Goal: Transaction & Acquisition: Obtain resource

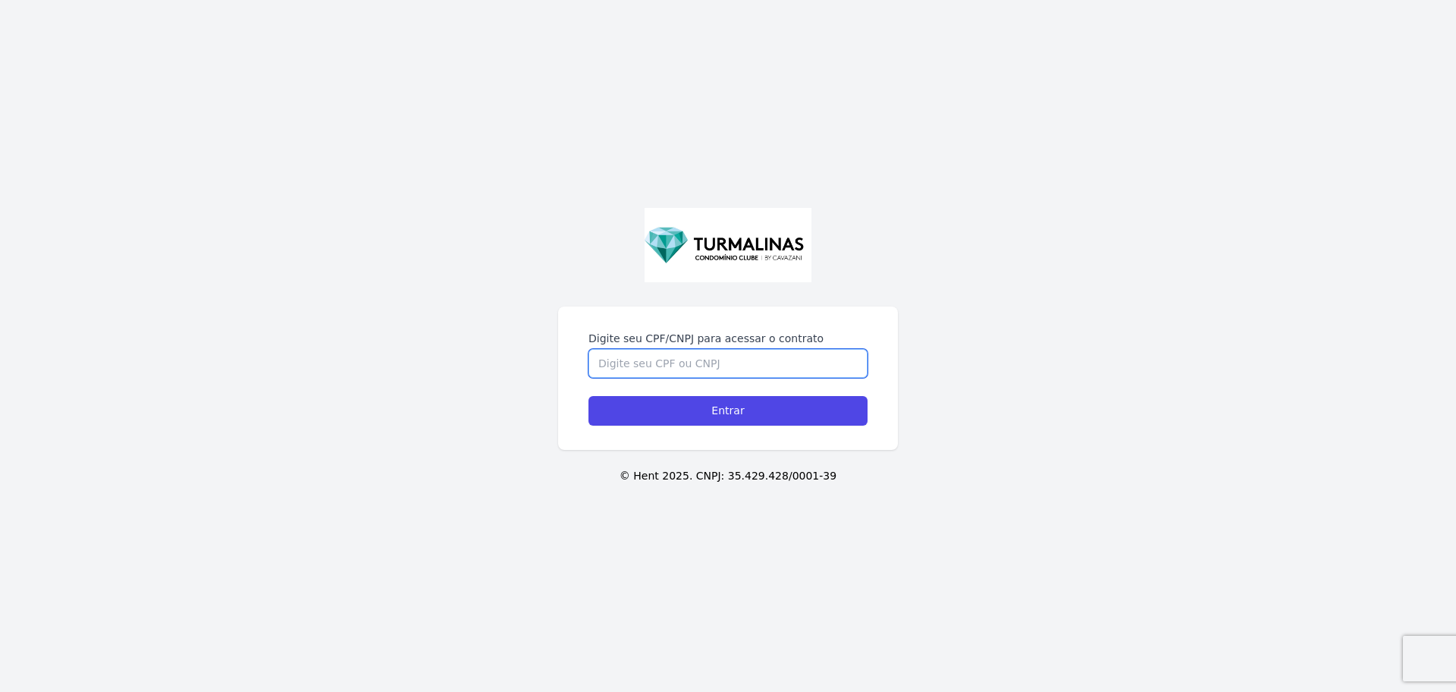
click at [715, 359] on input "Digite seu CPF/CNPJ para acessar o contrato" at bounding box center [727, 363] width 279 height 29
paste input "38735401850"
type input "38735401850"
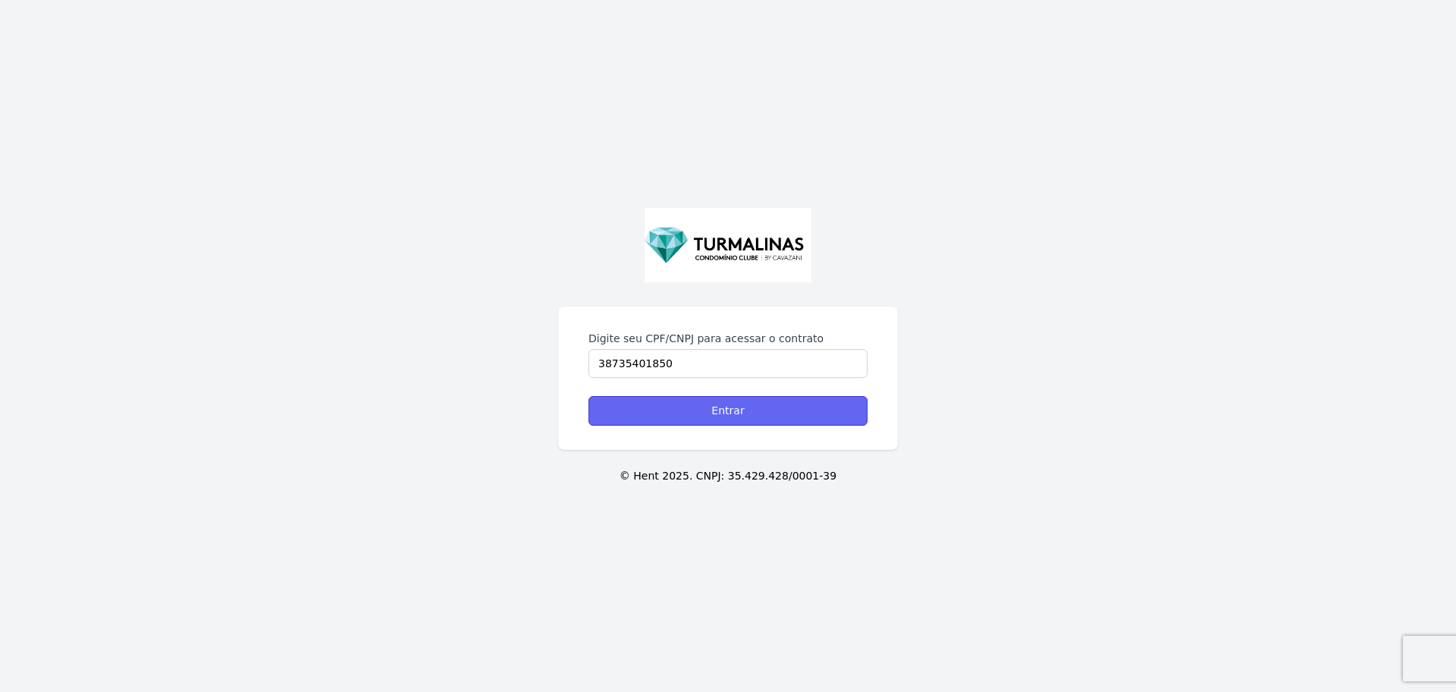
click at [756, 410] on input "Entrar" at bounding box center [727, 411] width 279 height 30
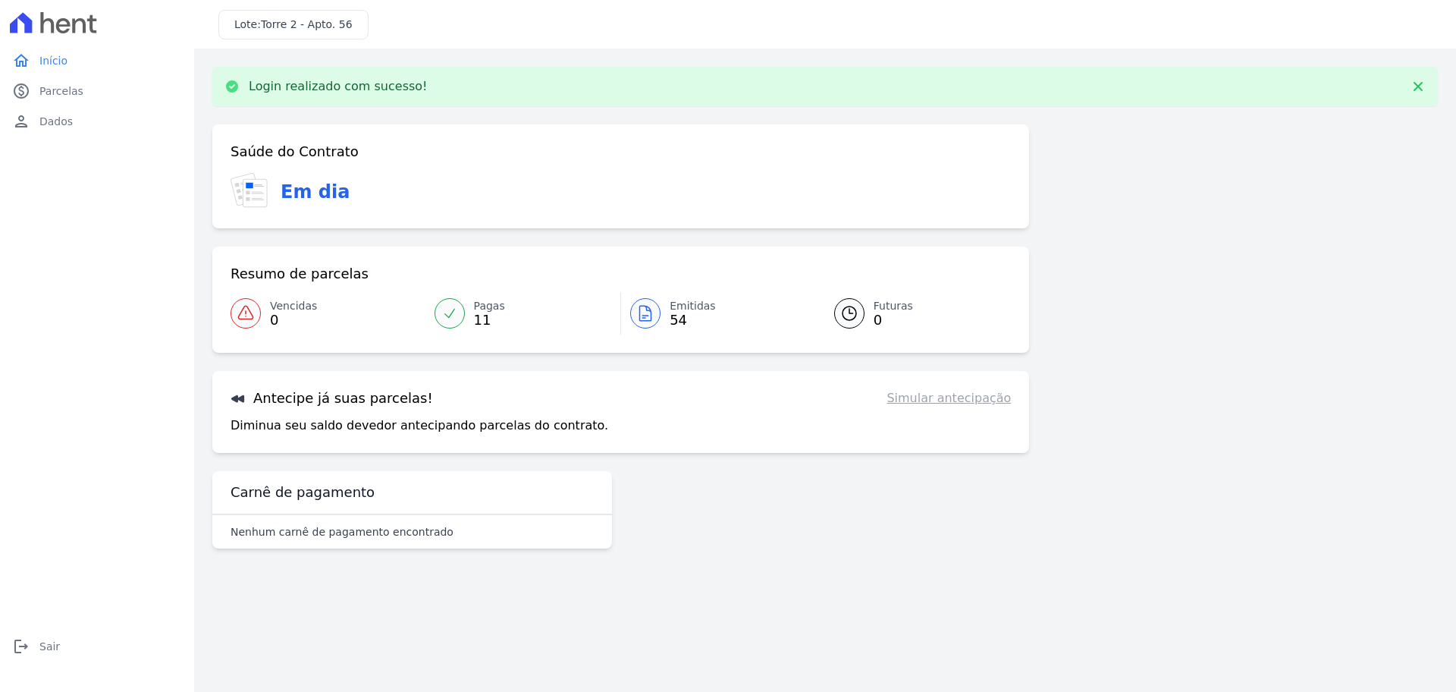
click at [937, 403] on link "Simular antecipação" at bounding box center [948, 398] width 124 height 18
click at [972, 397] on link "Simular antecipação" at bounding box center [948, 398] width 124 height 18
click at [565, 397] on div "Antecipe já suas parcelas! Simular antecipação" at bounding box center [621, 398] width 780 height 18
click at [361, 401] on h3 "Antecipe já suas parcelas!" at bounding box center [332, 398] width 202 height 18
click at [62, 87] on span "Parcelas" at bounding box center [61, 90] width 44 height 15
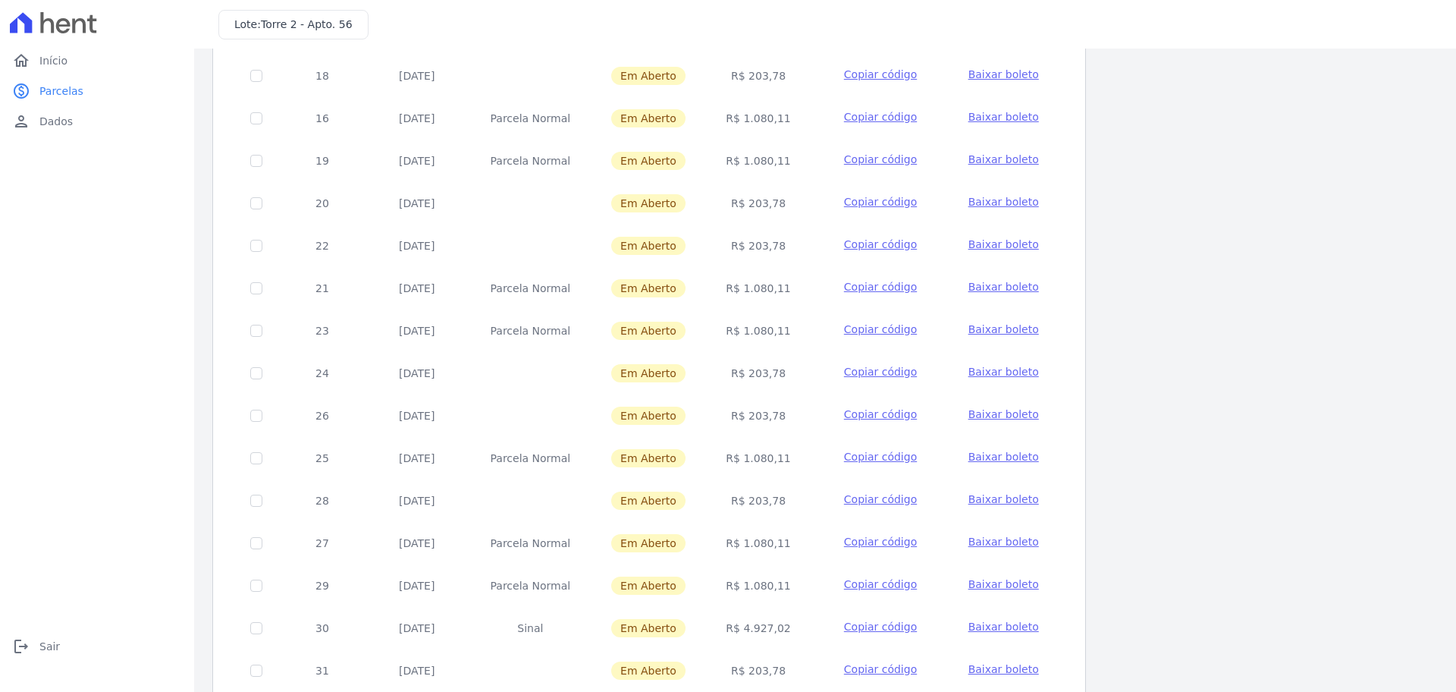
scroll to position [453, 0]
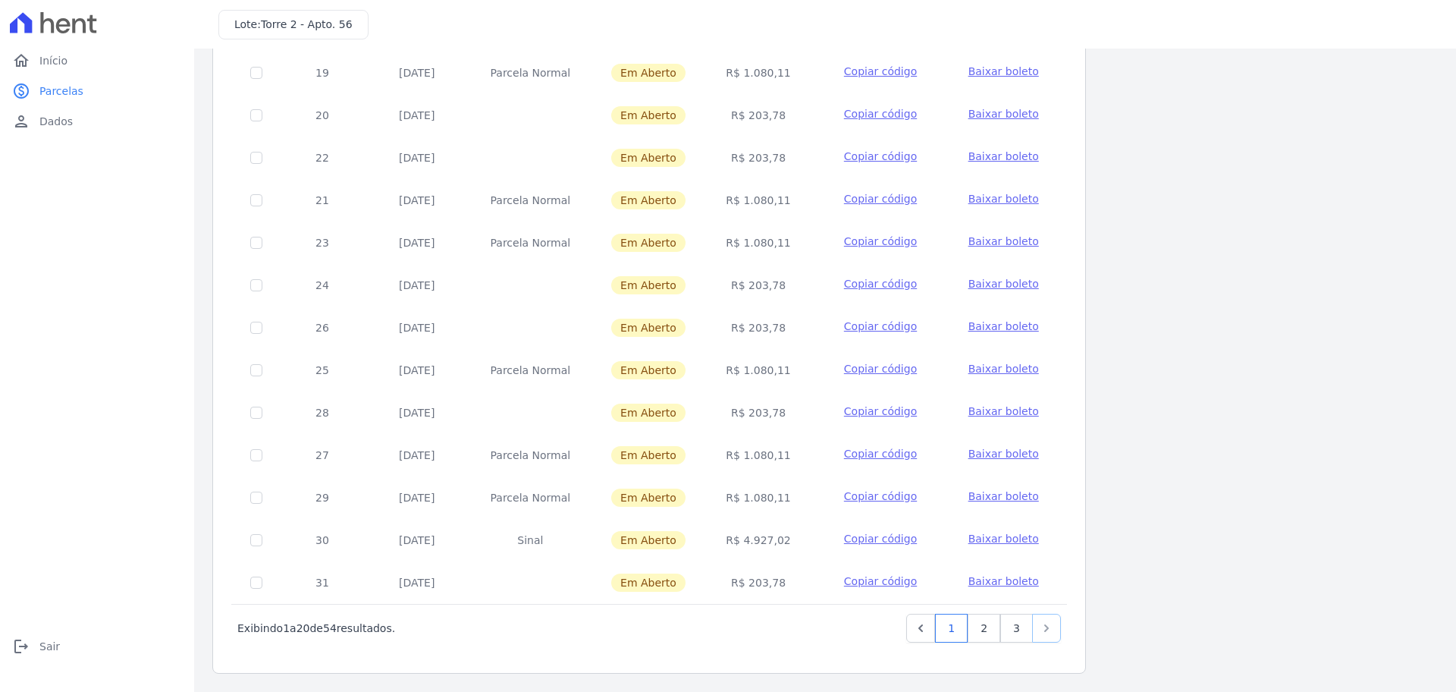
click at [1036, 635] on link "Next" at bounding box center [1046, 627] width 29 height 29
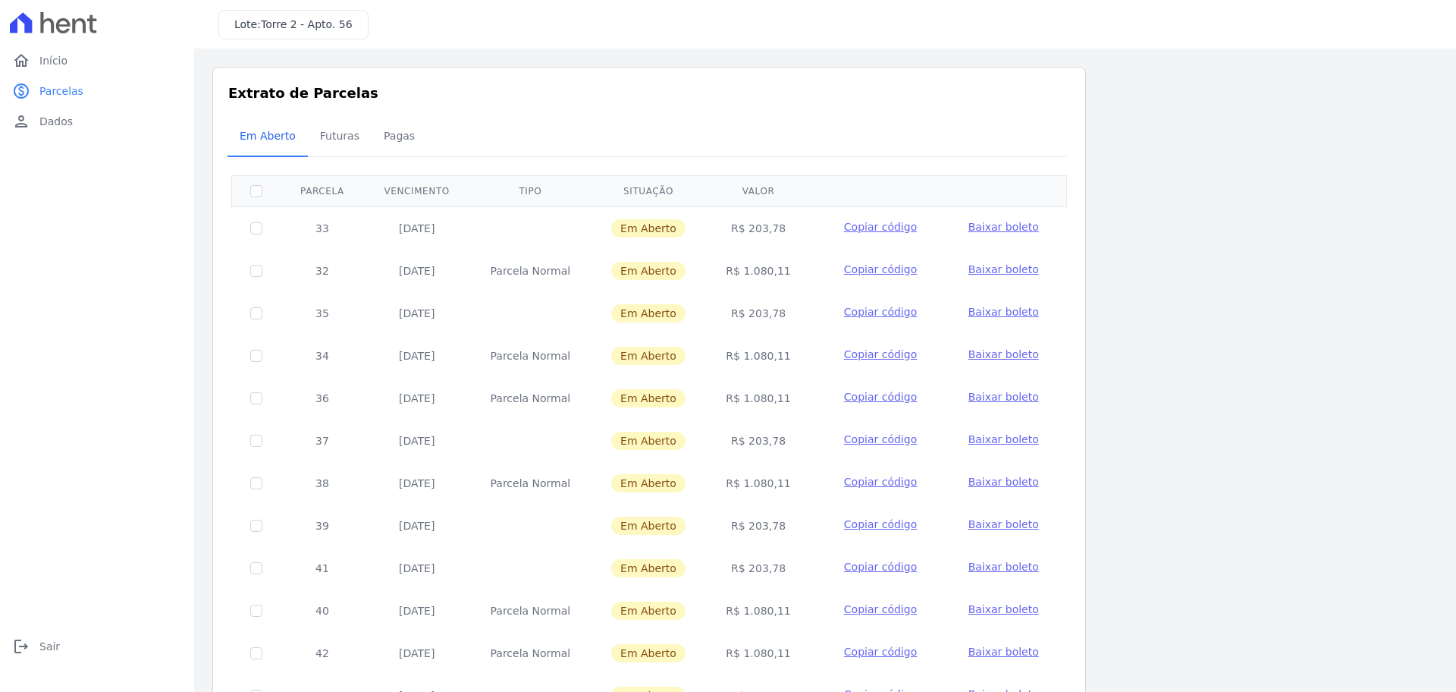
click at [1022, 634] on td "Baixar boleto" at bounding box center [1003, 651] width 107 height 39
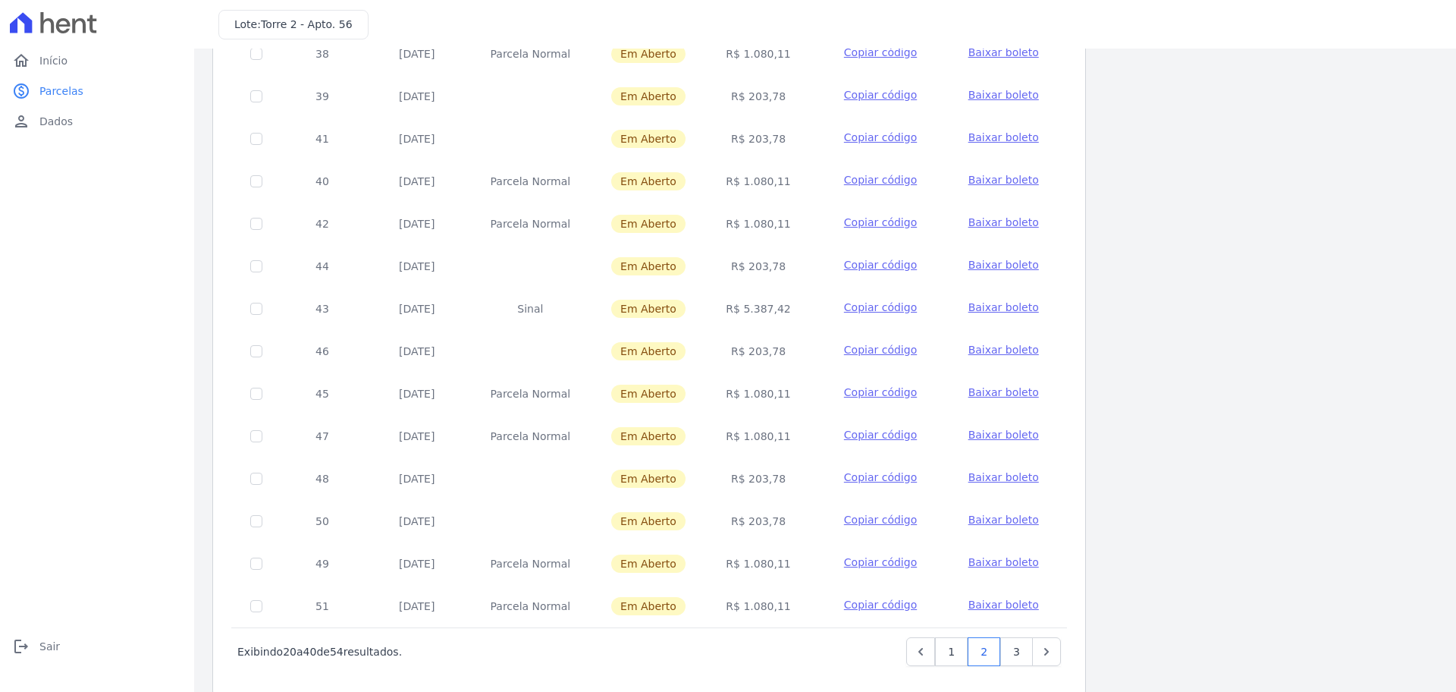
scroll to position [453, 0]
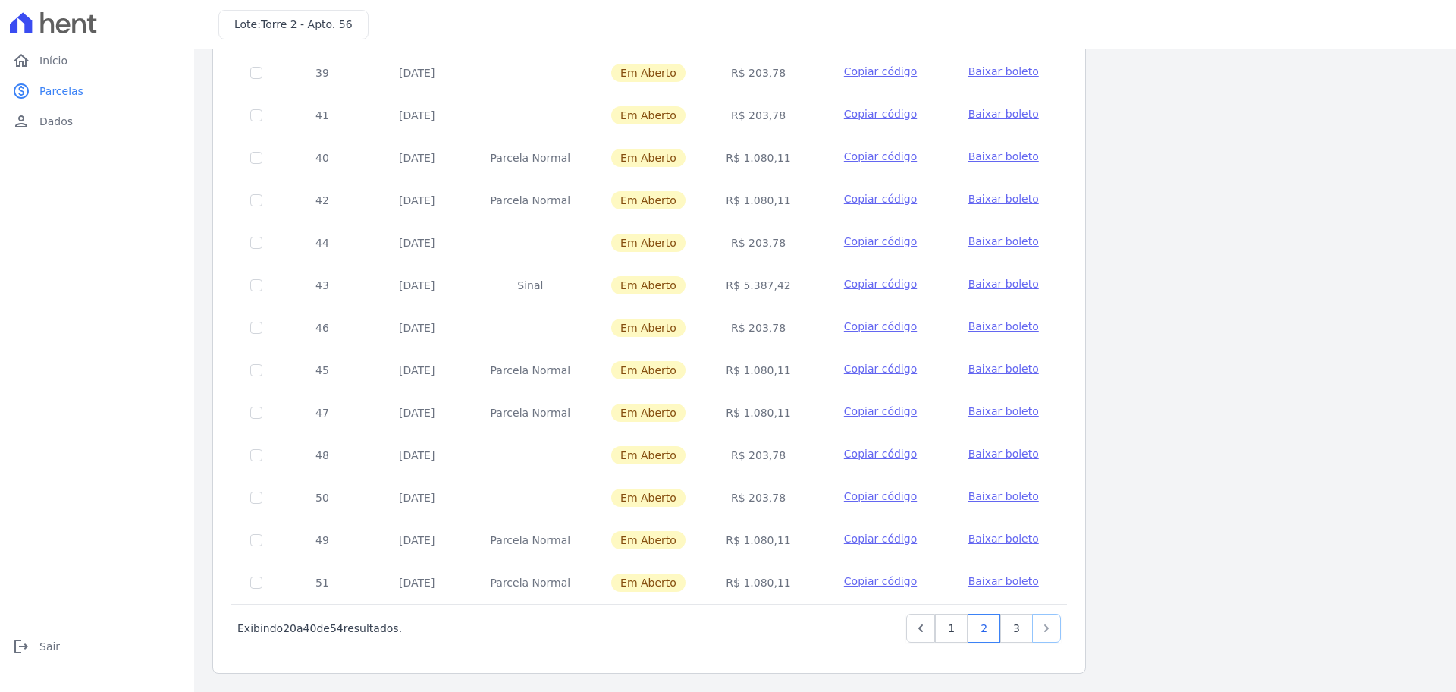
click at [1049, 638] on link "Next" at bounding box center [1046, 627] width 29 height 29
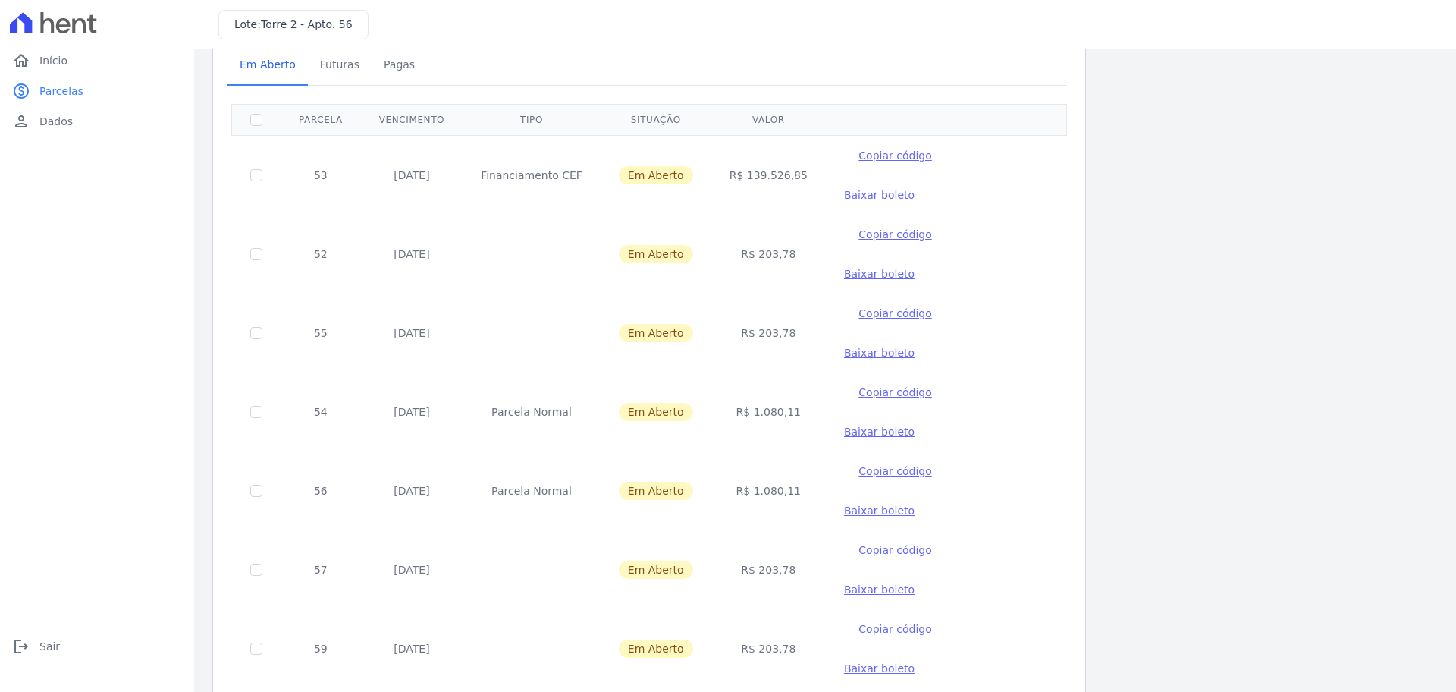
scroll to position [198, 0]
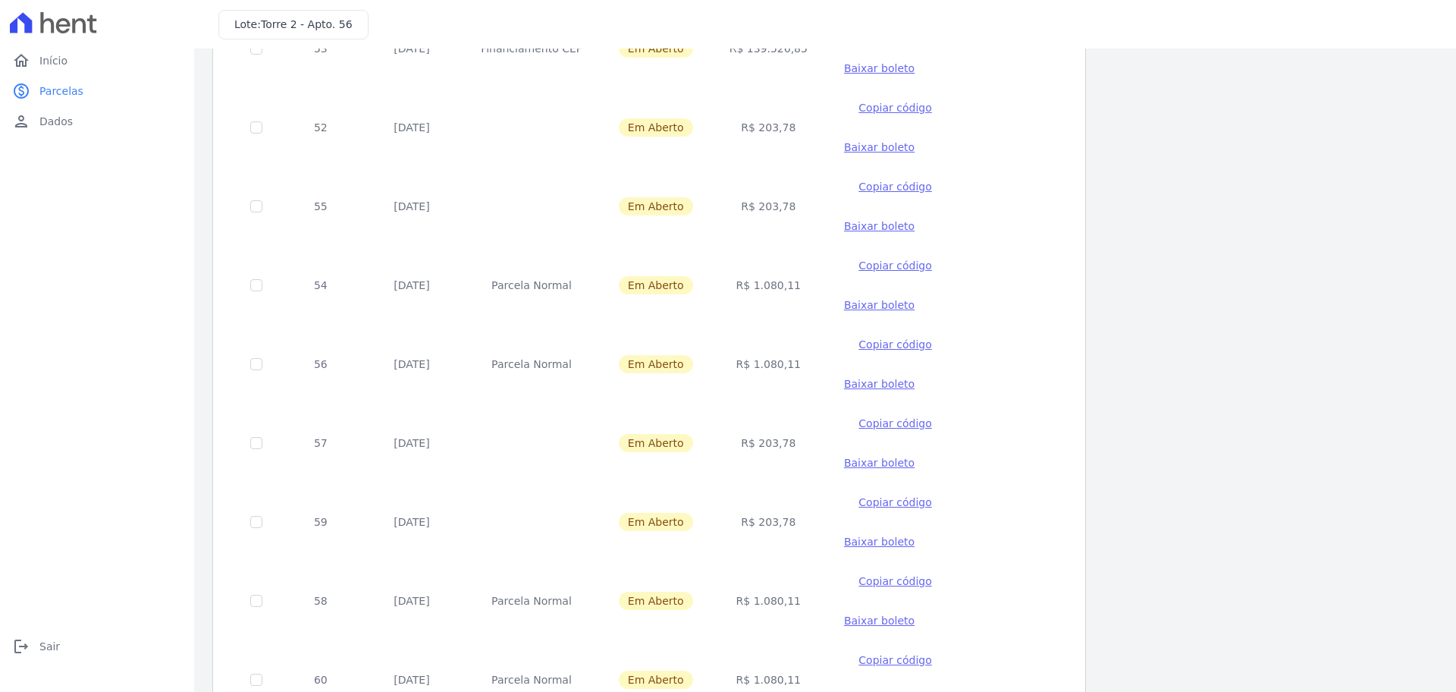
checkbox input "true"
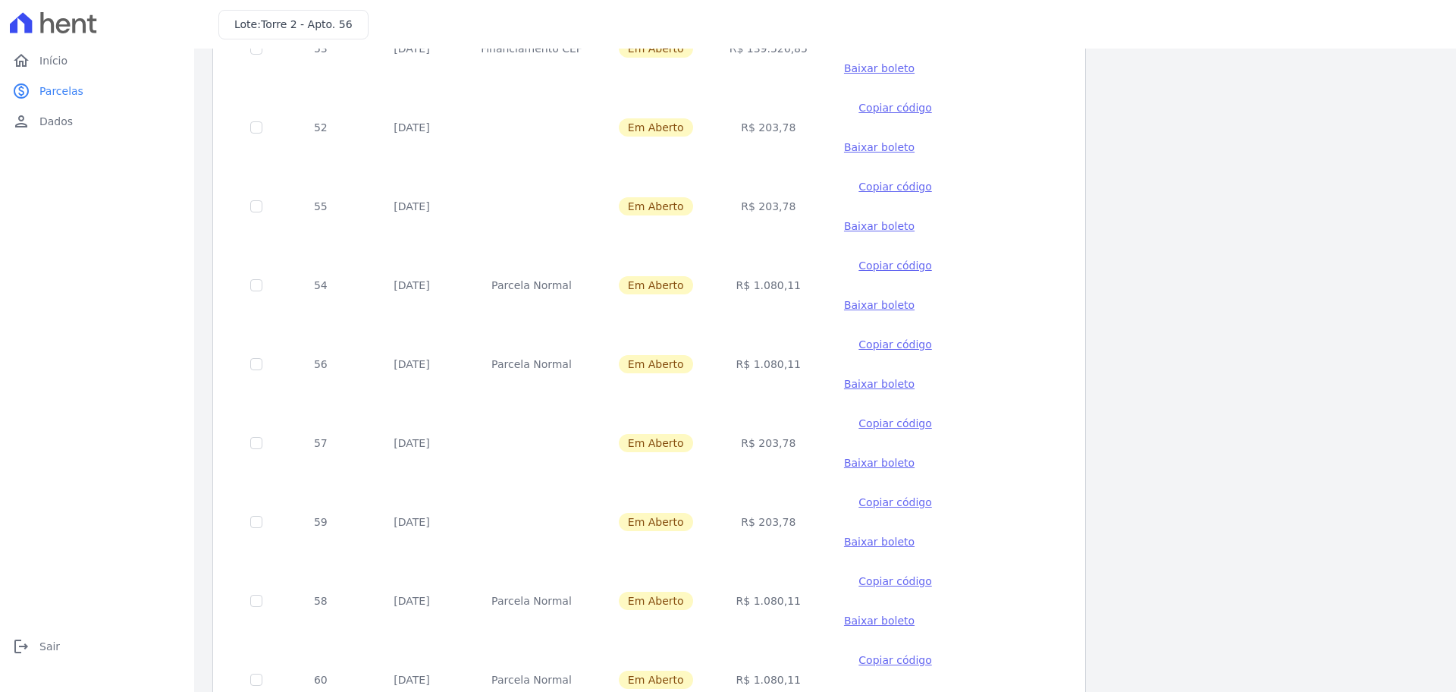
checkbox input "true"
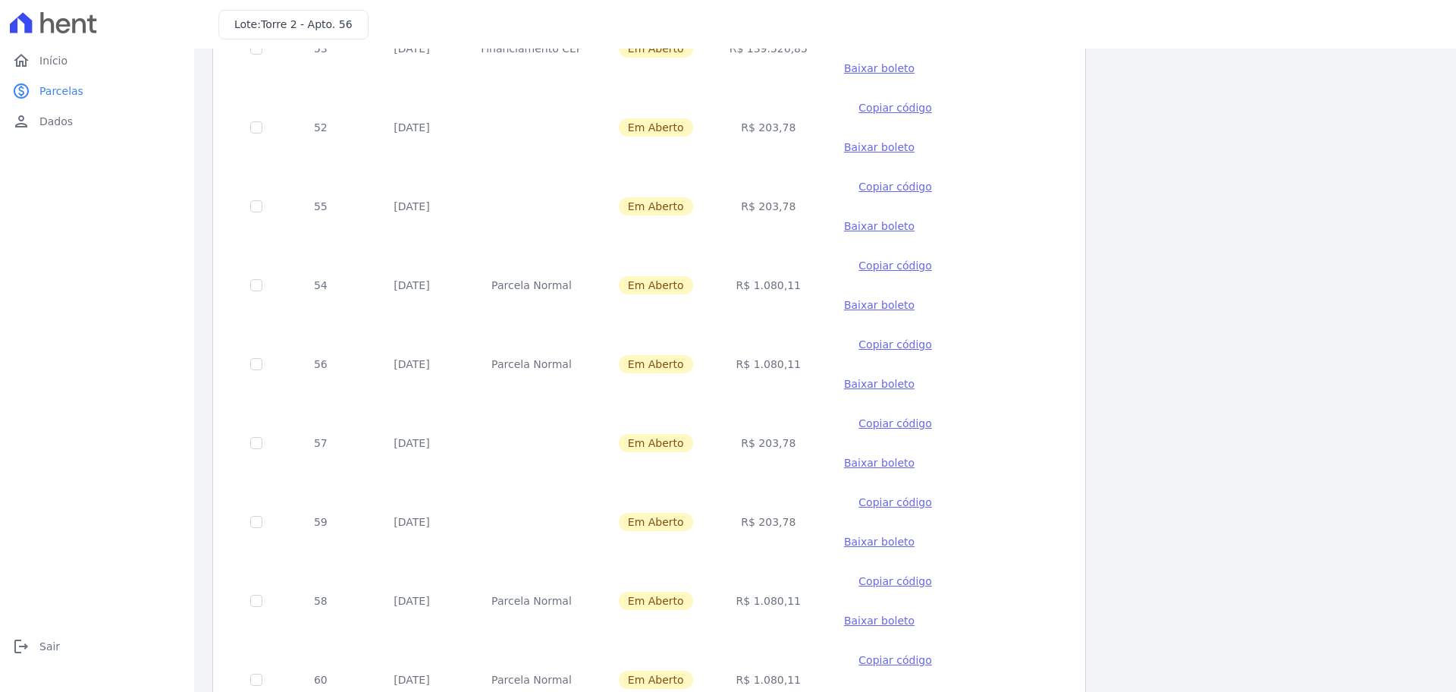
checkbox input "true"
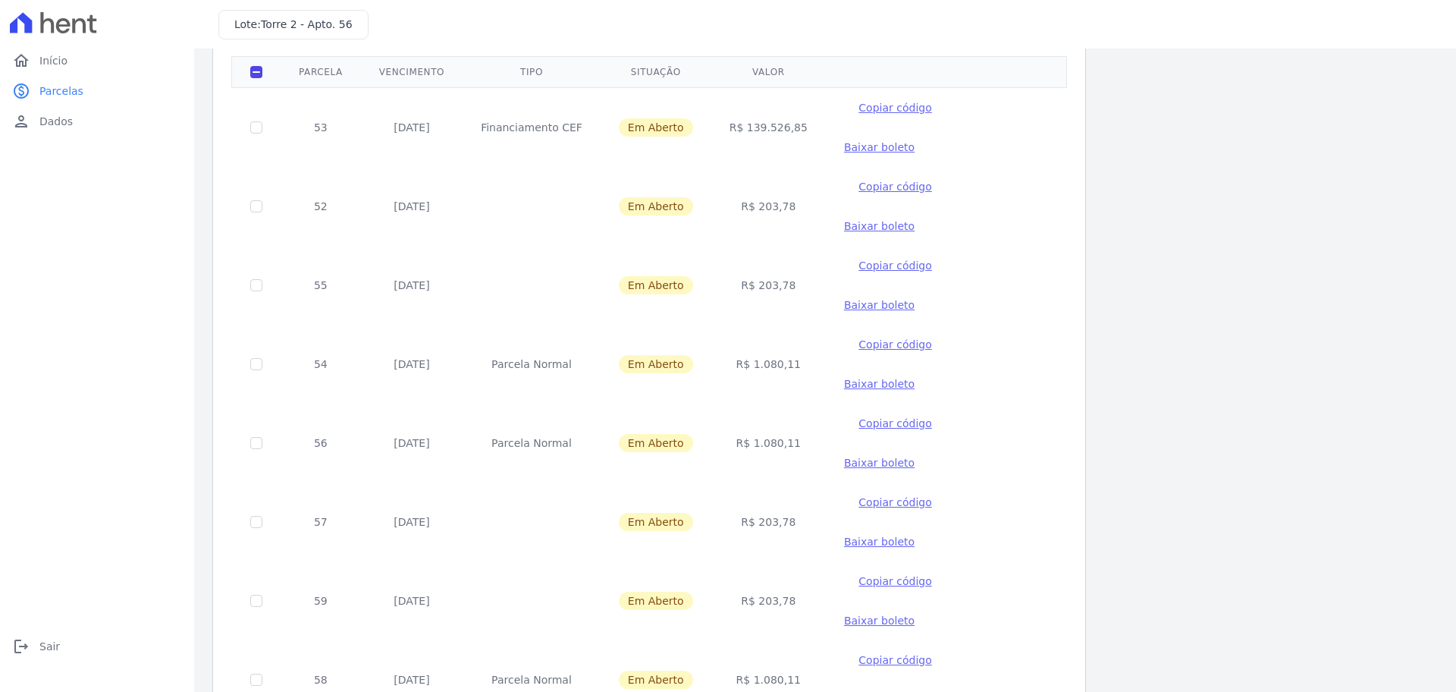
scroll to position [0, 0]
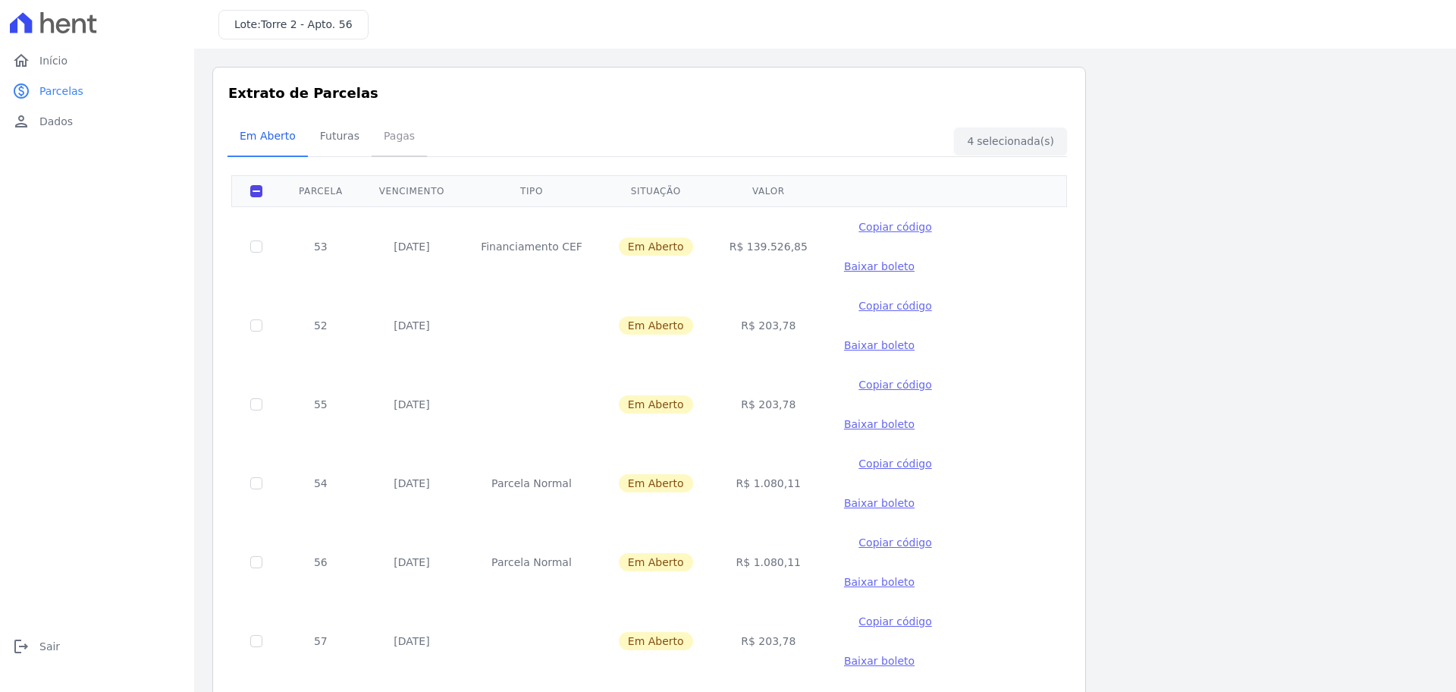
click at [389, 140] on span "Pagas" at bounding box center [399, 136] width 49 height 30
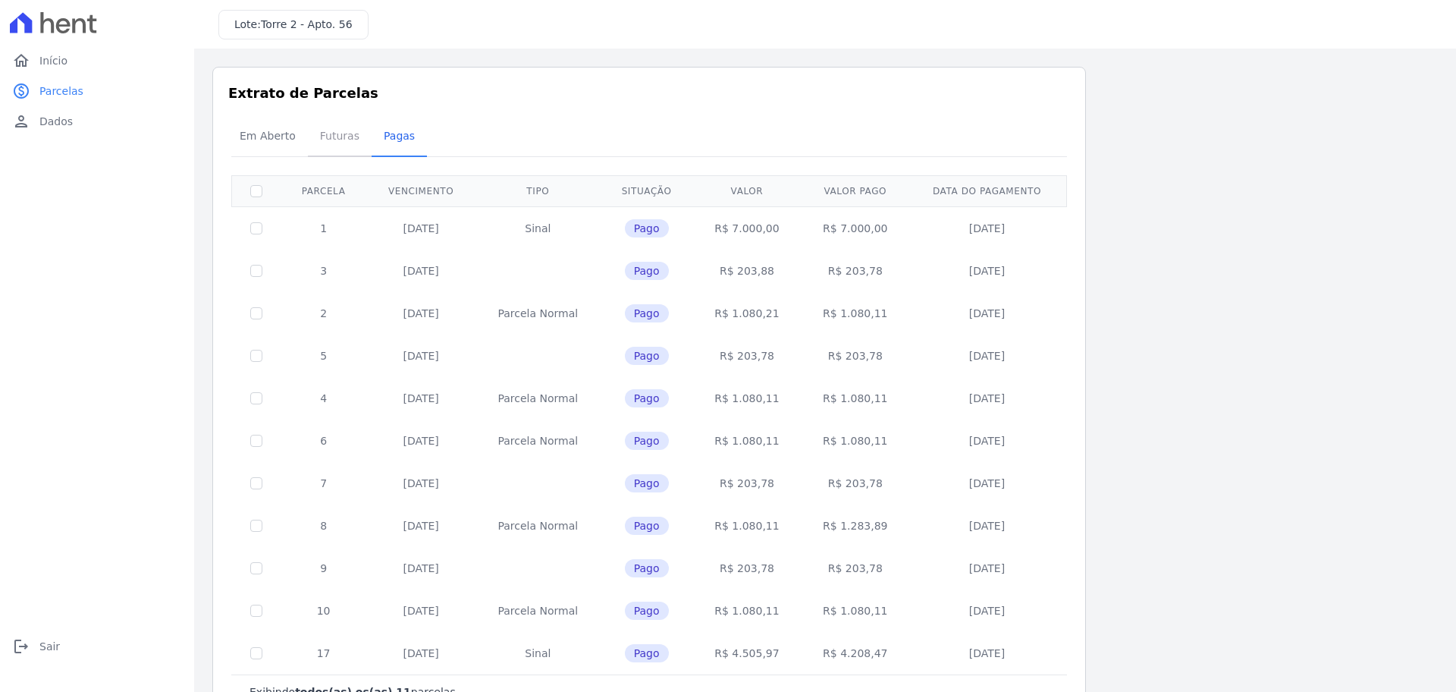
click at [343, 128] on span "Futuras" at bounding box center [340, 136] width 58 height 30
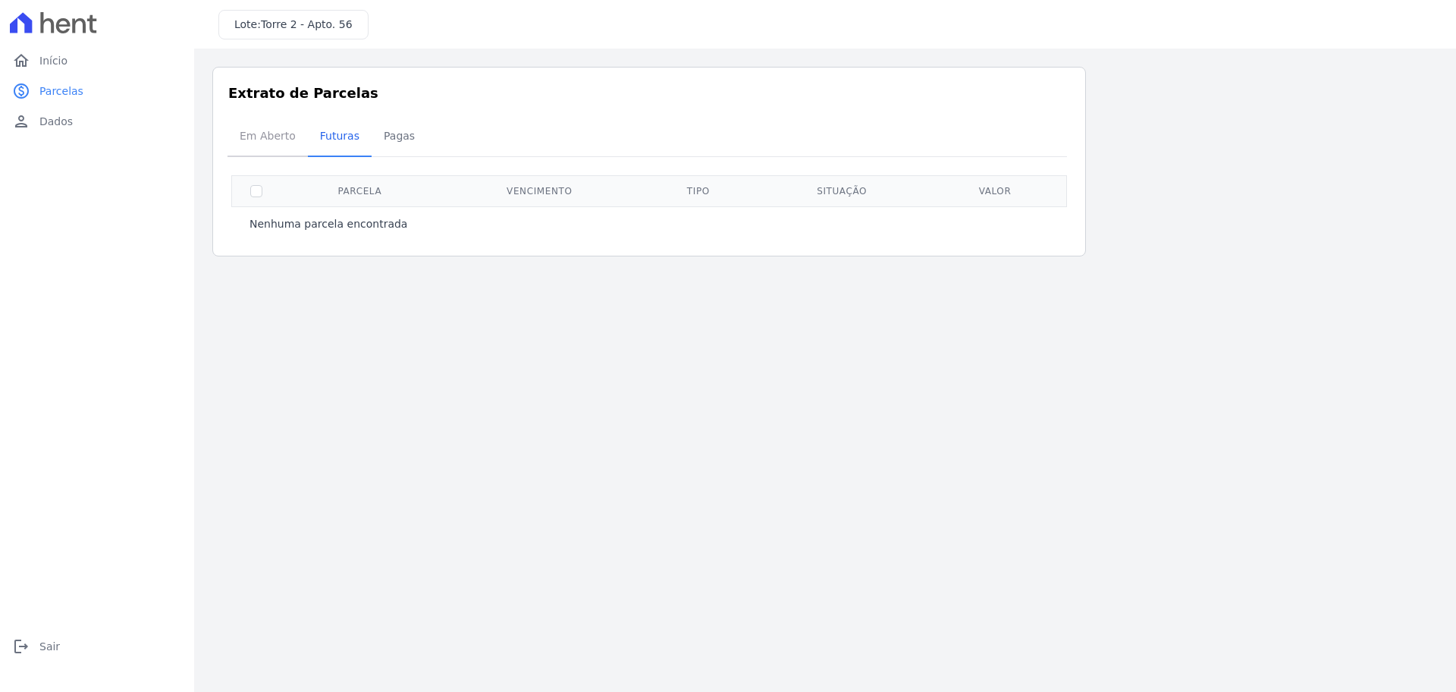
click at [264, 135] on span "Em Aberto" at bounding box center [268, 136] width 74 height 30
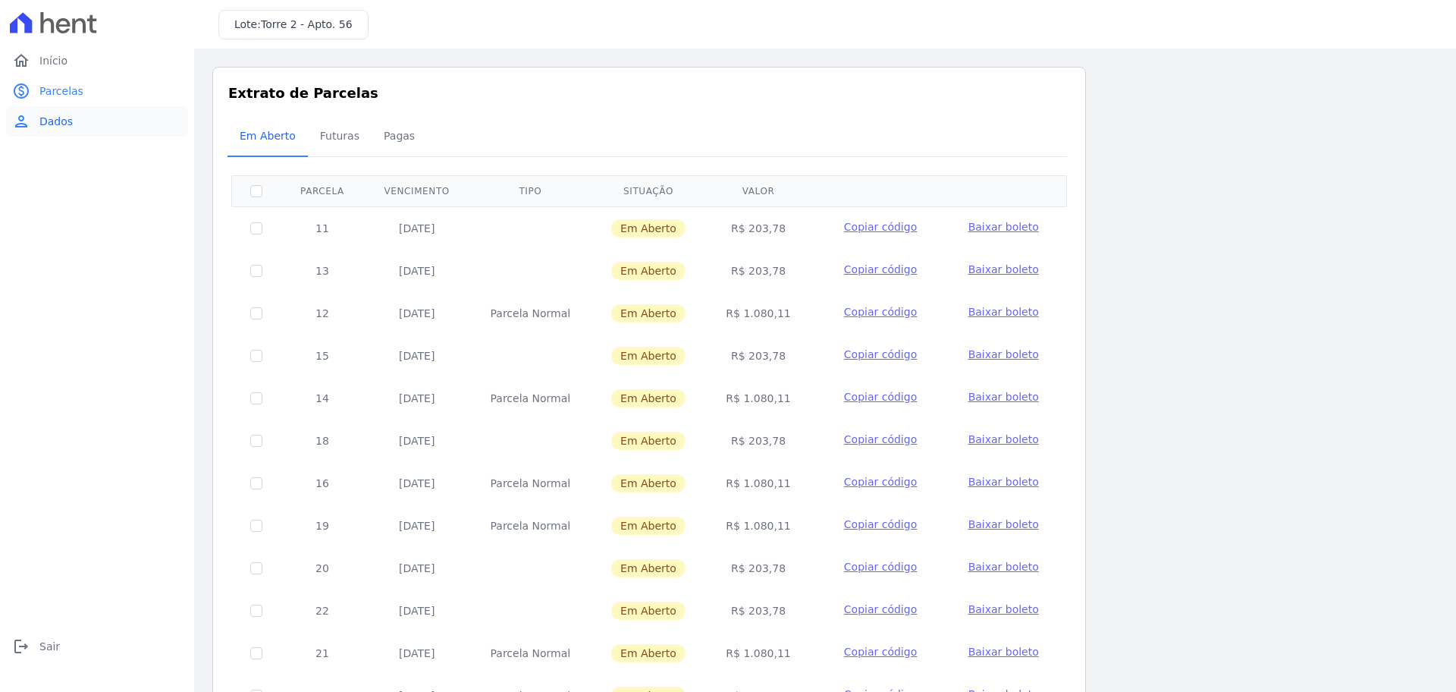
click at [69, 131] on link "person Dados" at bounding box center [97, 121] width 182 height 30
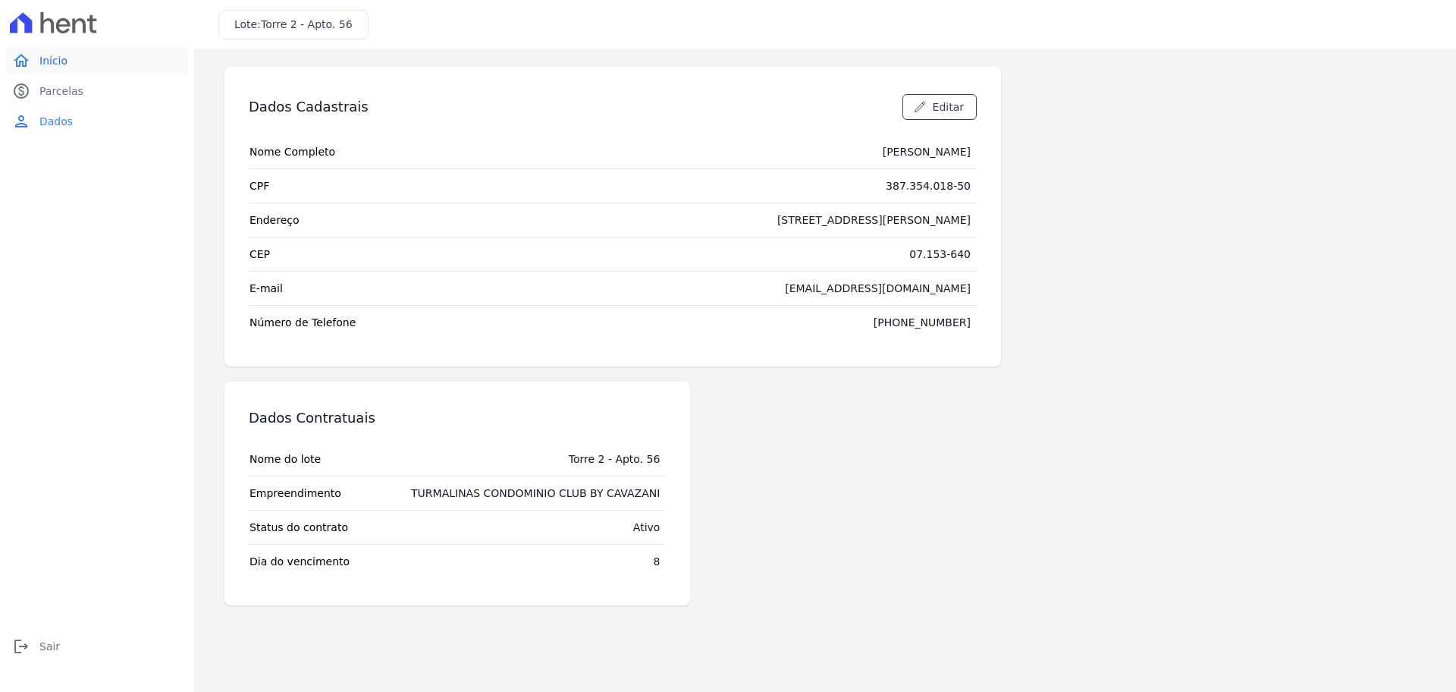
click at [86, 64] on link "home Início" at bounding box center [97, 60] width 182 height 30
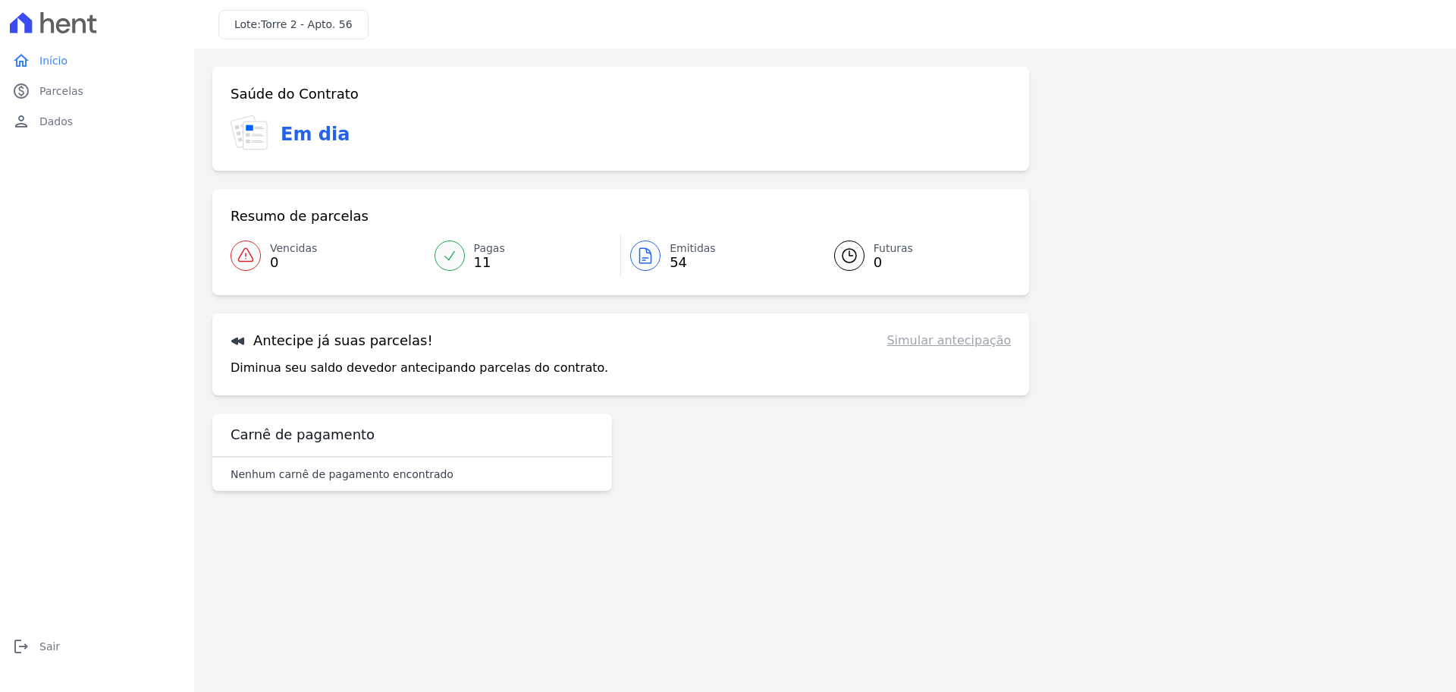
click at [982, 345] on link "Simular antecipação" at bounding box center [948, 340] width 124 height 18
click at [333, 349] on h3 "Antecipe já suas parcelas!" at bounding box center [332, 340] width 202 height 18
drag, startPoint x: 276, startPoint y: 351, endPoint x: 260, endPoint y: 359, distance: 17.6
click at [266, 358] on div "Antecipe já suas parcelas! Simular antecipação Diminua seu saldo devedor anteci…" at bounding box center [620, 354] width 817 height 82
click at [245, 365] on p "Diminua seu saldo devedor antecipando parcelas do contrato." at bounding box center [420, 368] width 378 height 18
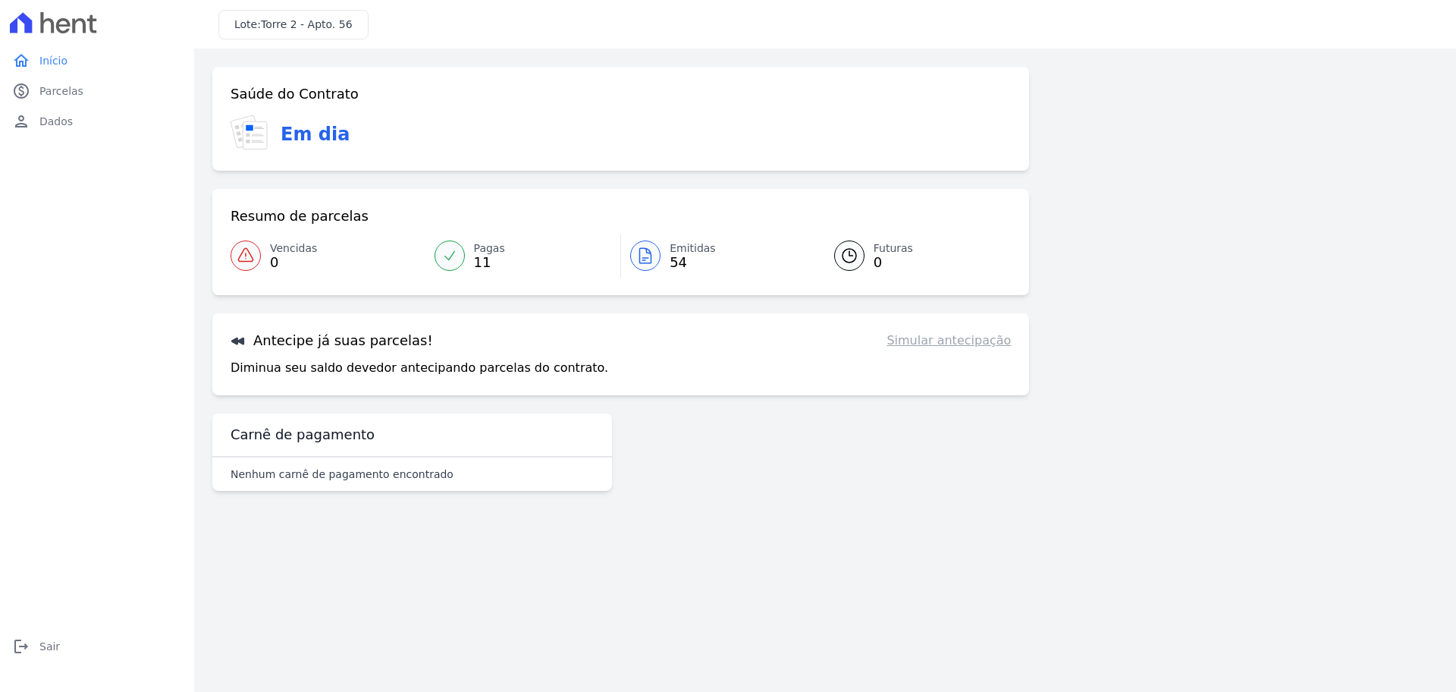
click at [278, 366] on p "Diminua seu saldo devedor antecipando parcelas do contrato." at bounding box center [420, 368] width 378 height 18
click at [247, 347] on h3 "Antecipe já suas parcelas!" at bounding box center [332, 340] width 202 height 18
click at [235, 340] on icon at bounding box center [237, 341] width 13 height 8
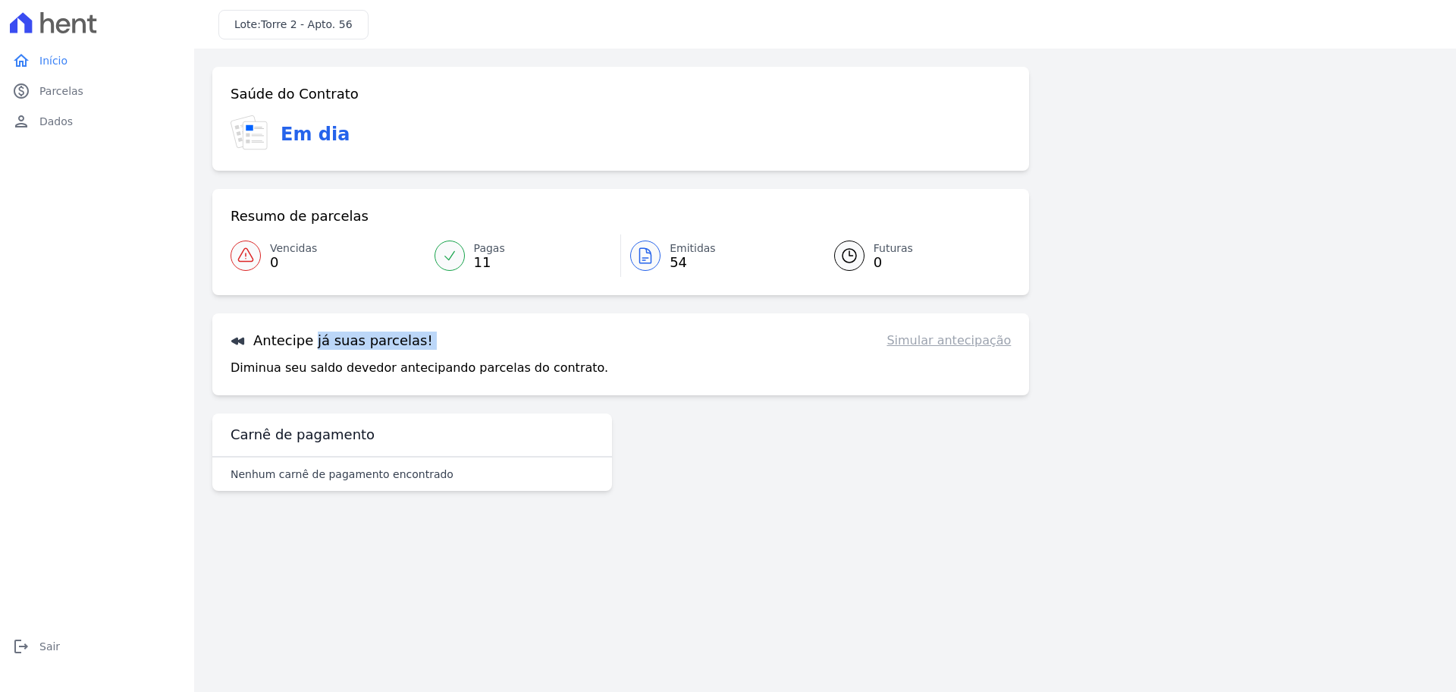
click at [235, 340] on icon at bounding box center [237, 341] width 13 height 8
click at [942, 347] on link "Simular antecipação" at bounding box center [948, 340] width 124 height 18
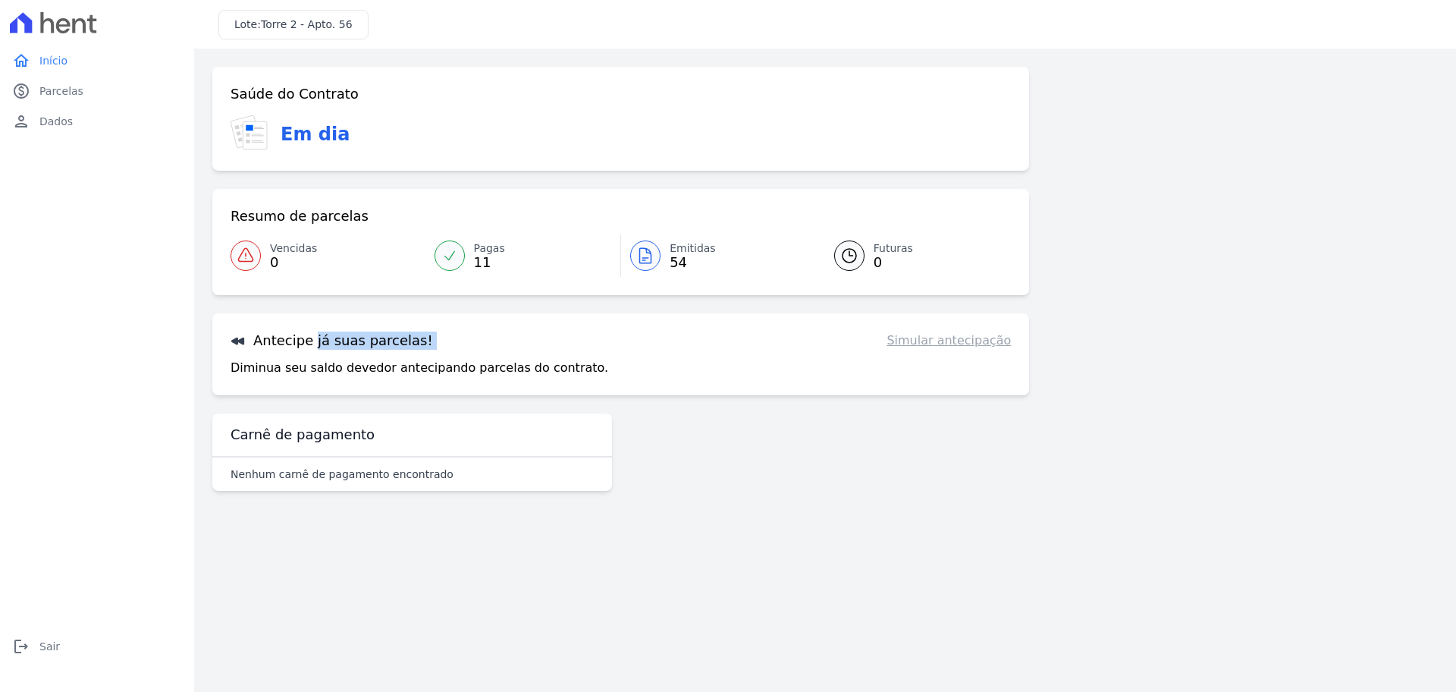
click at [942, 347] on link "Simular antecipação" at bounding box center [948, 340] width 124 height 18
click at [648, 257] on icon at bounding box center [645, 255] width 18 height 18
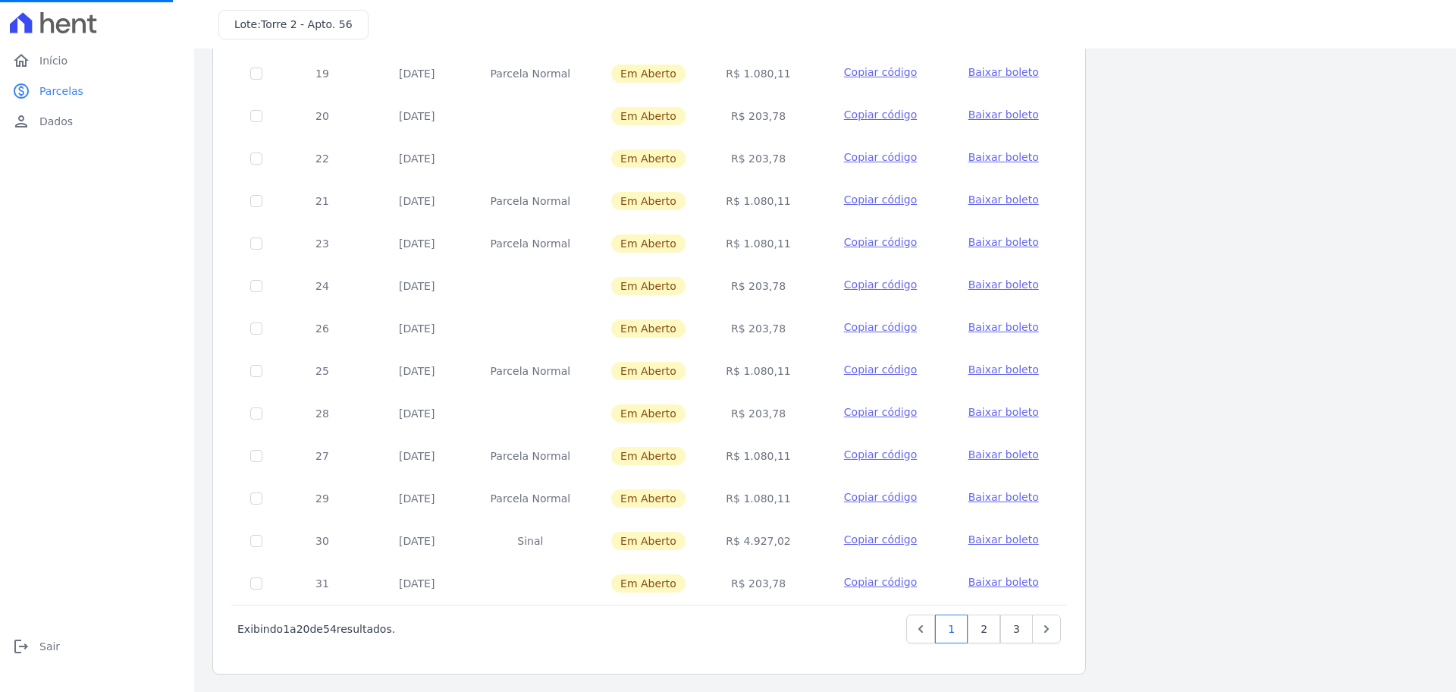
scroll to position [453, 0]
click at [1020, 630] on link "3" at bounding box center [1016, 627] width 33 height 29
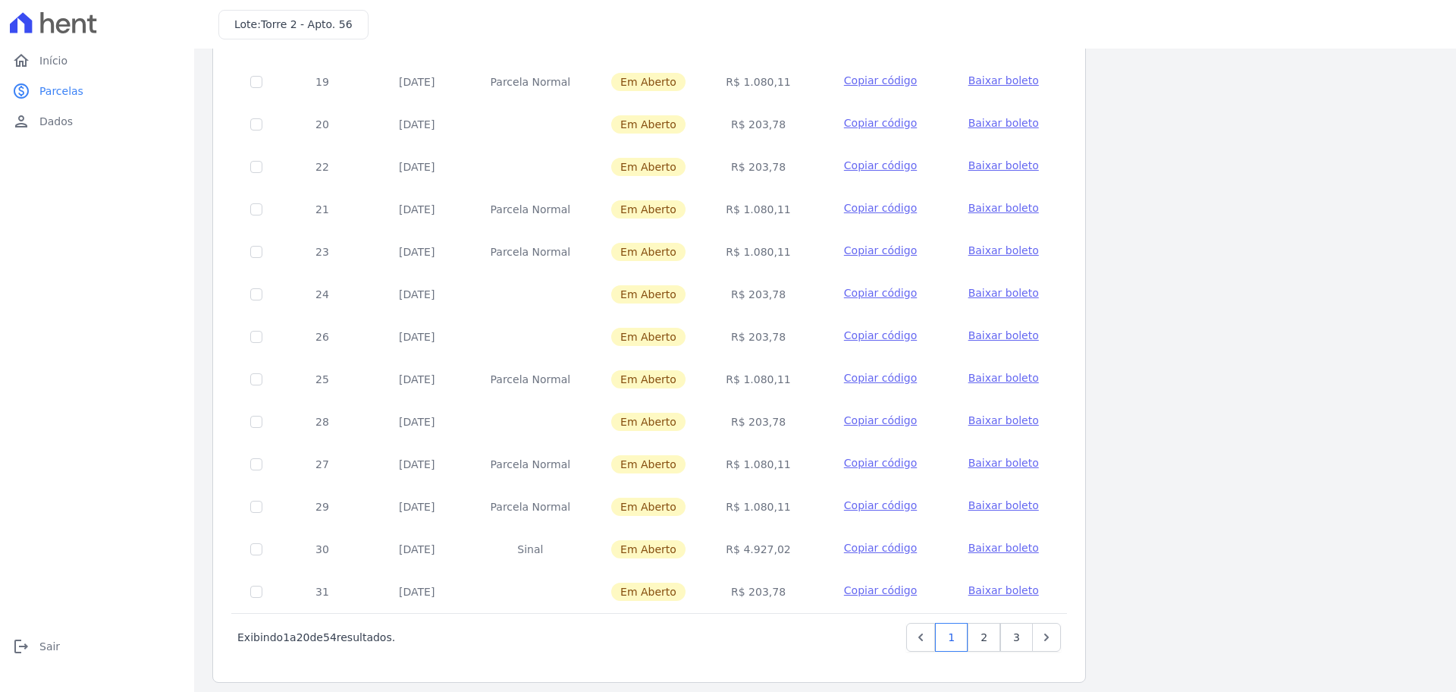
scroll to position [453, 0]
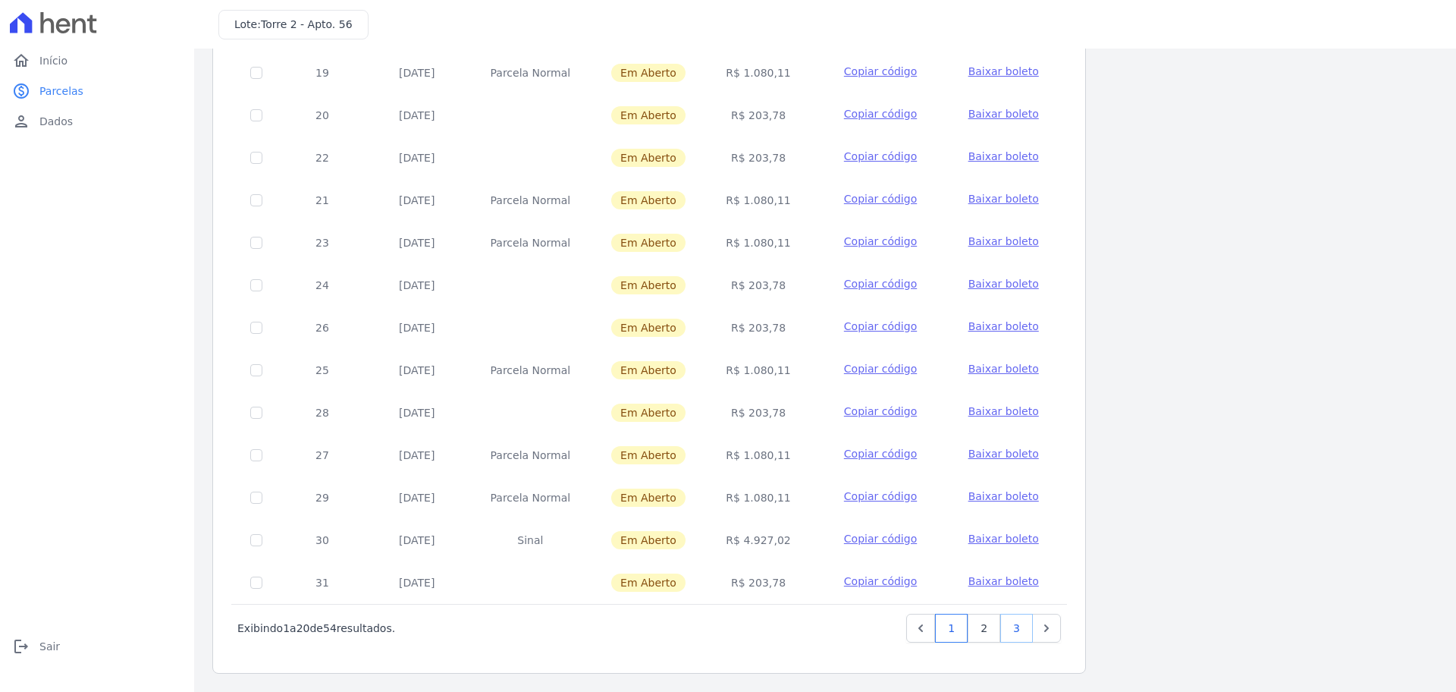
click at [1016, 617] on link "3" at bounding box center [1016, 627] width 33 height 29
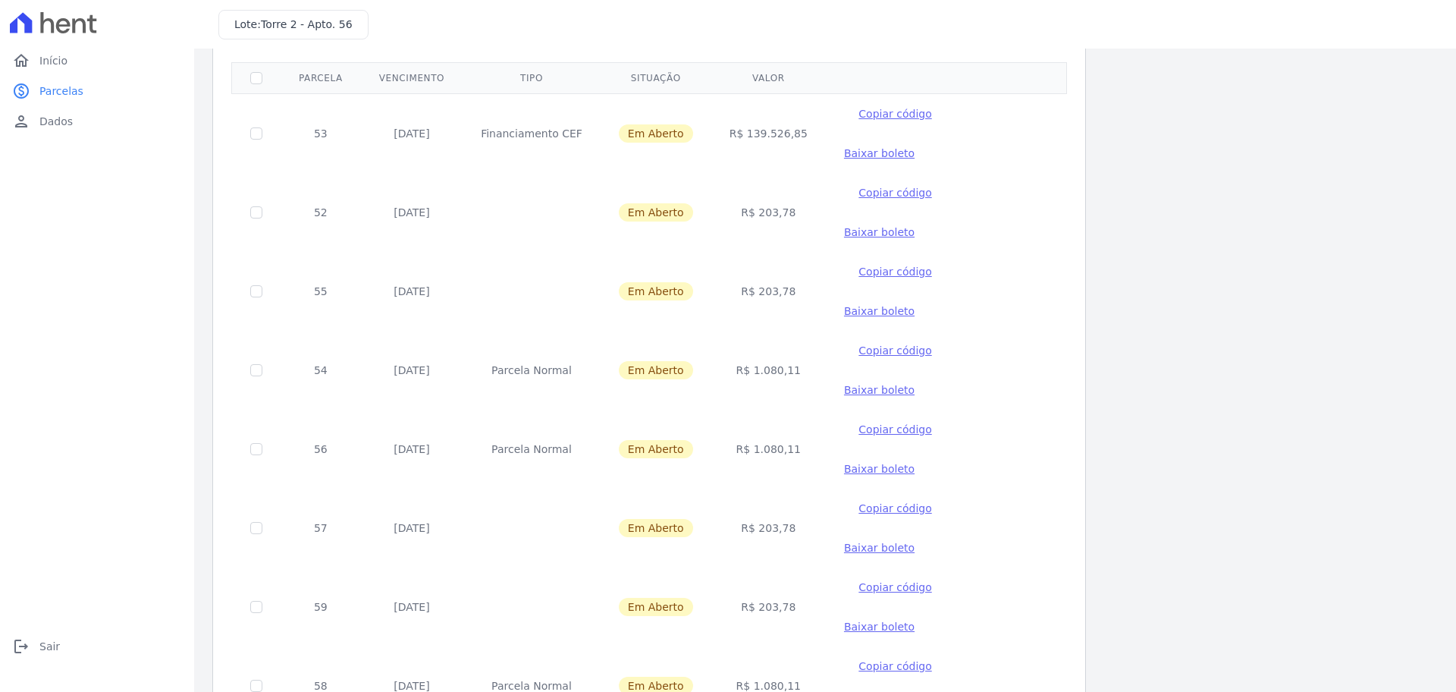
scroll to position [198, 0]
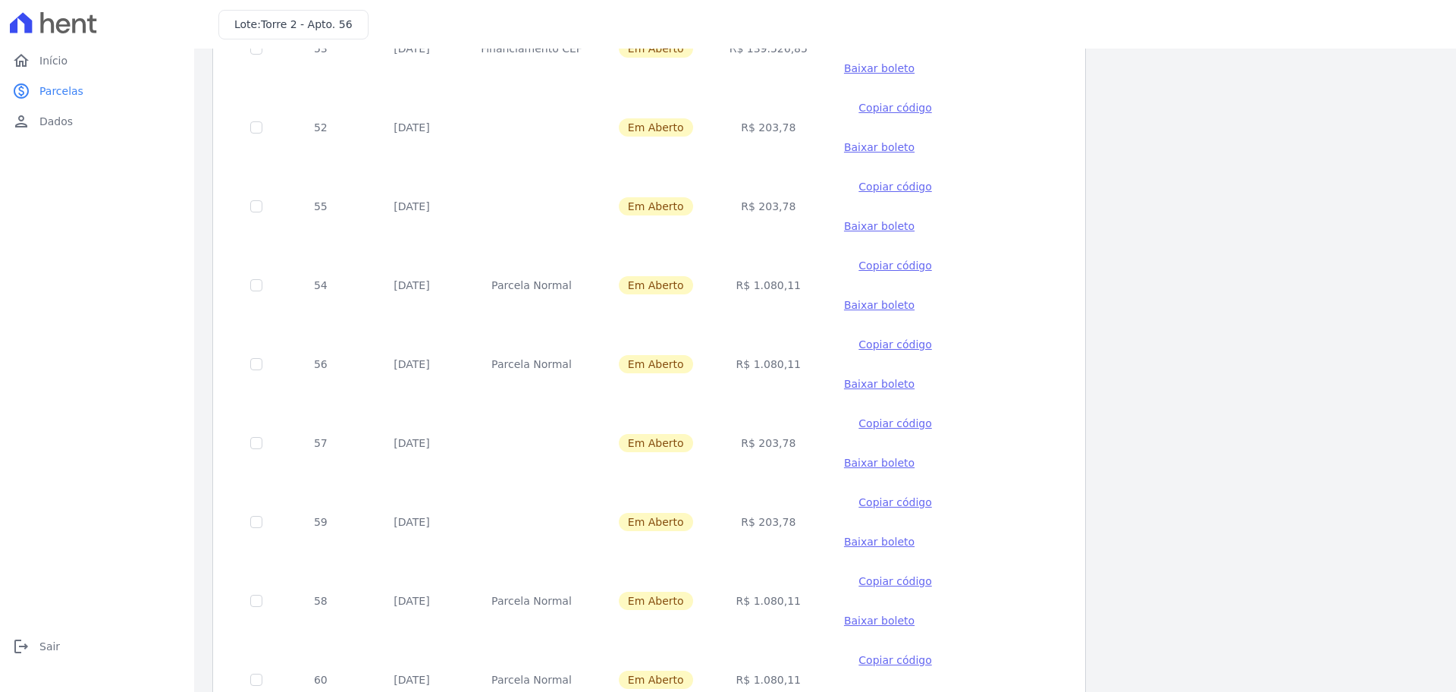
checkbox input "true"
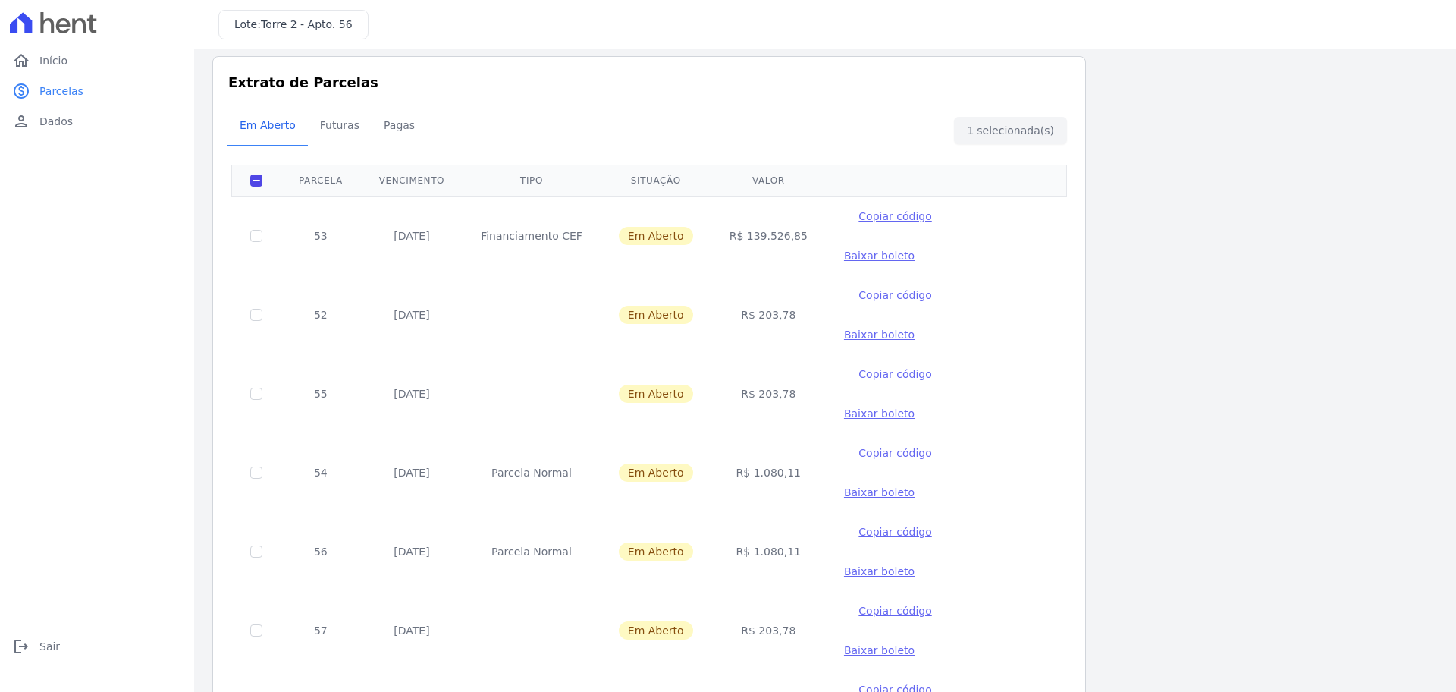
scroll to position [0, 0]
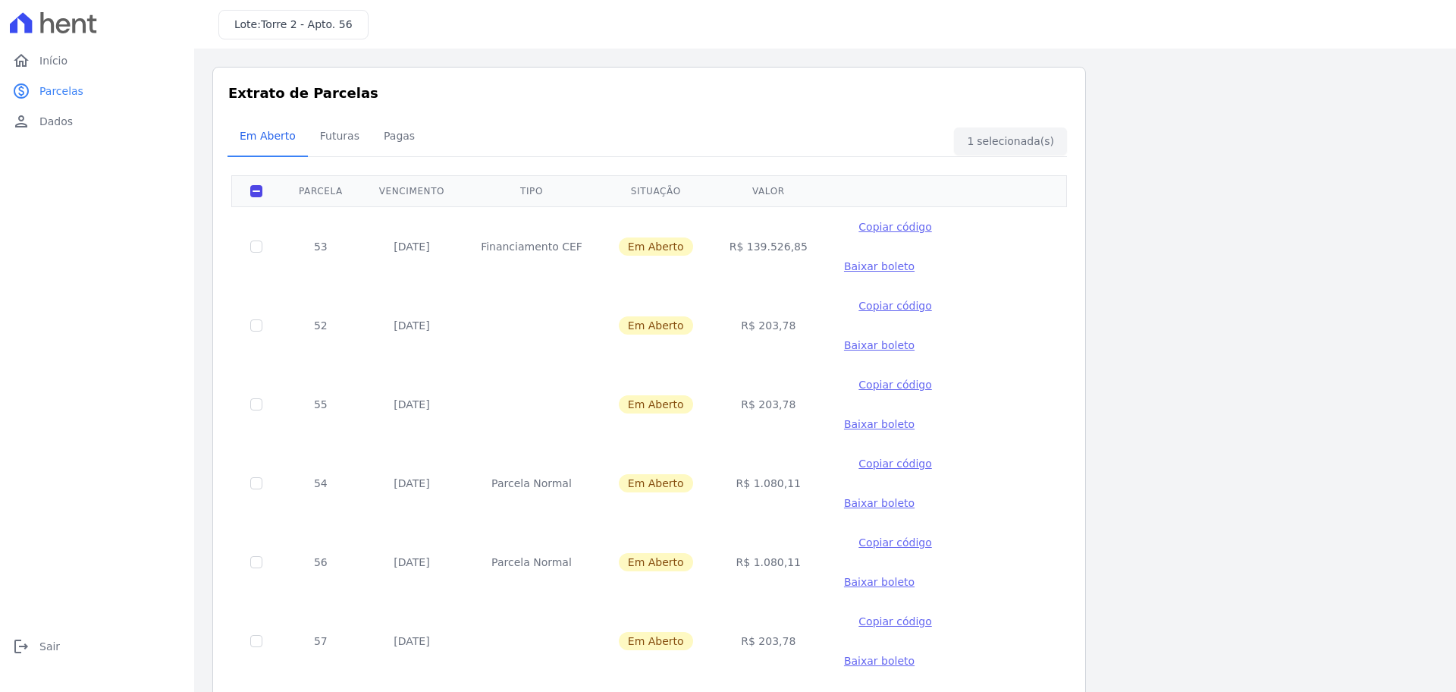
drag, startPoint x: 560, startPoint y: 229, endPoint x: 569, endPoint y: 229, distance: 8.3
click at [569, 229] on td "Financiamento CEF" at bounding box center [532, 246] width 138 height 80
click at [576, 229] on td "Financiamento CEF" at bounding box center [532, 246] width 138 height 80
drag, startPoint x: 579, startPoint y: 229, endPoint x: 485, endPoint y: 231, distance: 94.1
click at [485, 231] on td "Financiamento CEF" at bounding box center [532, 246] width 138 height 80
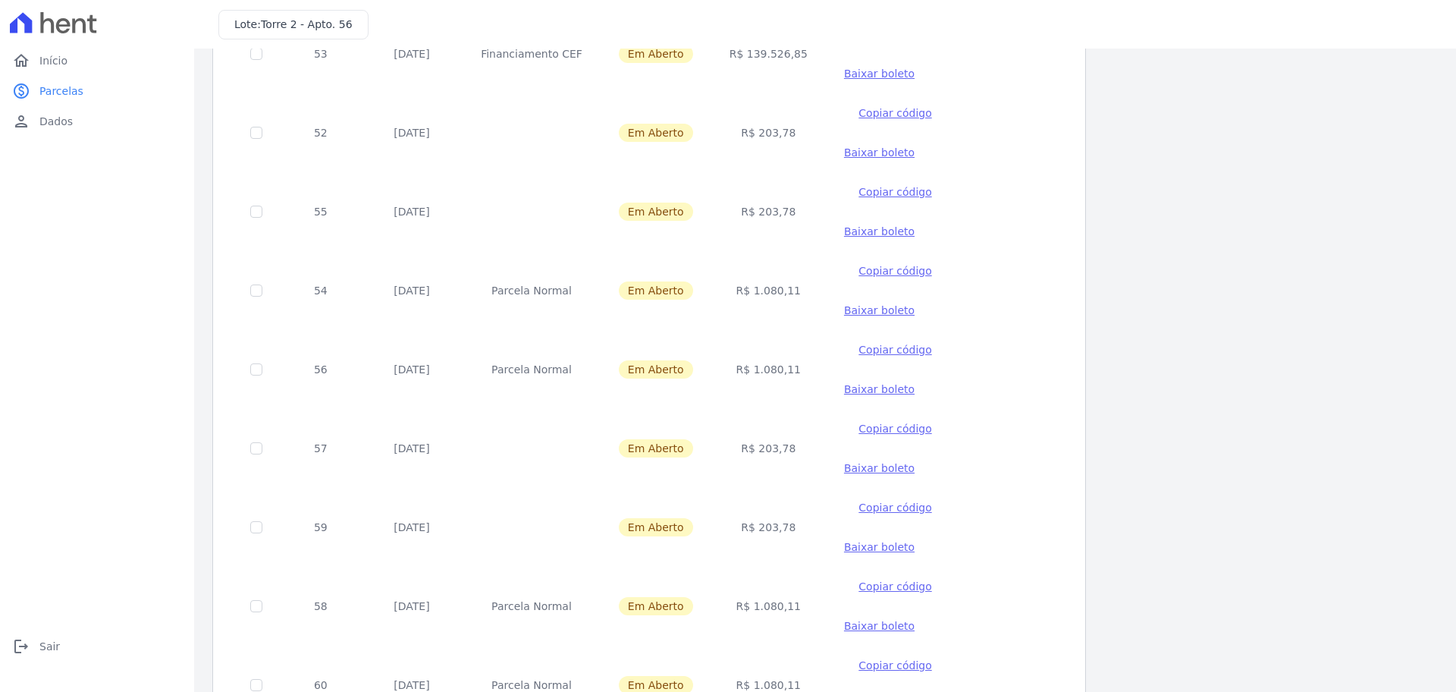
scroll to position [198, 0]
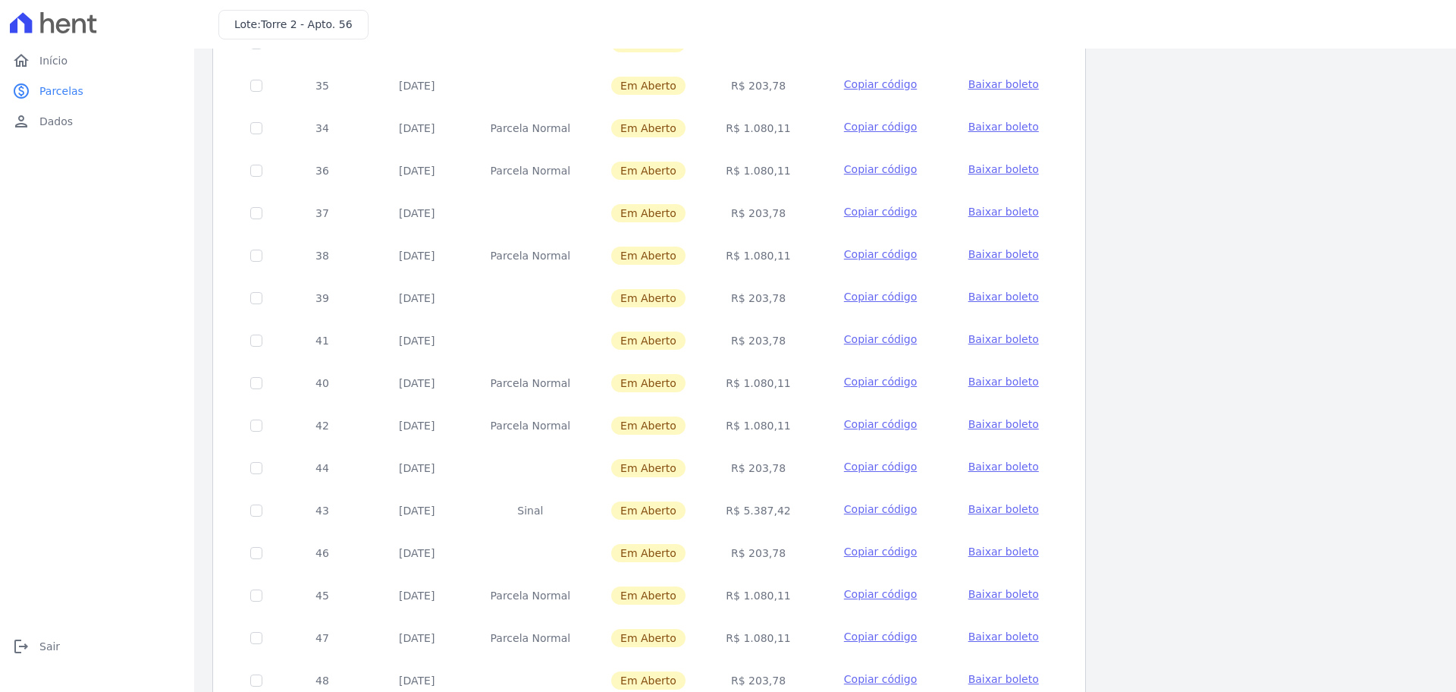
scroll to position [453, 0]
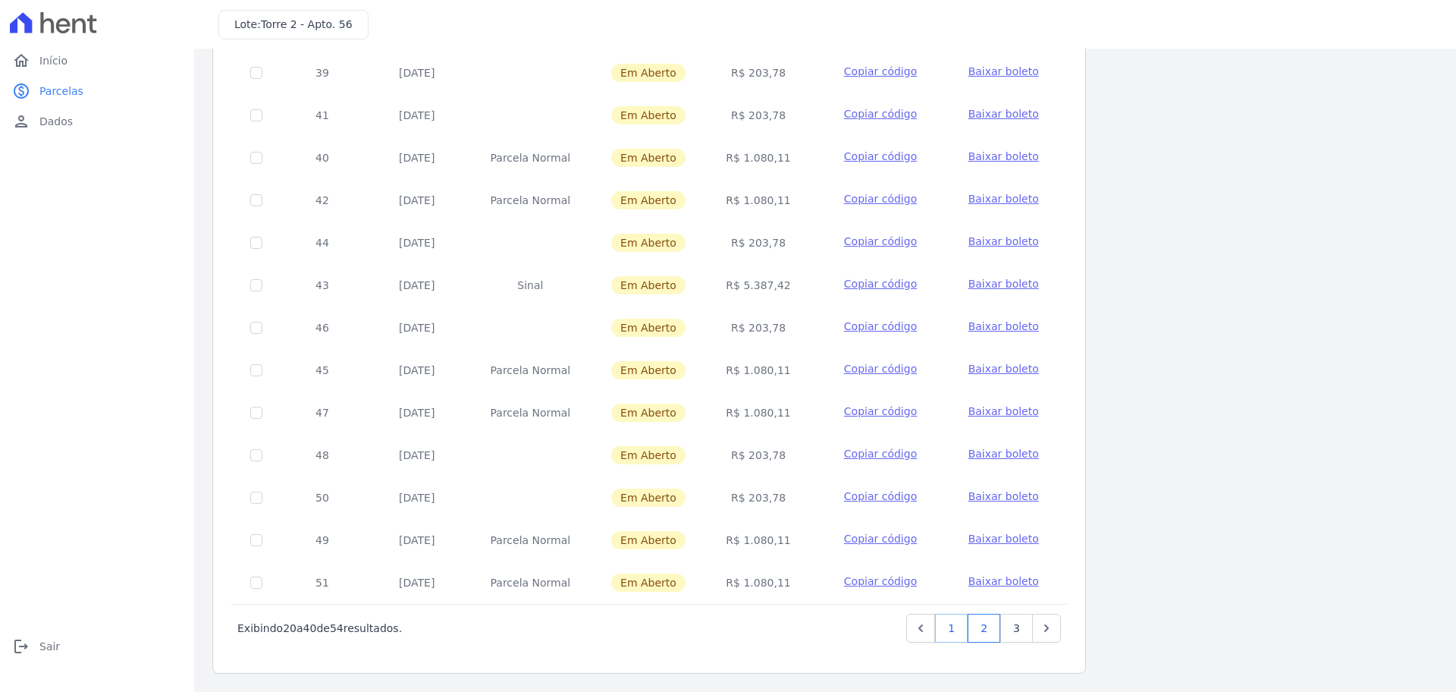
click at [962, 629] on link "1" at bounding box center [951, 627] width 33 height 29
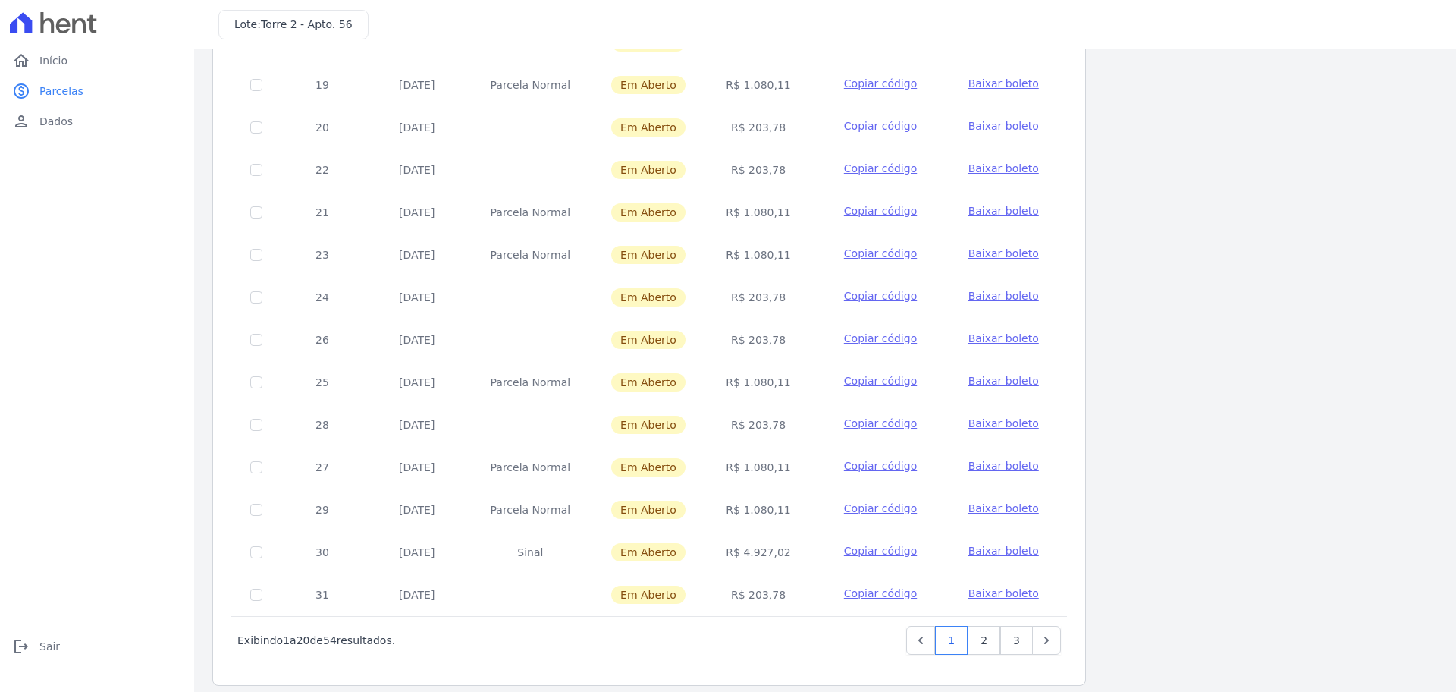
scroll to position [453, 0]
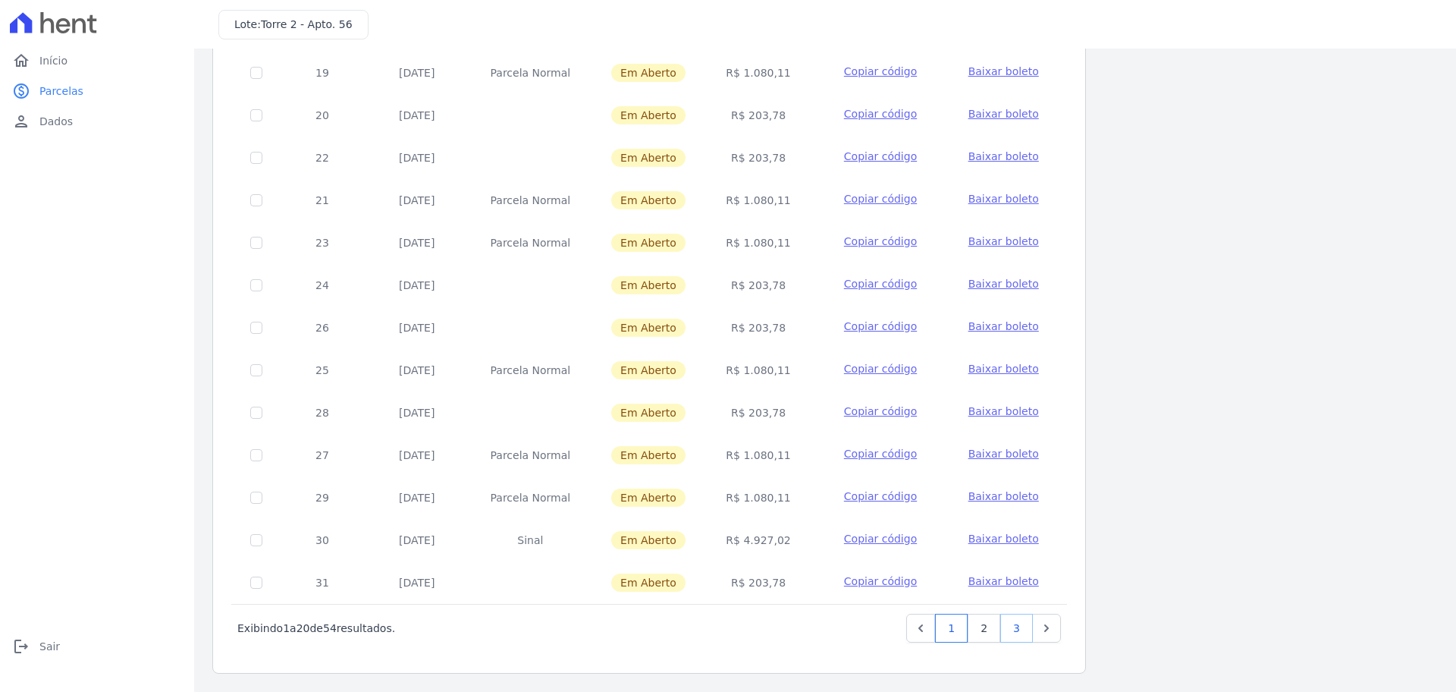
click at [1023, 632] on link "3" at bounding box center [1016, 627] width 33 height 29
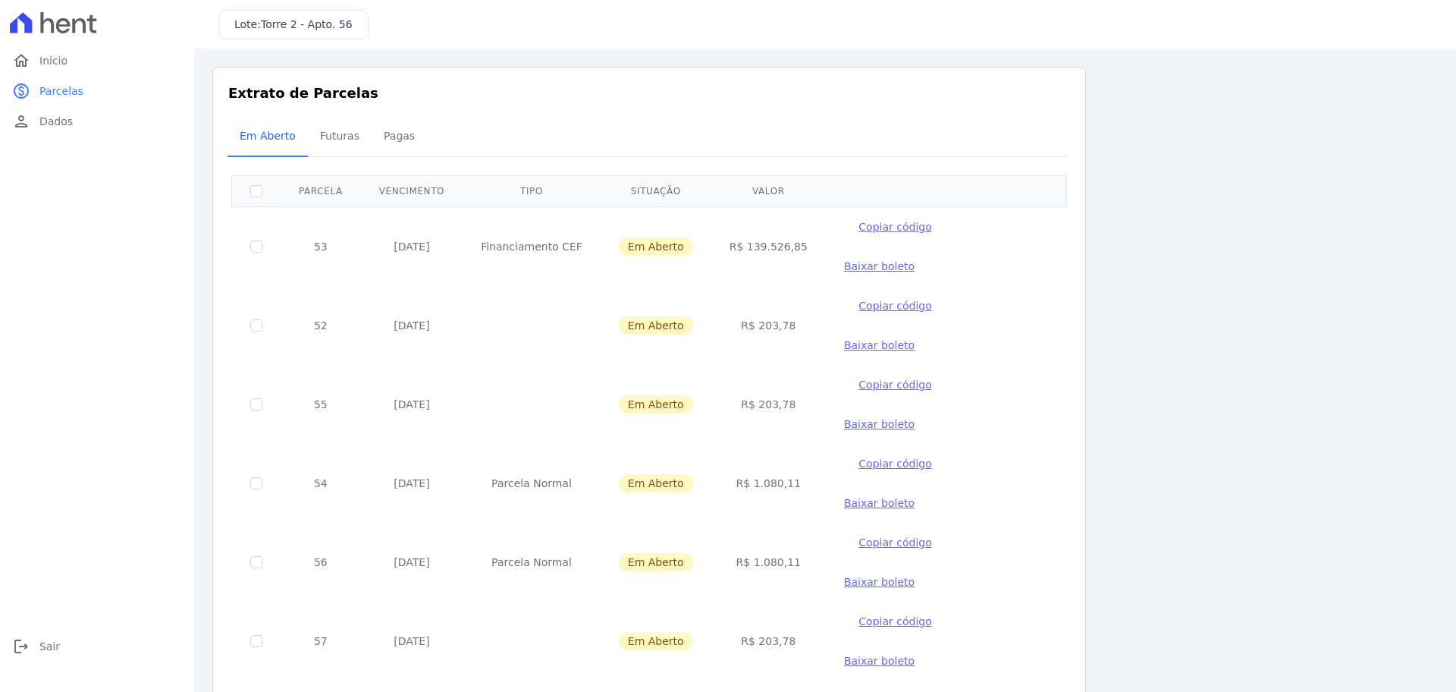
click at [551, 231] on td "Financiamento CEF" at bounding box center [532, 246] width 138 height 80
click at [915, 260] on span "Baixar boleto" at bounding box center [879, 266] width 71 height 12
drag, startPoint x: 578, startPoint y: 230, endPoint x: 466, endPoint y: 233, distance: 111.5
click at [466, 233] on td "Financiamento CEF" at bounding box center [532, 246] width 138 height 80
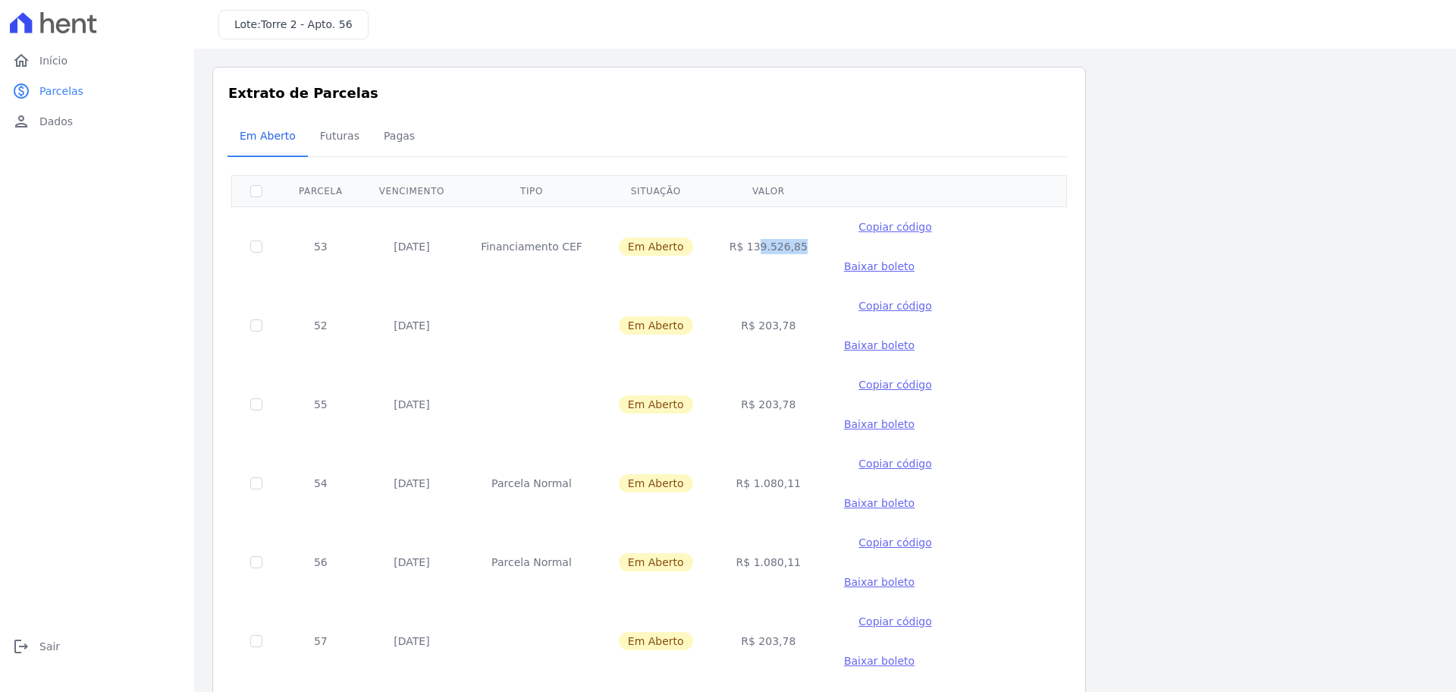
drag, startPoint x: 728, startPoint y: 227, endPoint x: 826, endPoint y: 227, distance: 97.8
click at [826, 227] on tr "53 [DATE] Financiamento CEF Em [GEOGRAPHIC_DATA] R$ 139.526,85 Copiar código [G…" at bounding box center [649, 246] width 835 height 80
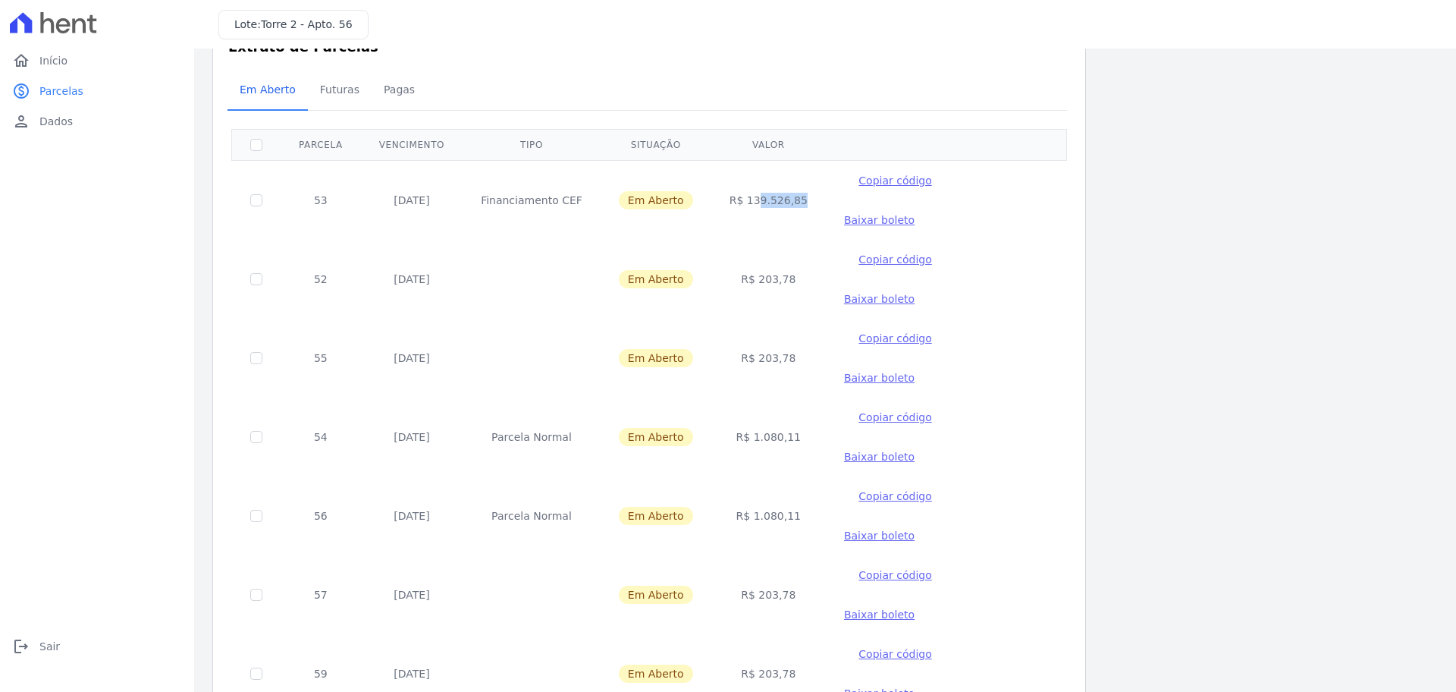
scroll to position [198, 0]
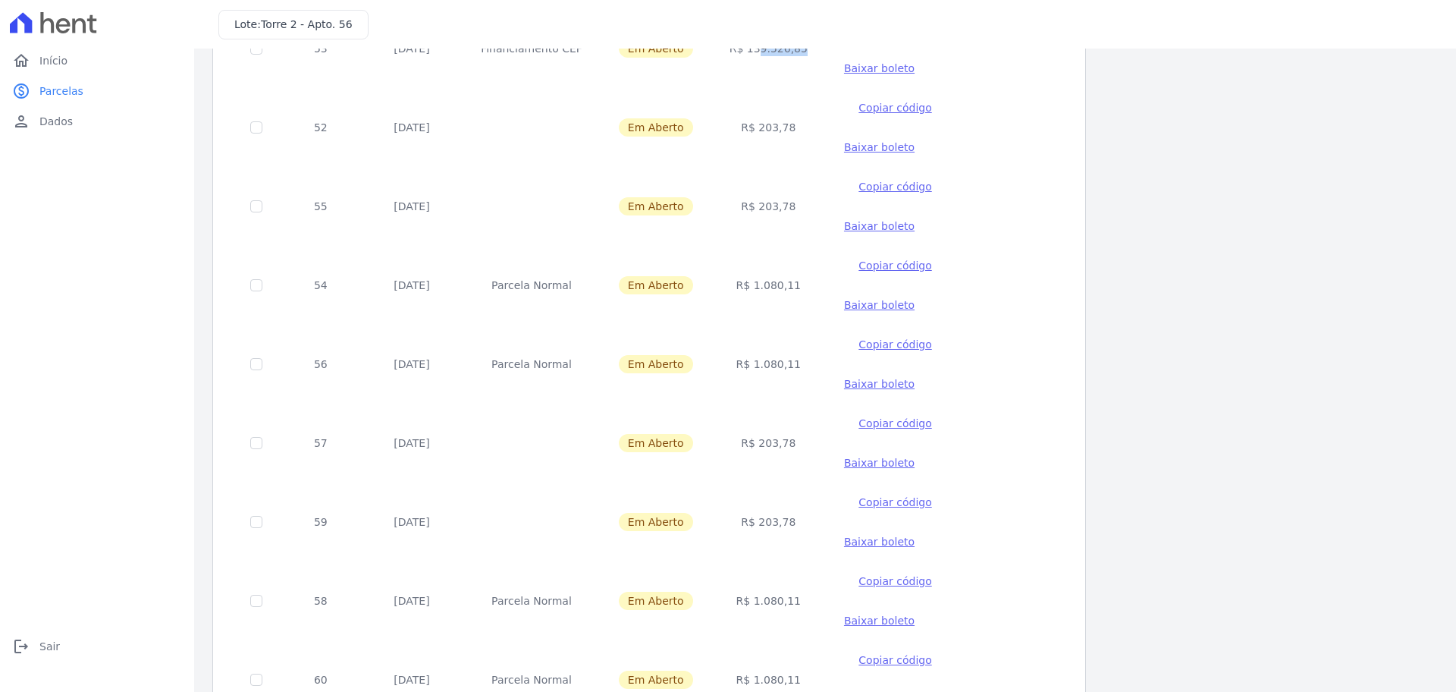
drag, startPoint x: 797, startPoint y: 544, endPoint x: 736, endPoint y: 541, distance: 60.7
drag, startPoint x: 786, startPoint y: 448, endPoint x: 723, endPoint y: 448, distance: 62.2
drag, startPoint x: 788, startPoint y: 404, endPoint x: 736, endPoint y: 409, distance: 52.6
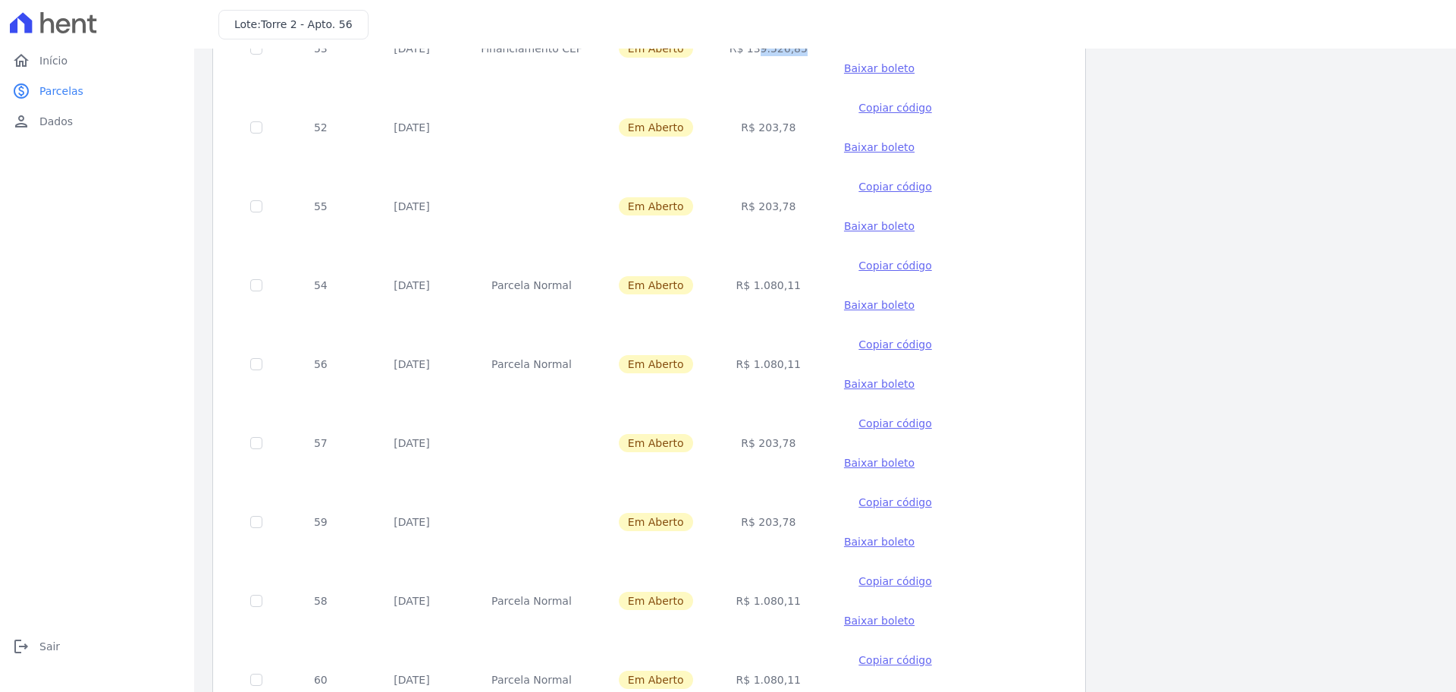
drag, startPoint x: 791, startPoint y: 289, endPoint x: 743, endPoint y: 289, distance: 47.8
click at [743, 482] on td "R$ 203,78" at bounding box center [768, 521] width 115 height 79
drag, startPoint x: 785, startPoint y: 241, endPoint x: 737, endPoint y: 245, distance: 47.9
click at [737, 403] on td "R$ 203,78" at bounding box center [768, 442] width 115 height 79
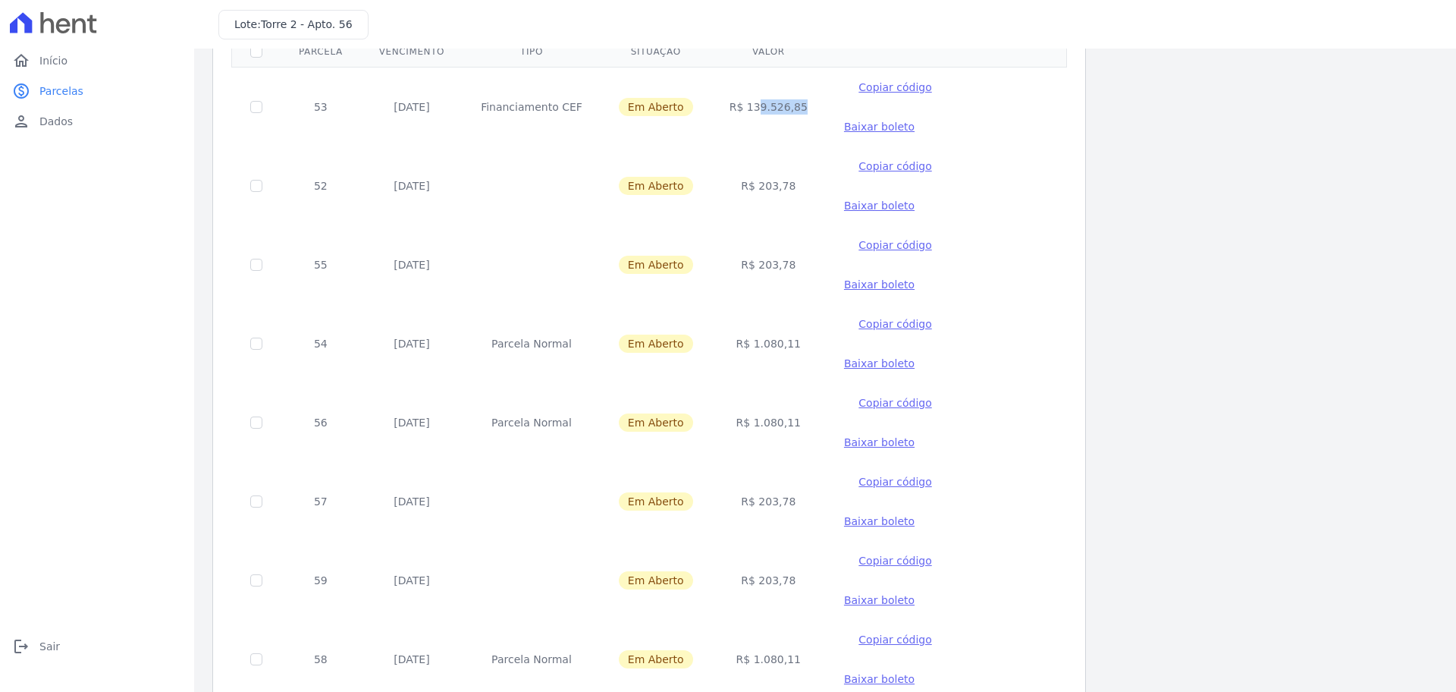
scroll to position [122, 0]
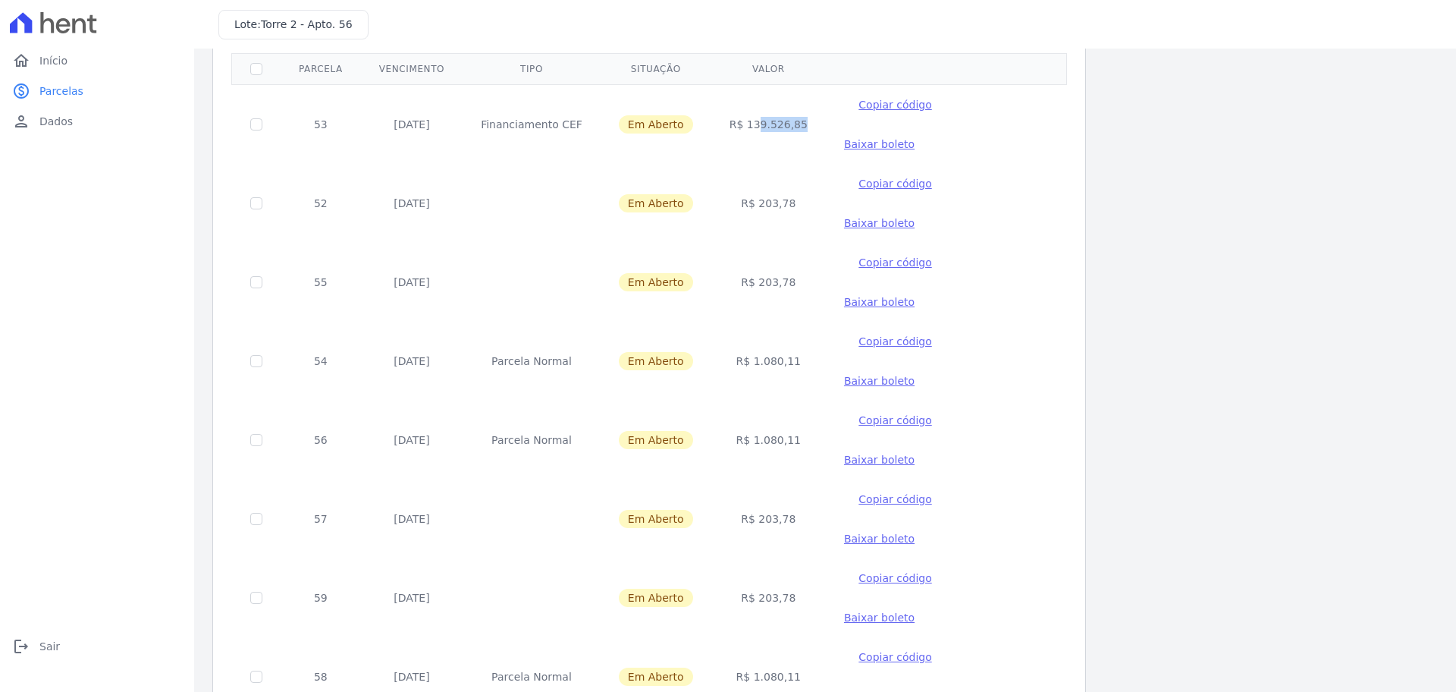
drag, startPoint x: 783, startPoint y: 187, endPoint x: 736, endPoint y: 187, distance: 47.0
click at [736, 243] on td "R$ 203,78" at bounding box center [768, 282] width 115 height 79
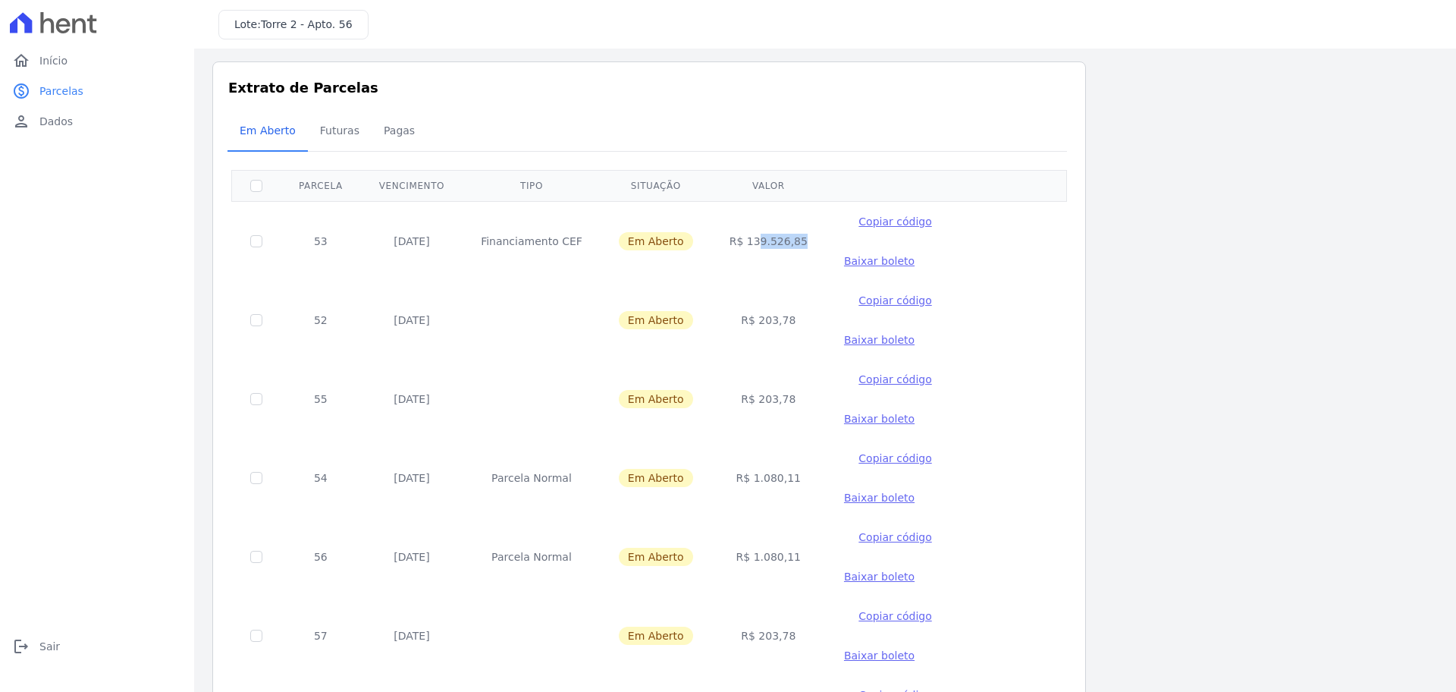
scroll to position [0, 0]
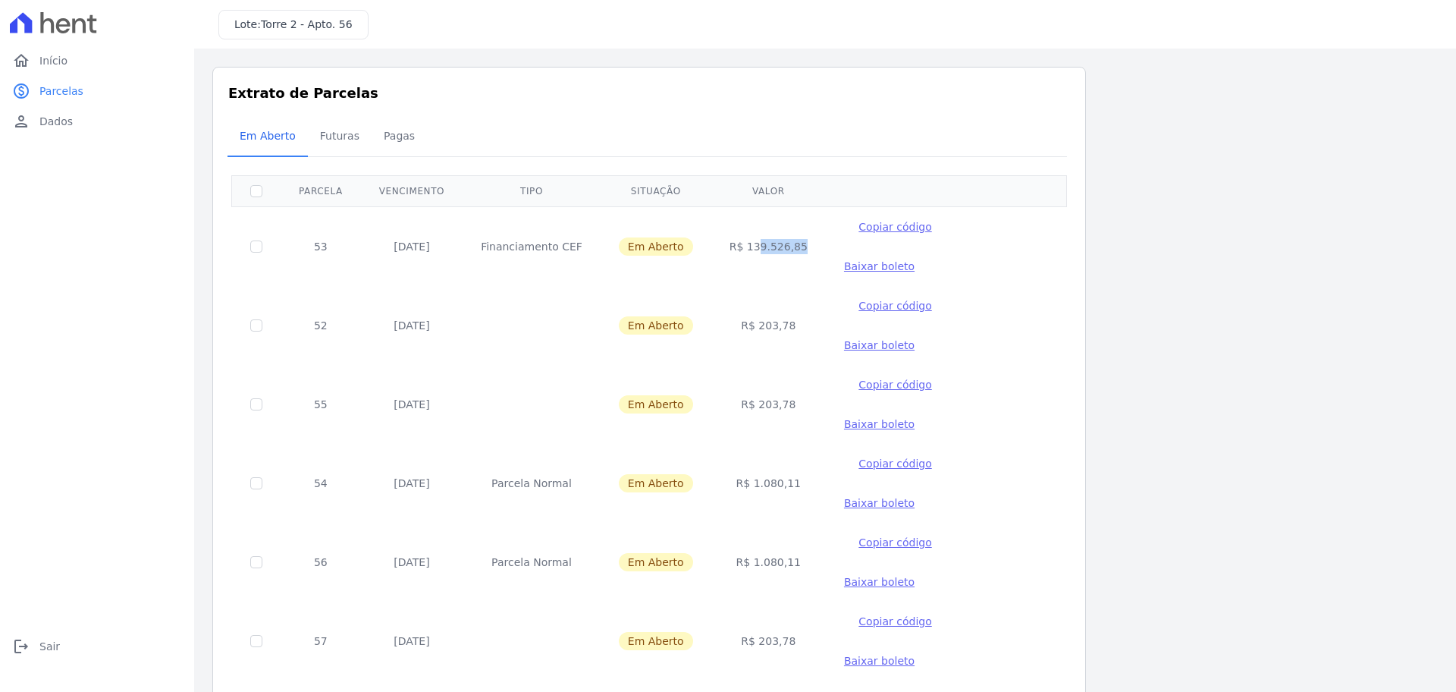
drag, startPoint x: 780, startPoint y: 266, endPoint x: 737, endPoint y: 268, distance: 43.3
click at [737, 286] on td "R$ 203,78" at bounding box center [768, 325] width 115 height 79
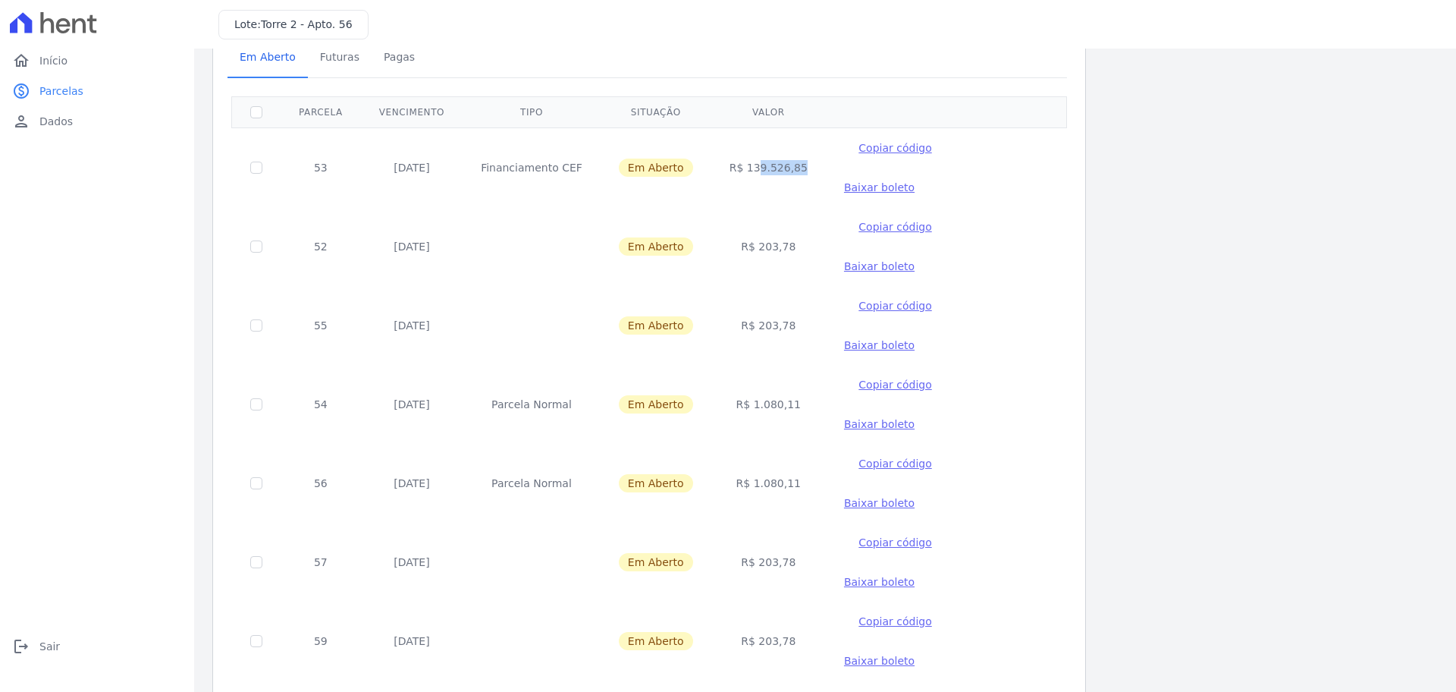
scroll to position [198, 0]
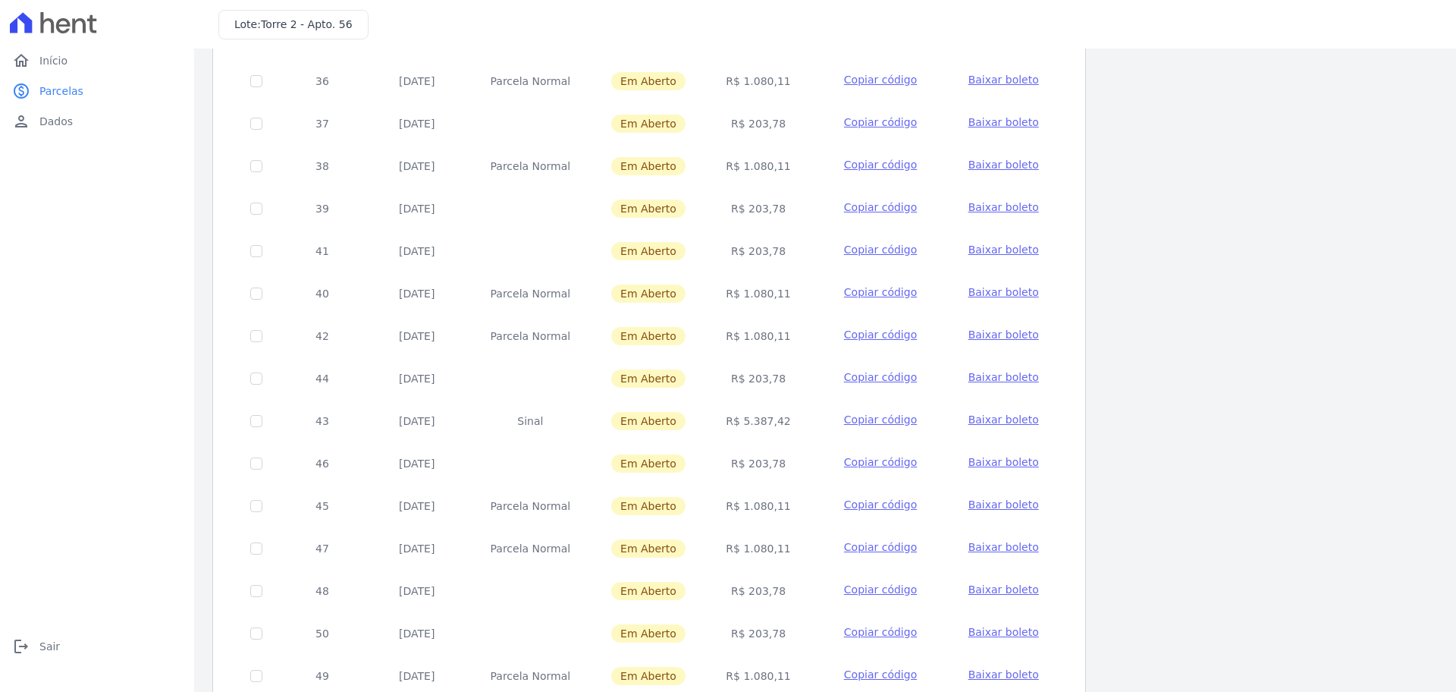
scroll to position [453, 0]
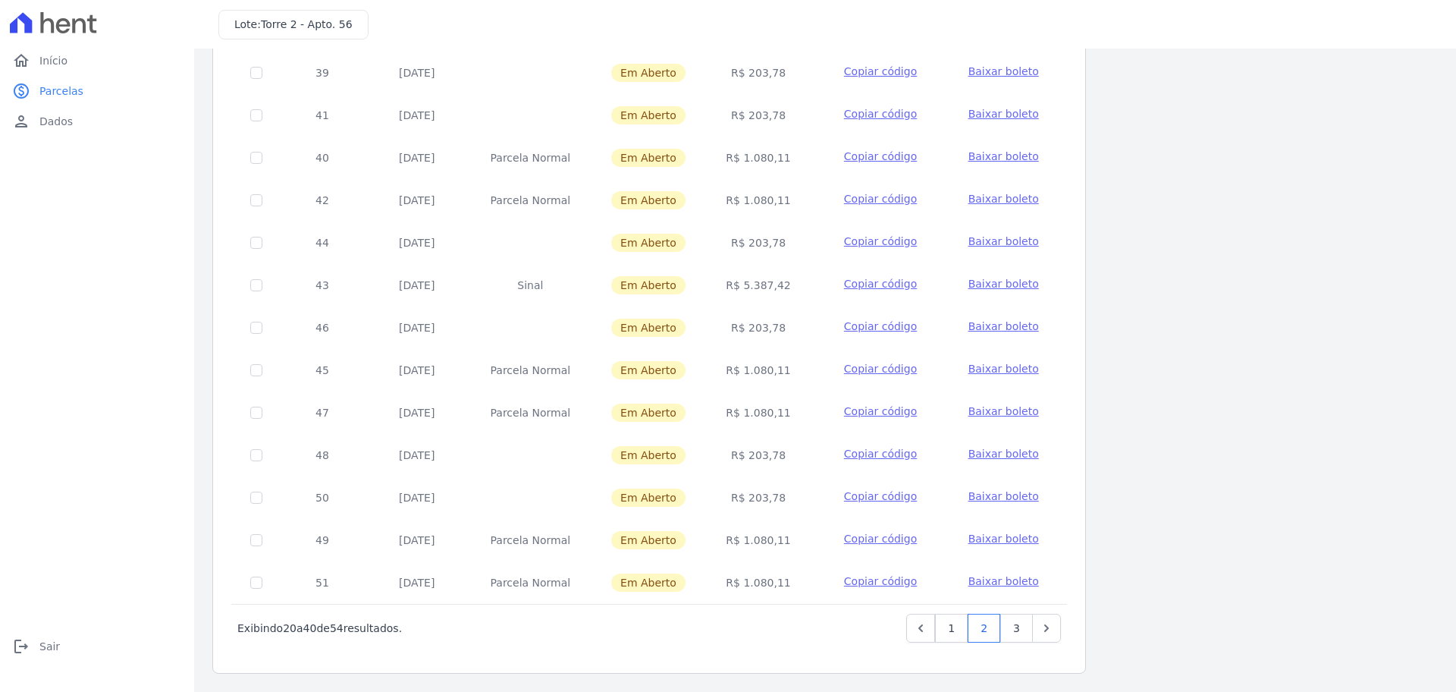
drag, startPoint x: 778, startPoint y: 494, endPoint x: 727, endPoint y: 492, distance: 50.8
click at [727, 492] on td "R$ 203,78" at bounding box center [758, 497] width 105 height 42
drag, startPoint x: 779, startPoint y: 454, endPoint x: 730, endPoint y: 453, distance: 48.6
click at [730, 453] on td "R$ 203,78" at bounding box center [758, 455] width 105 height 42
drag, startPoint x: 778, startPoint y: 328, endPoint x: 726, endPoint y: 328, distance: 51.6
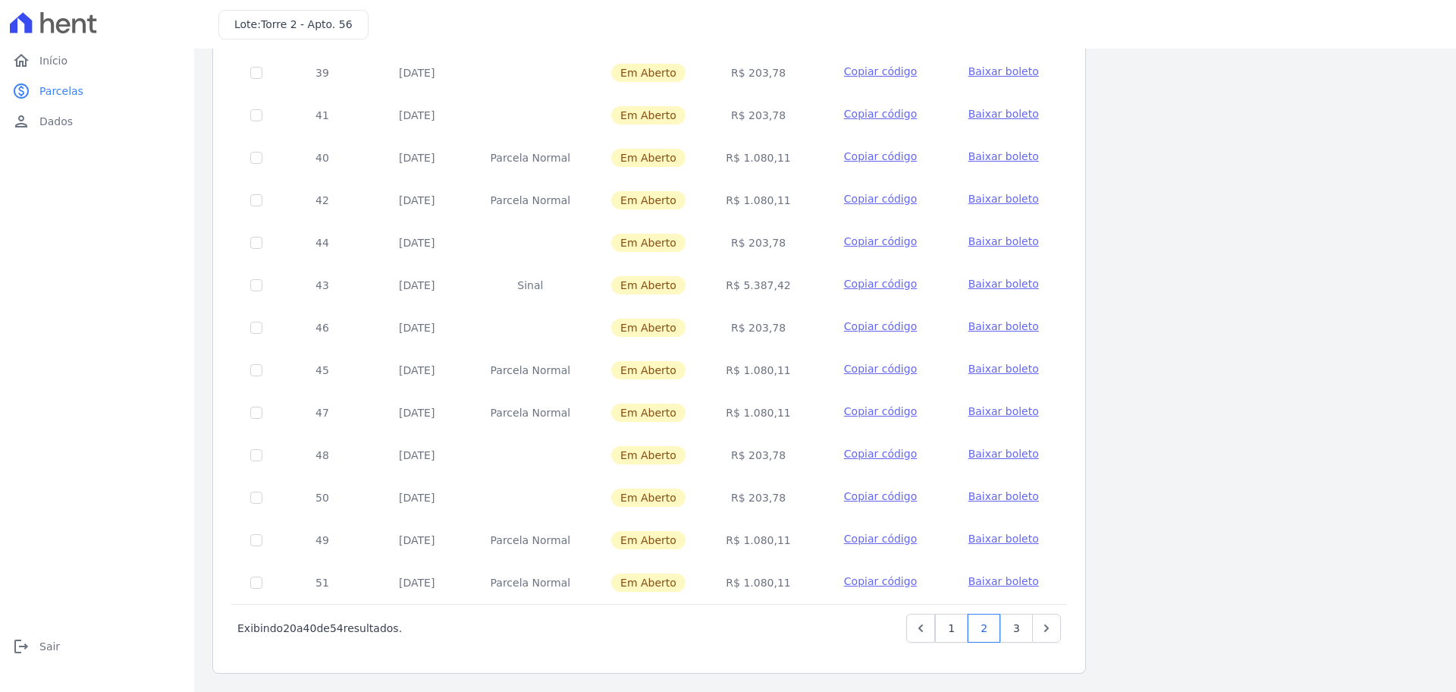
click at [726, 328] on td "R$ 203,78" at bounding box center [758, 327] width 105 height 42
click at [937, 334] on td "Copiar código" at bounding box center [880, 325] width 139 height 39
drag, startPoint x: 730, startPoint y: 502, endPoint x: 783, endPoint y: 500, distance: 53.1
click at [783, 500] on td "R$ 203,78" at bounding box center [758, 497] width 105 height 42
drag, startPoint x: 734, startPoint y: 541, endPoint x: 772, endPoint y: 538, distance: 38.0
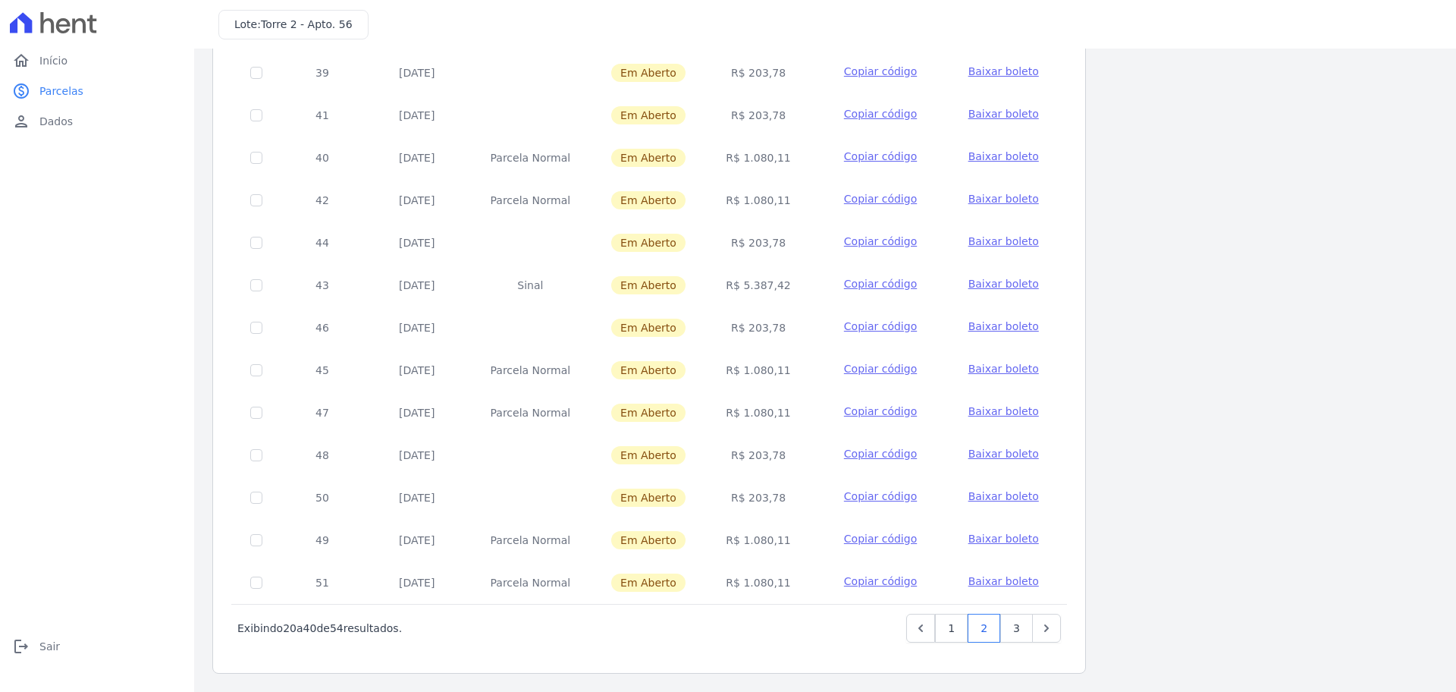
click at [772, 538] on td "R$ 1.080,11" at bounding box center [758, 540] width 105 height 42
drag, startPoint x: 730, startPoint y: 416, endPoint x: 781, endPoint y: 416, distance: 50.8
click at [781, 416] on td "R$ 1.080,11" at bounding box center [758, 412] width 105 height 42
drag, startPoint x: 723, startPoint y: 369, endPoint x: 780, endPoint y: 366, distance: 57.7
click at [780, 366] on td "R$ 1.080,11" at bounding box center [758, 370] width 105 height 42
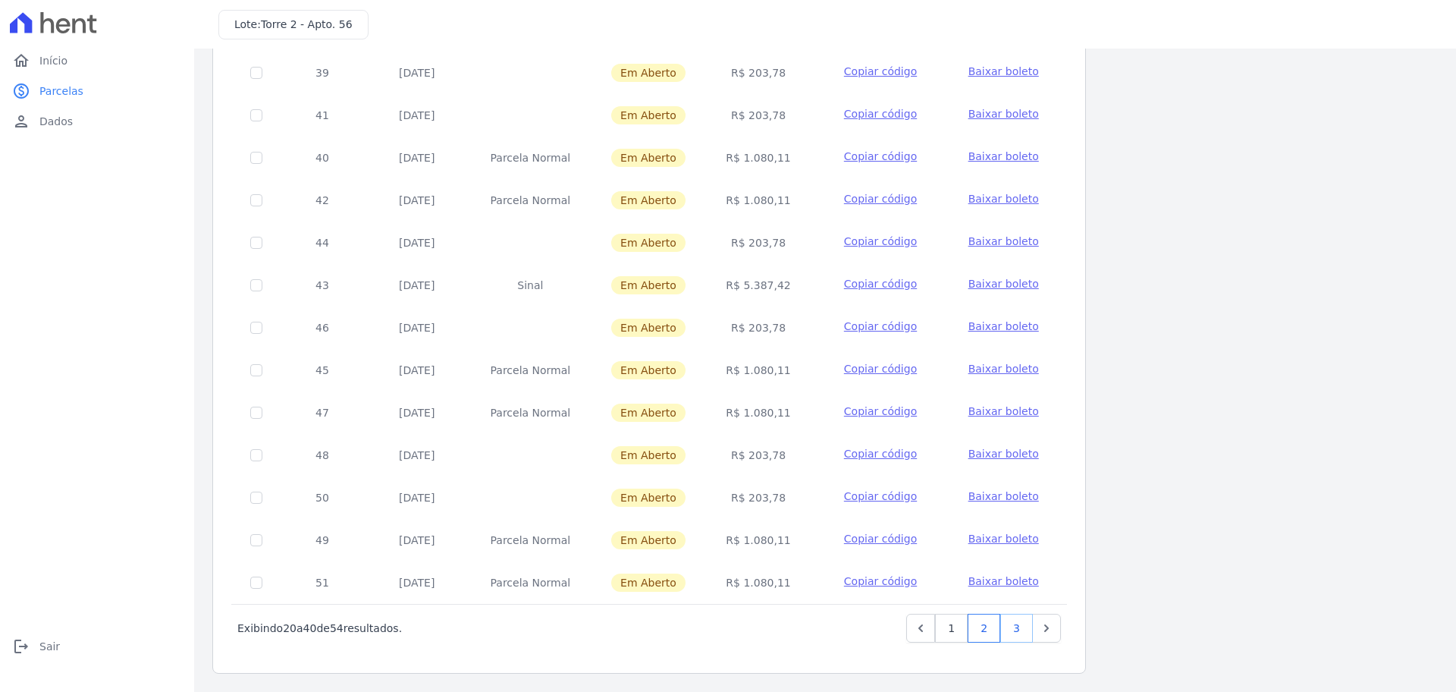
click at [1015, 639] on link "3" at bounding box center [1016, 627] width 33 height 29
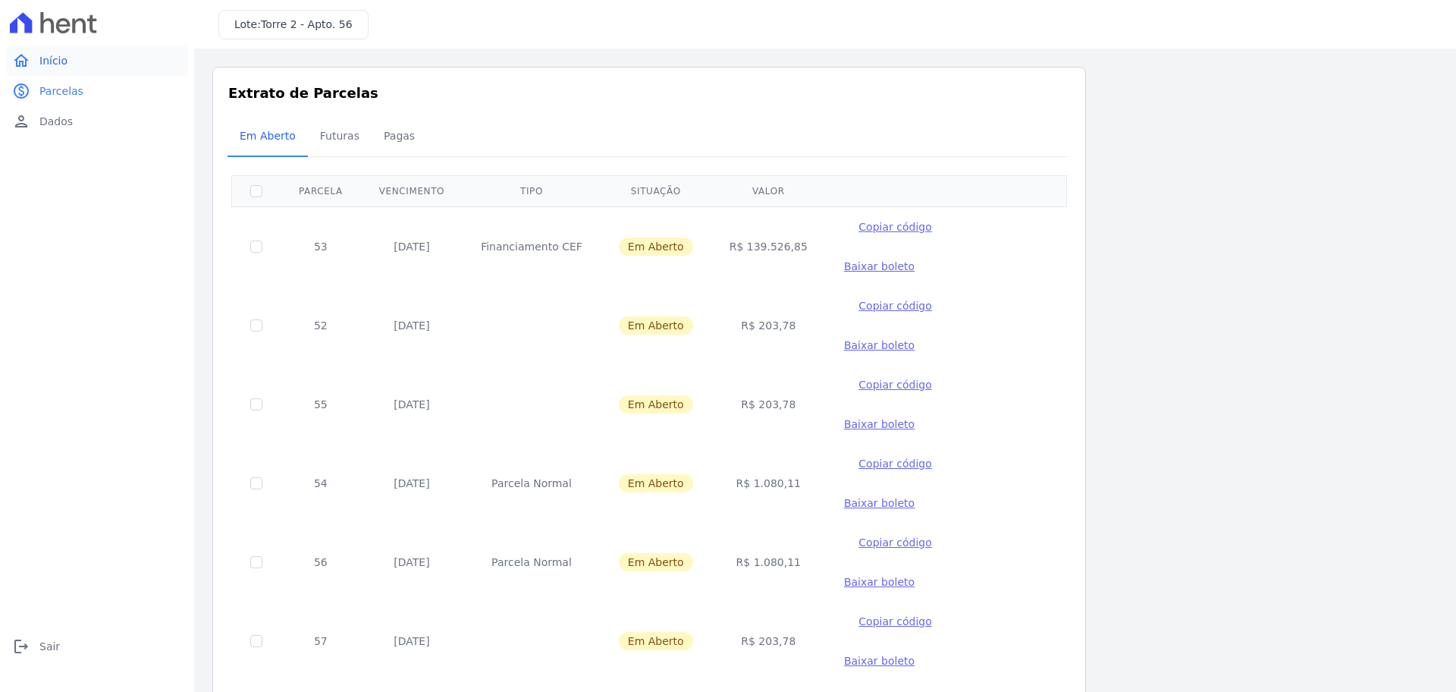
click at [96, 60] on link "home Início" at bounding box center [97, 60] width 182 height 30
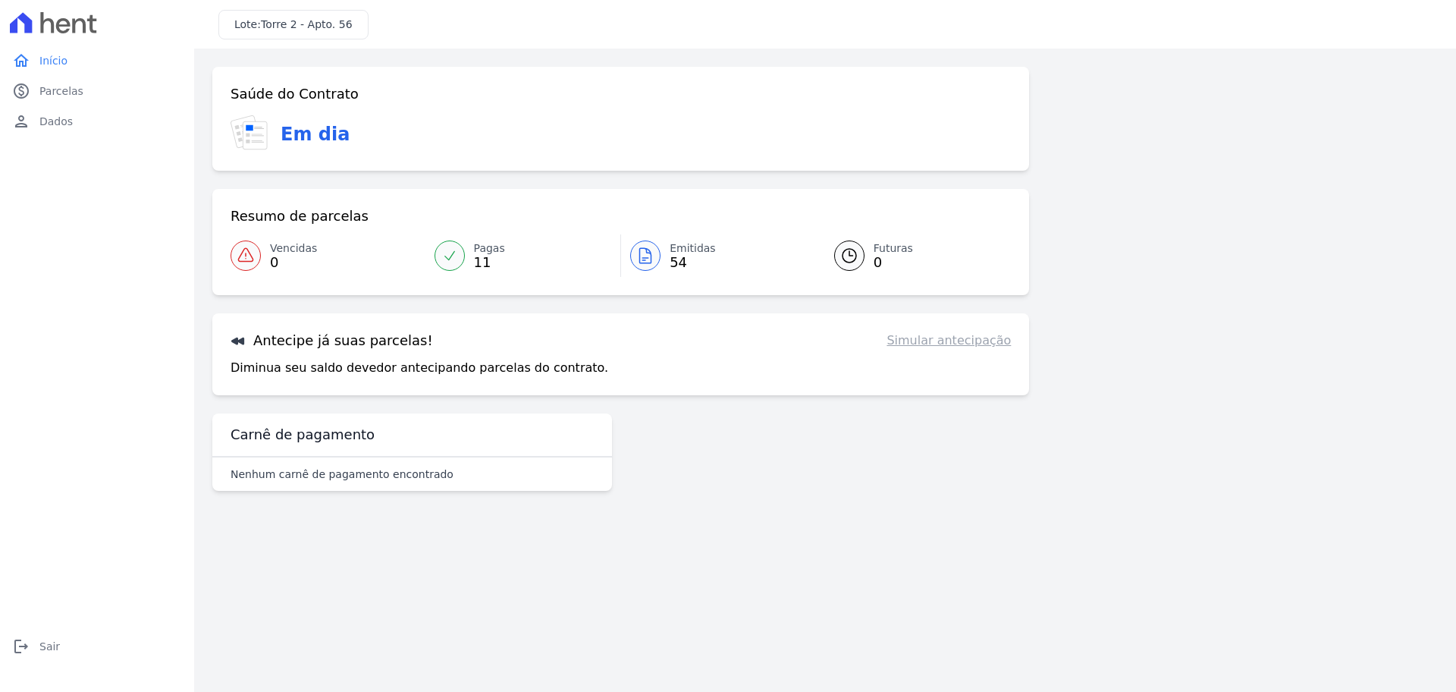
click at [922, 260] on link "Futuras 0" at bounding box center [914, 255] width 196 height 42
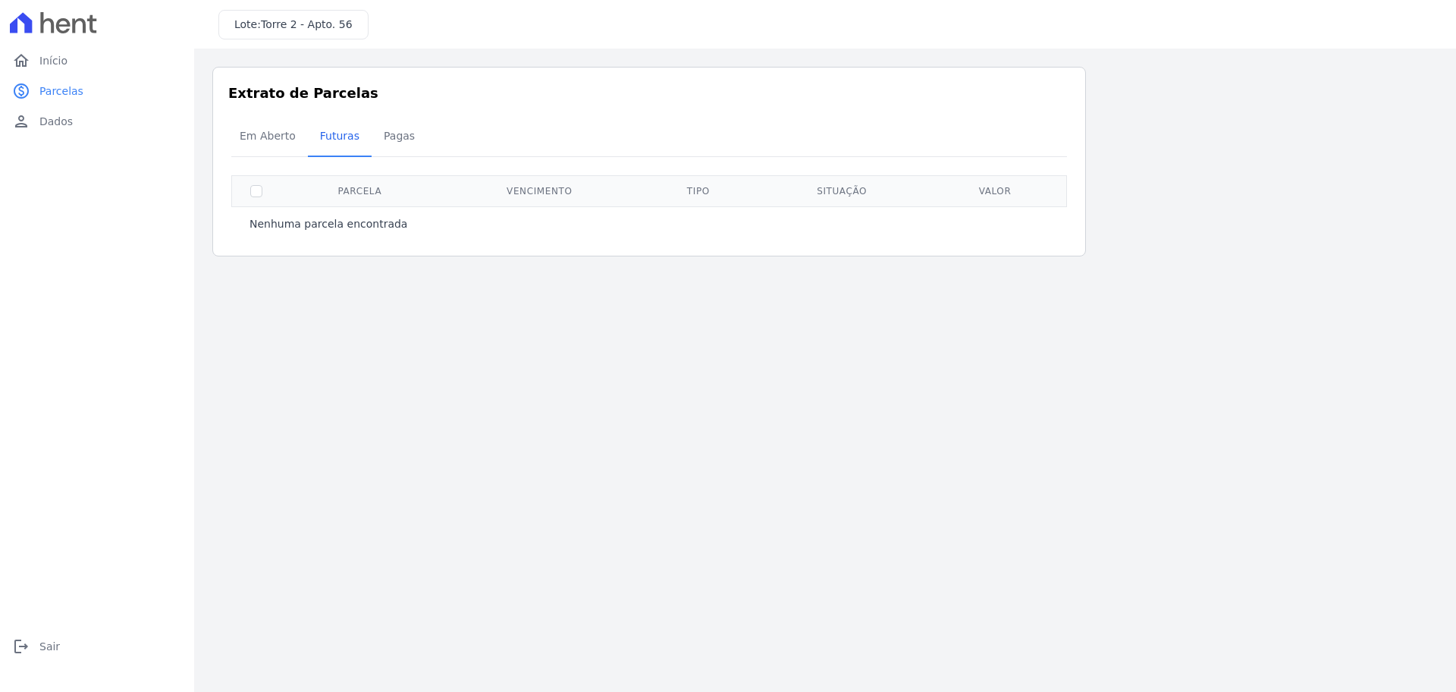
drag, startPoint x: 858, startPoint y: 282, endPoint x: 838, endPoint y: 284, distance: 19.8
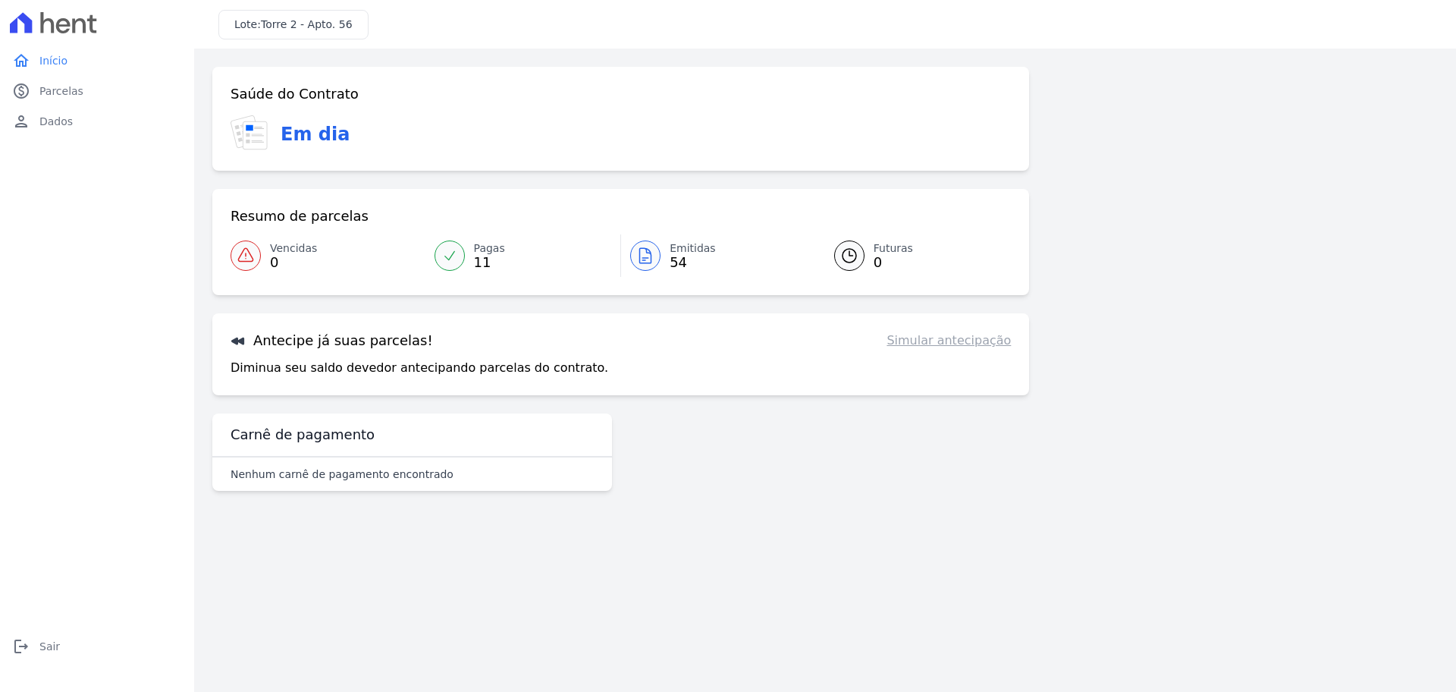
click at [661, 256] on div at bounding box center [645, 255] width 30 height 30
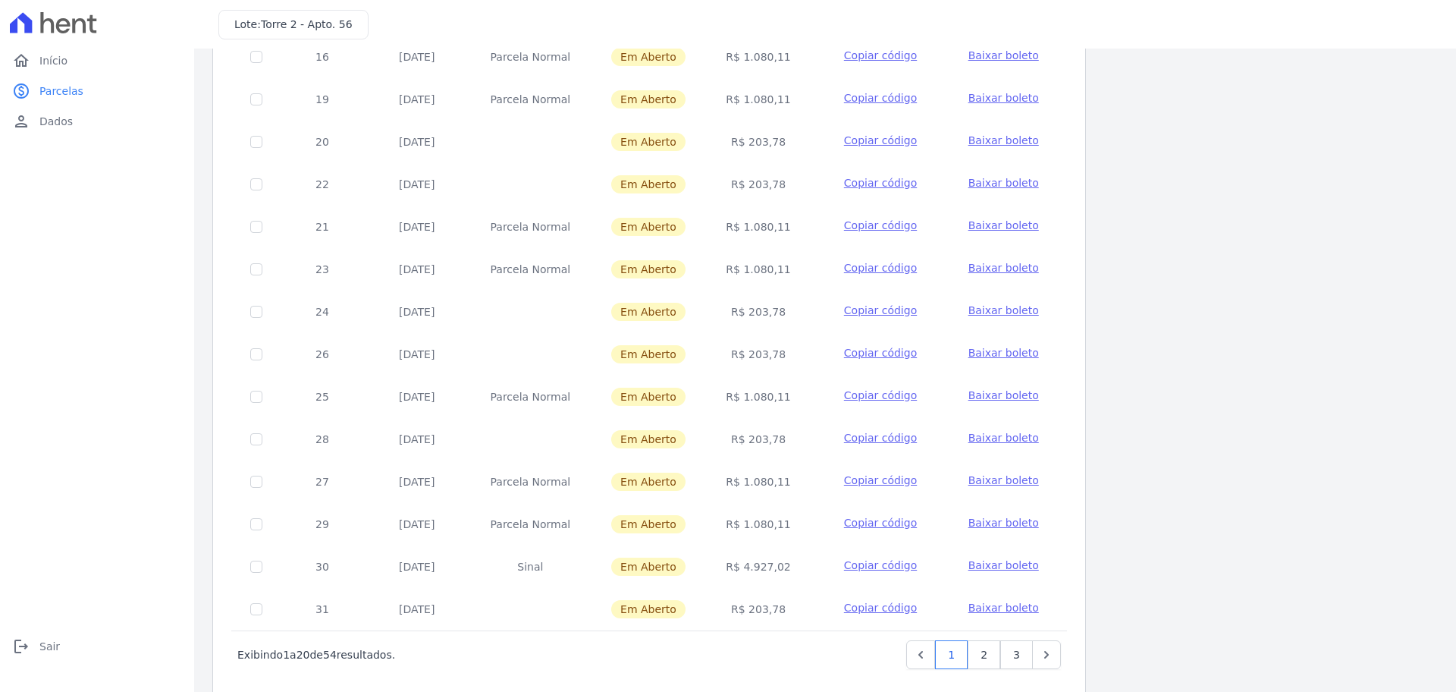
scroll to position [453, 0]
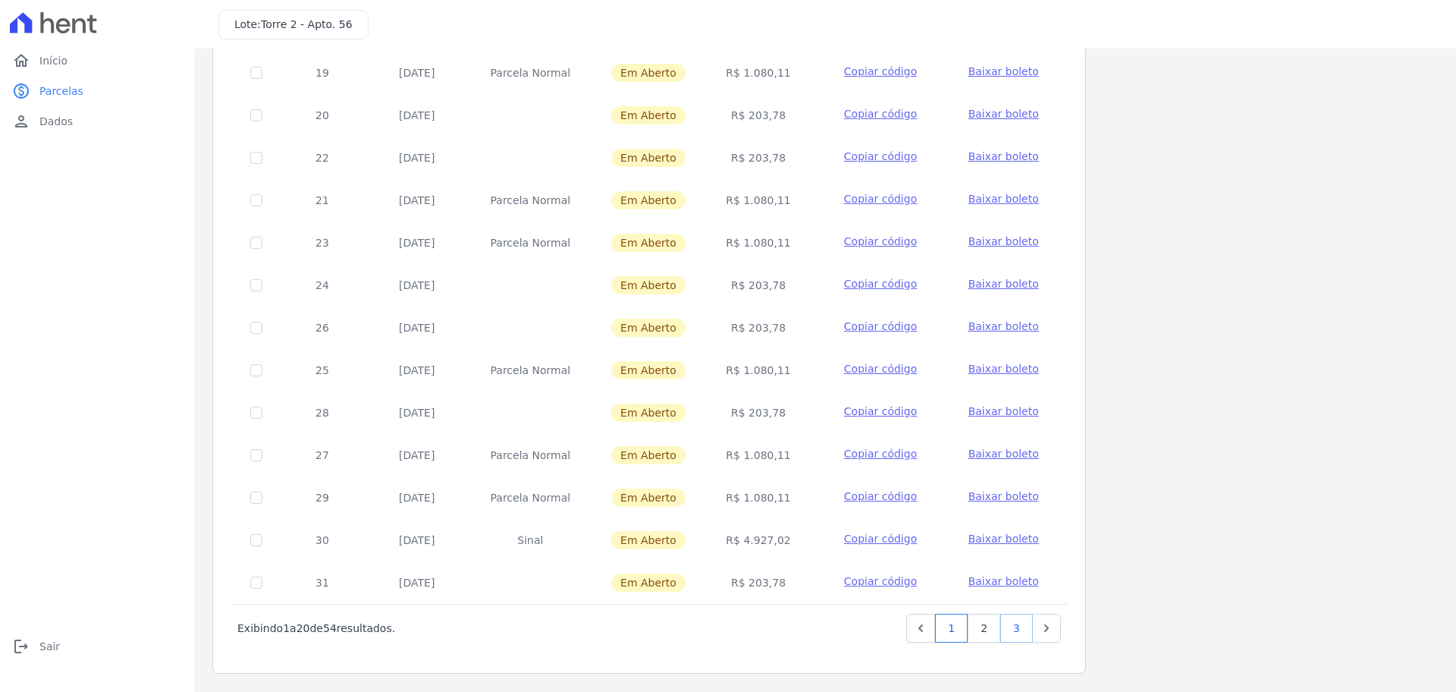
click at [1009, 628] on link "3" at bounding box center [1016, 627] width 33 height 29
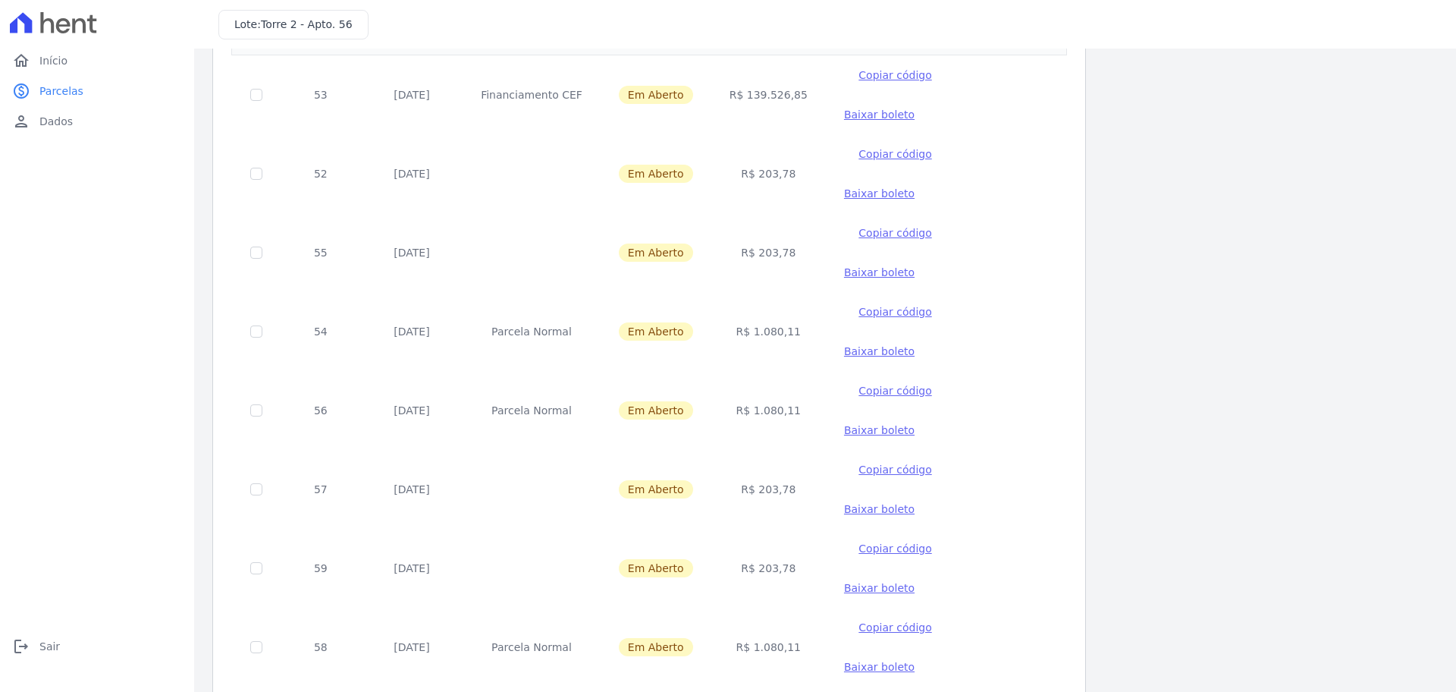
scroll to position [198, 0]
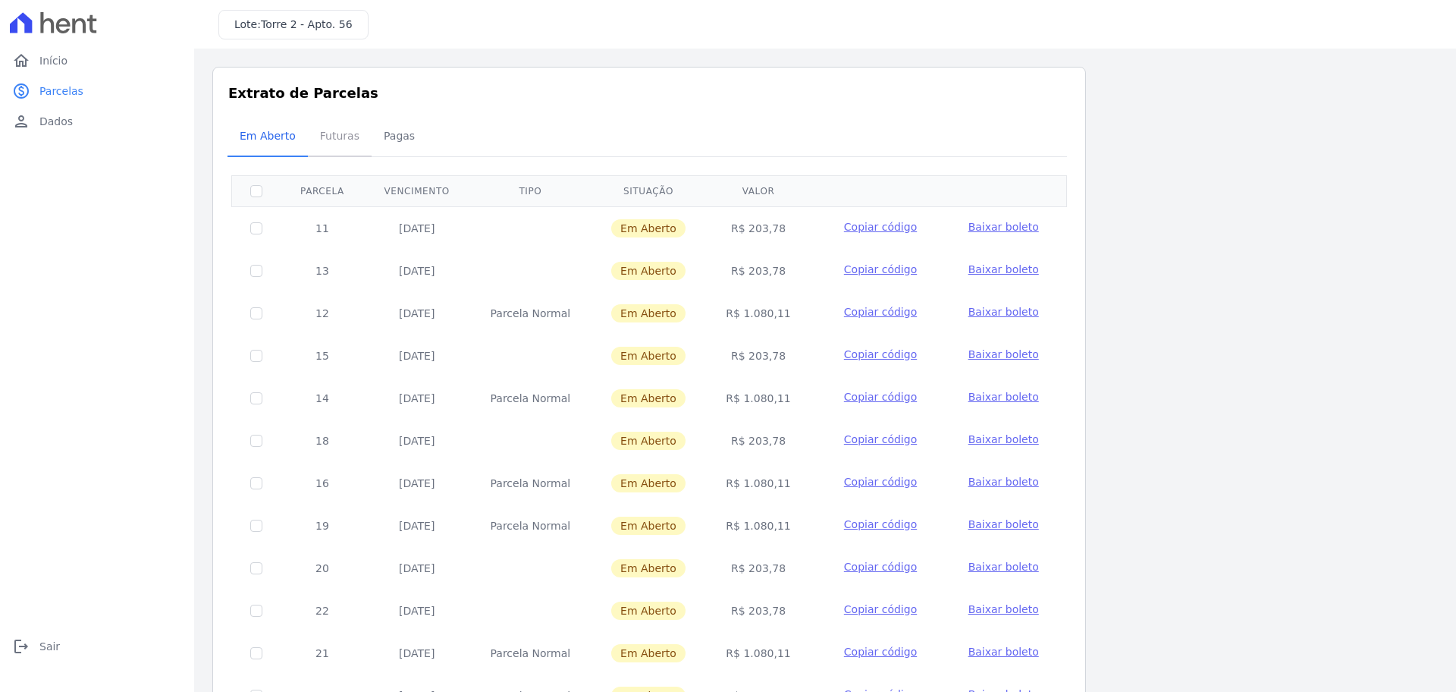
click at [330, 130] on span "Futuras" at bounding box center [340, 136] width 58 height 30
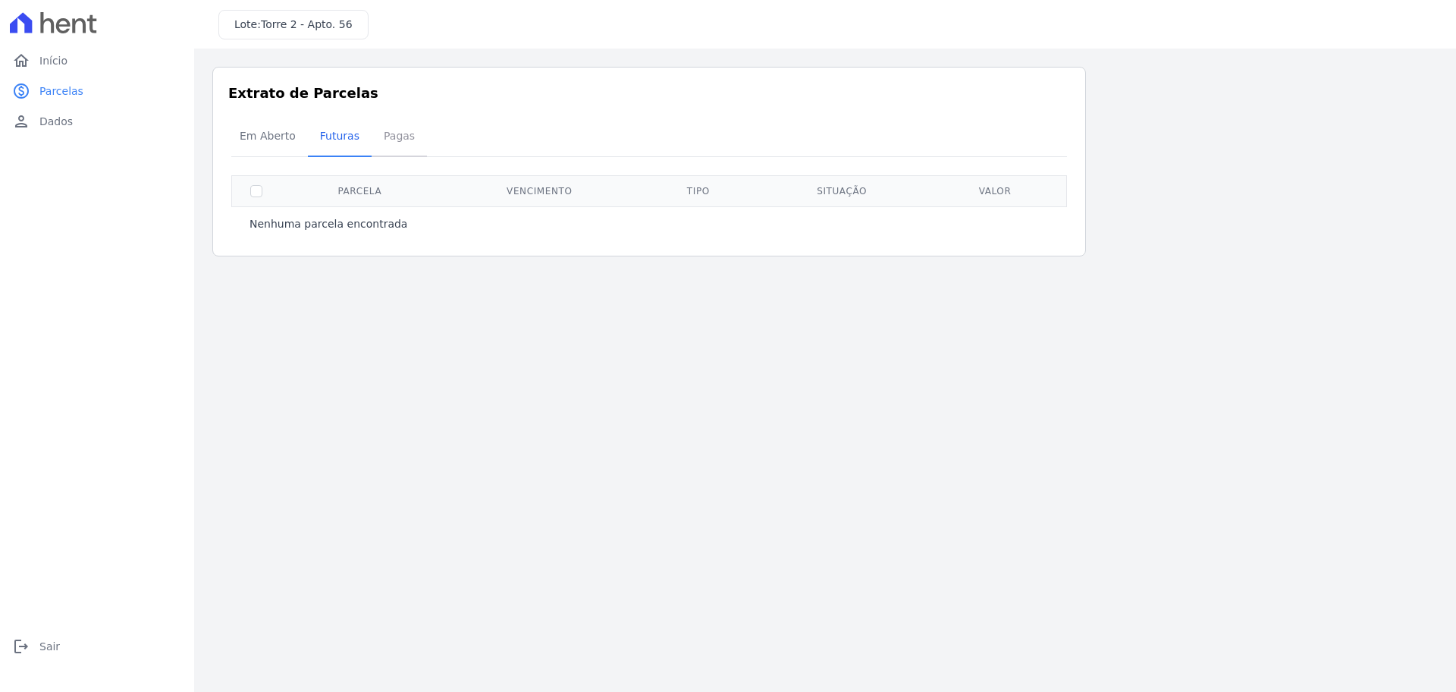
click at [384, 137] on span "Pagas" at bounding box center [399, 136] width 49 height 30
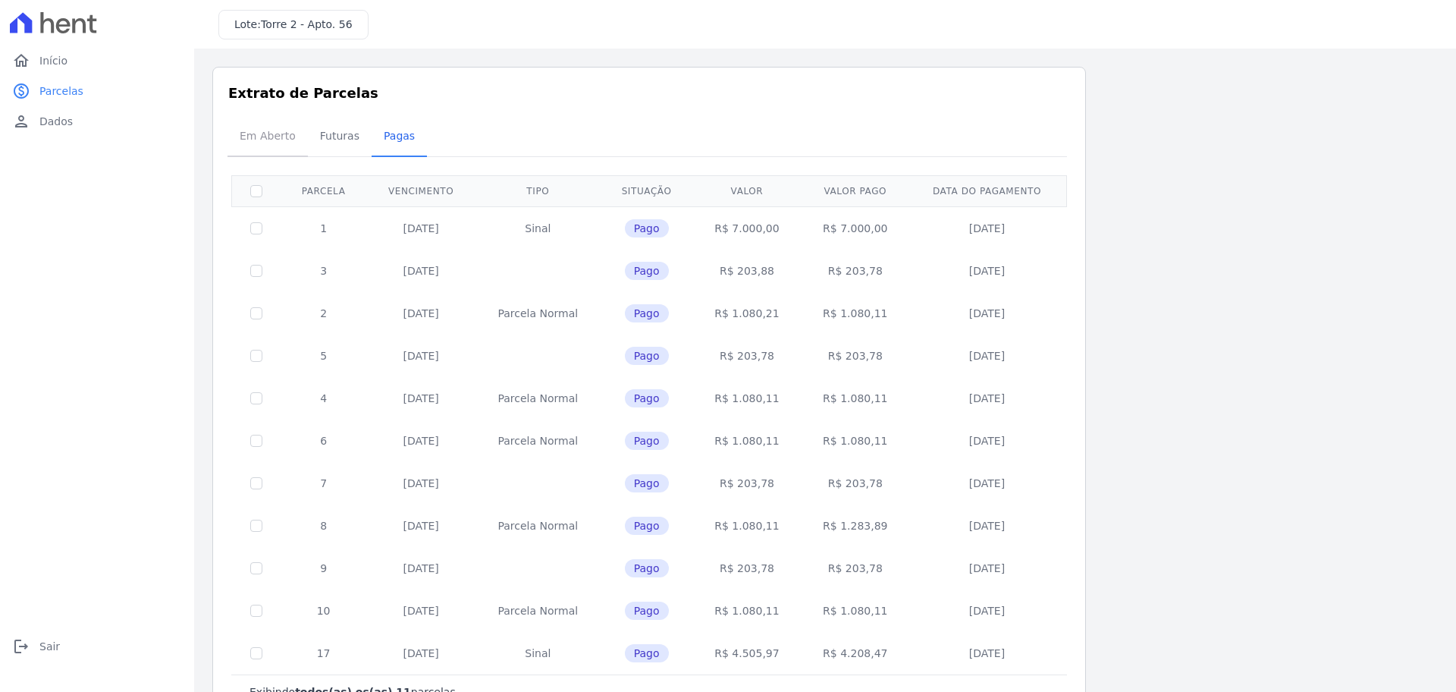
click at [259, 130] on span "Em Aberto" at bounding box center [268, 136] width 74 height 30
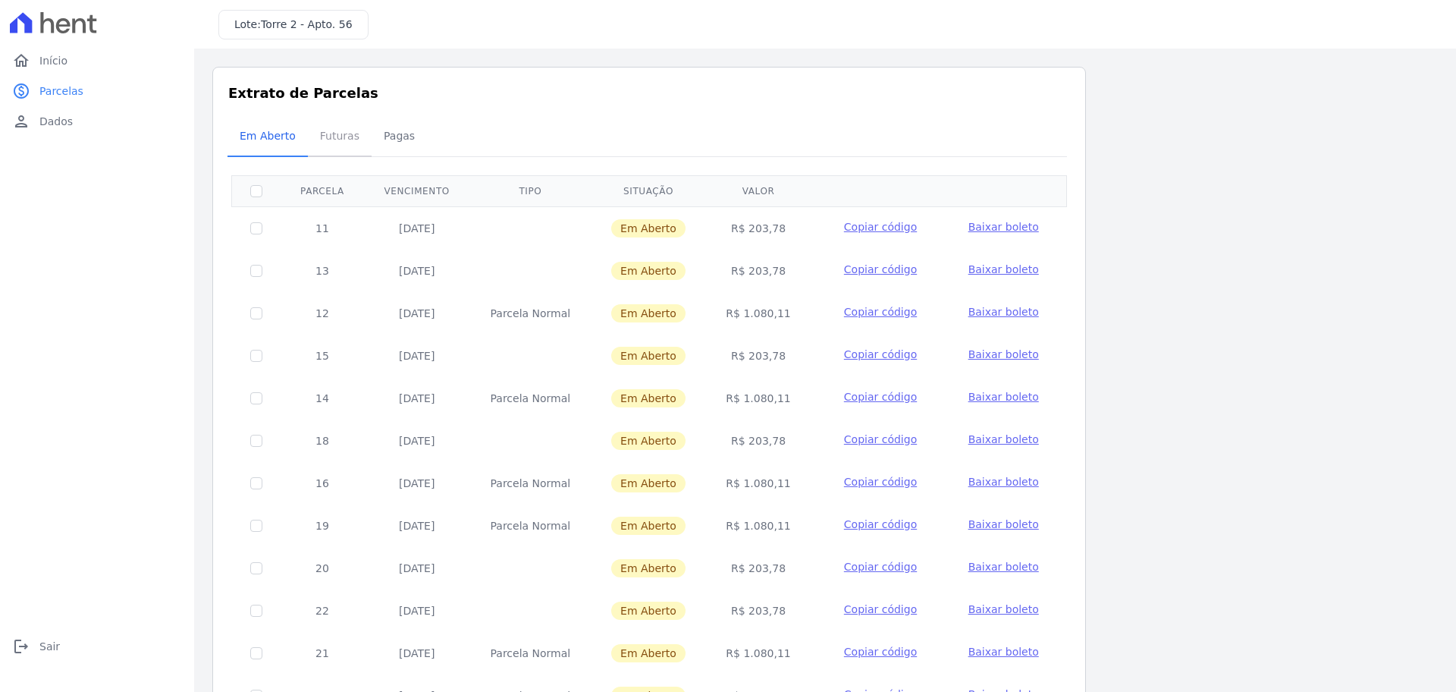
click at [329, 132] on span "Futuras" at bounding box center [340, 136] width 58 height 30
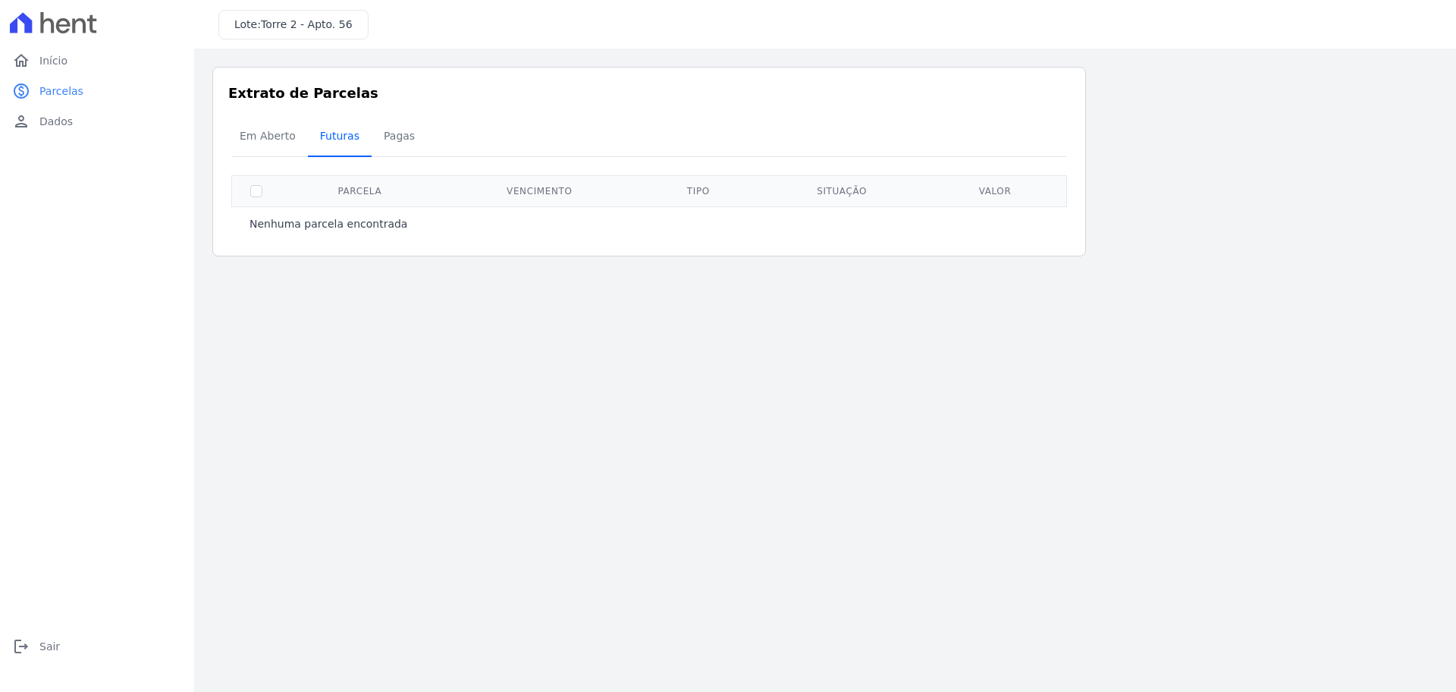
click at [334, 132] on span "Futuras" at bounding box center [340, 136] width 58 height 30
click at [260, 196] on input "checkbox" at bounding box center [256, 191] width 12 height 12
checkbox input "false"
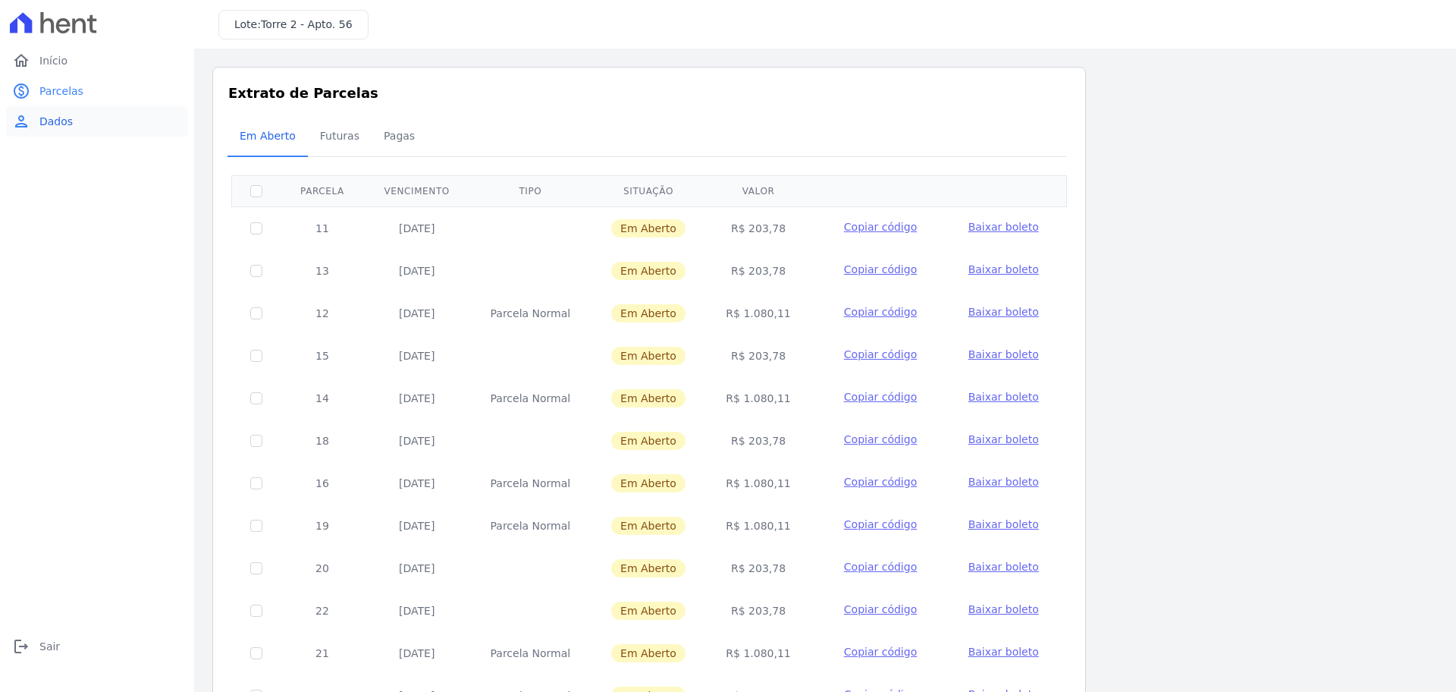
click at [82, 115] on link "person Dados" at bounding box center [97, 121] width 182 height 30
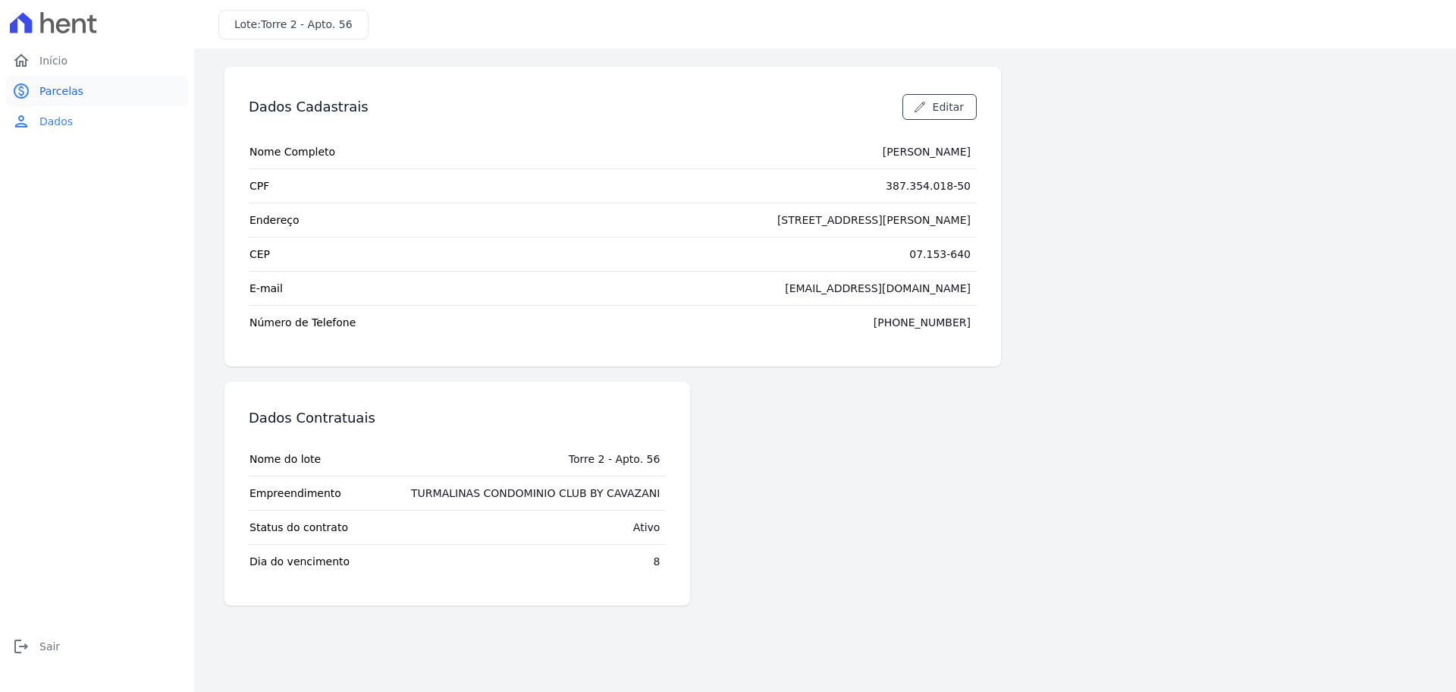
click at [36, 86] on link "paid Parcelas" at bounding box center [97, 91] width 182 height 30
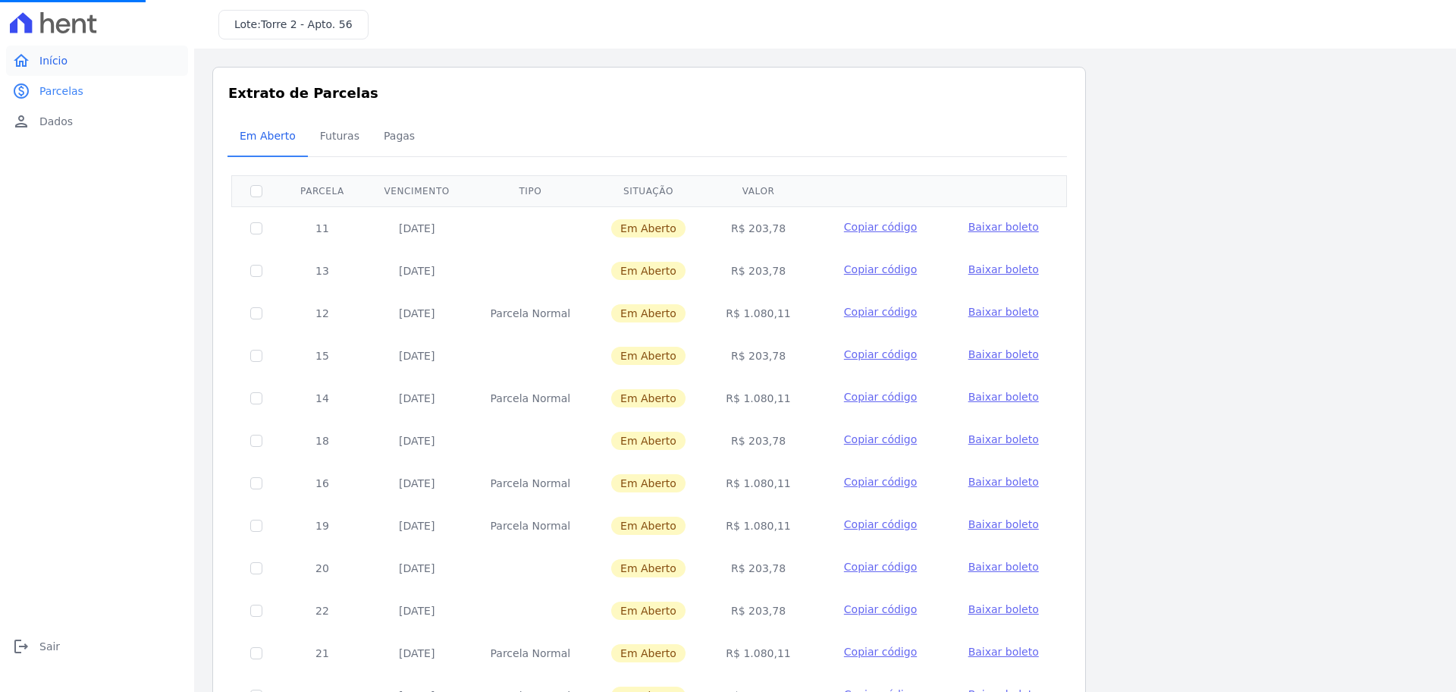
click at [61, 59] on span "Início" at bounding box center [53, 60] width 28 height 15
click at [97, 55] on link "home Início" at bounding box center [97, 60] width 182 height 30
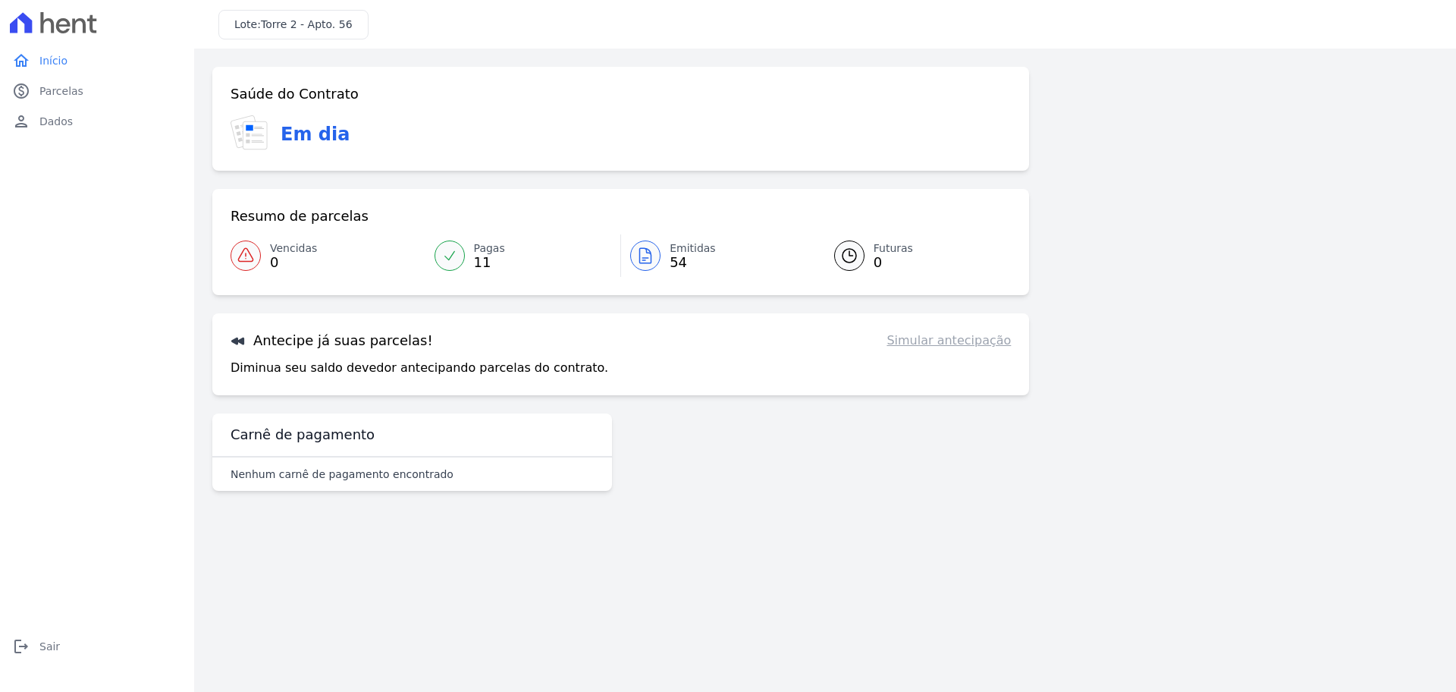
click at [375, 359] on p "Diminua seu saldo devedor antecipando parcelas do contrato." at bounding box center [420, 368] width 378 height 18
drag, startPoint x: 391, startPoint y: 341, endPoint x: 717, endPoint y: 362, distance: 326.7
click at [391, 341] on h3 "Antecipe já suas parcelas!" at bounding box center [332, 340] width 202 height 18
click at [937, 341] on link "Simular antecipação" at bounding box center [948, 340] width 124 height 18
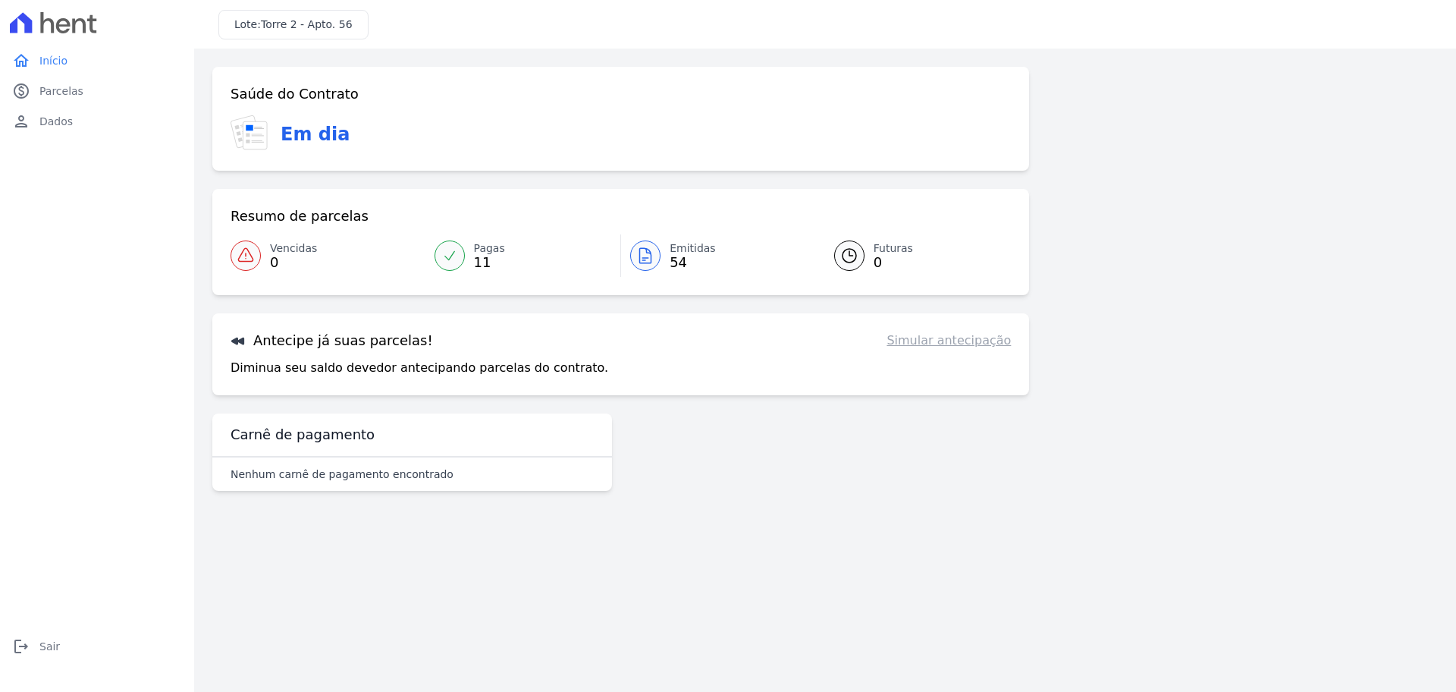
click at [985, 341] on link "Simular antecipação" at bounding box center [948, 340] width 124 height 18
click at [986, 341] on link "Simular antecipação" at bounding box center [948, 340] width 124 height 18
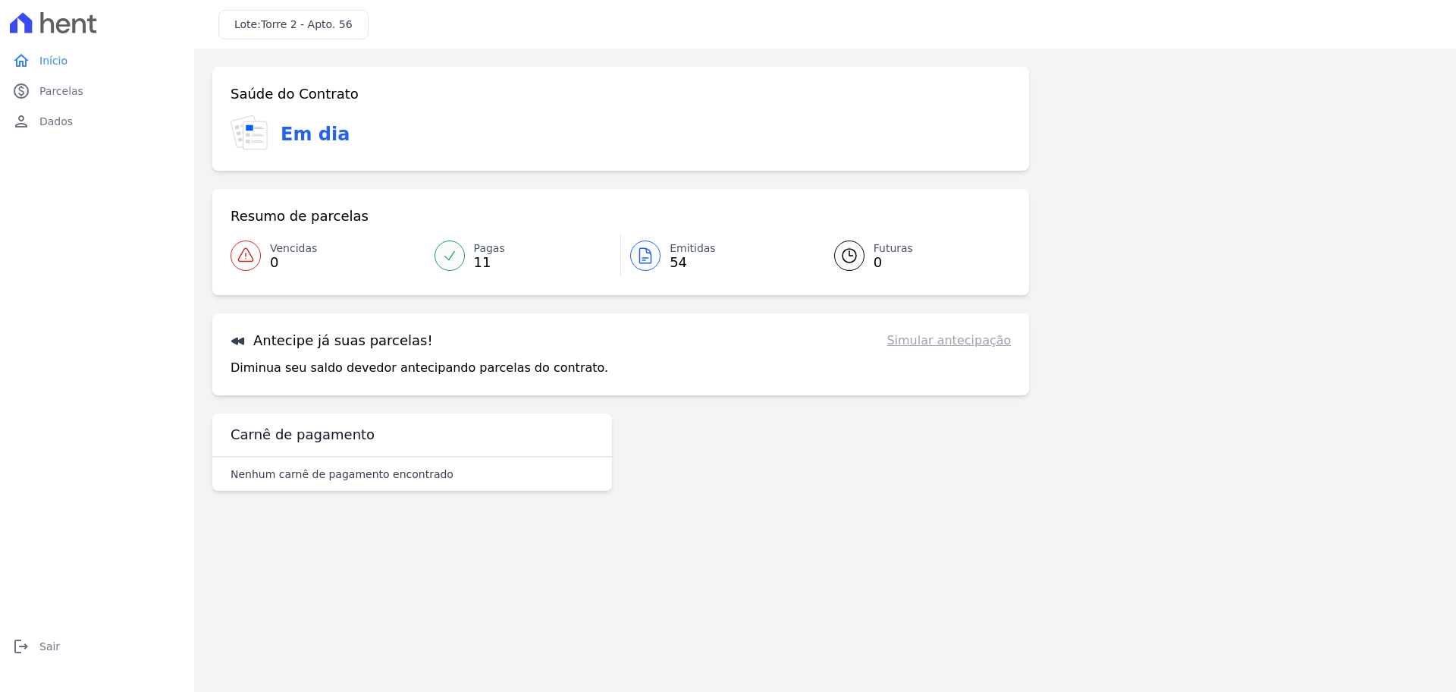
click at [986, 341] on link "Simular antecipação" at bounding box center [948, 340] width 124 height 18
click at [296, 340] on h3 "Antecipe já suas parcelas!" at bounding box center [332, 340] width 202 height 18
click at [235, 340] on icon at bounding box center [237, 341] width 13 height 8
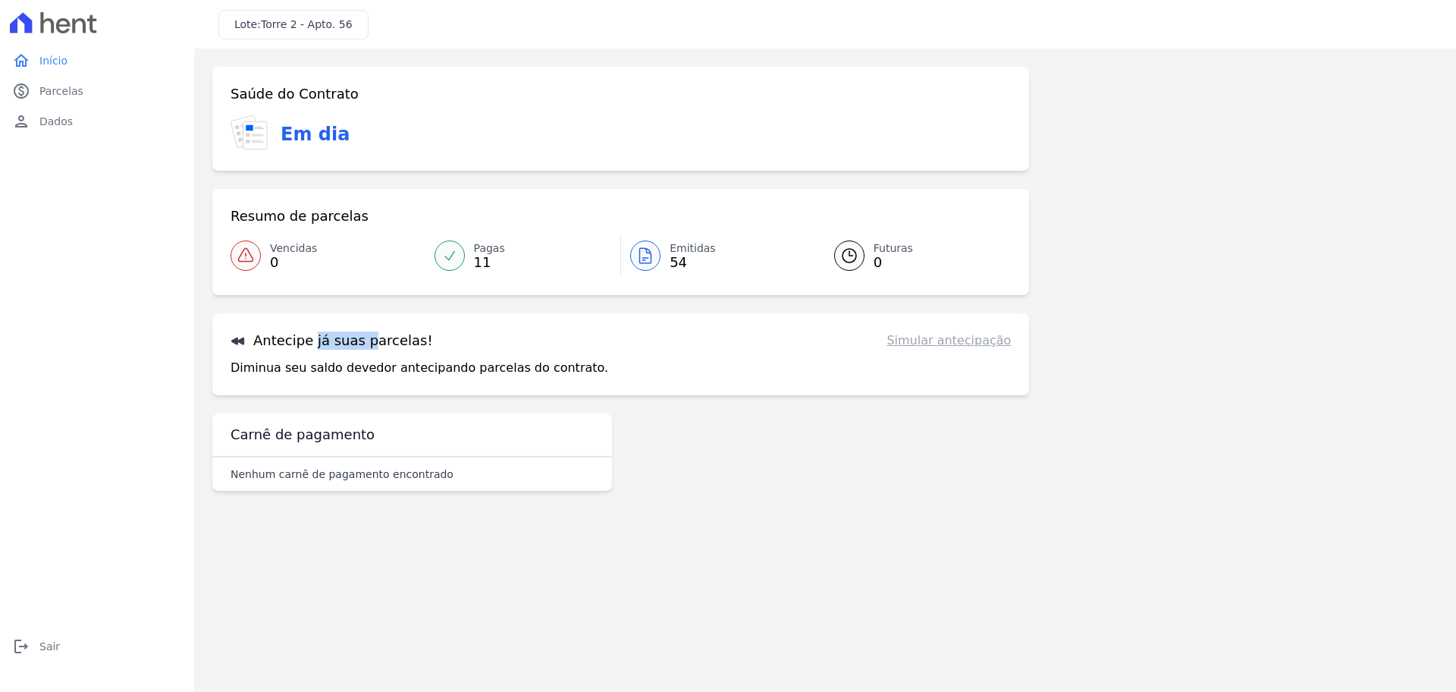
click at [235, 340] on icon at bounding box center [237, 341] width 13 height 8
click at [229, 374] on div "Antecipe já suas parcelas! Simular antecipação Diminua seu saldo devedor anteci…" at bounding box center [620, 354] width 817 height 82
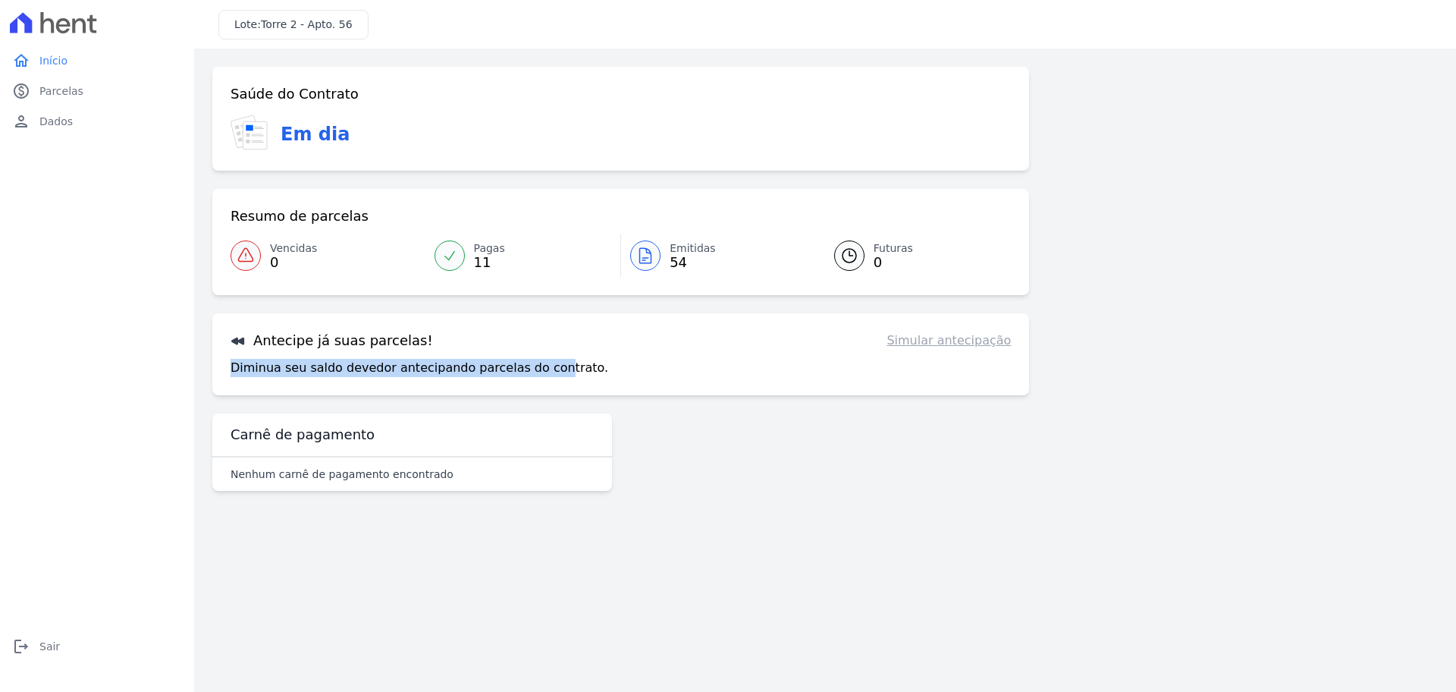
drag, startPoint x: 232, startPoint y: 363, endPoint x: 535, endPoint y: 382, distance: 303.2
click at [535, 382] on div "Antecipe já suas parcelas! Simular antecipação Diminua seu saldo devedor anteci…" at bounding box center [620, 354] width 817 height 82
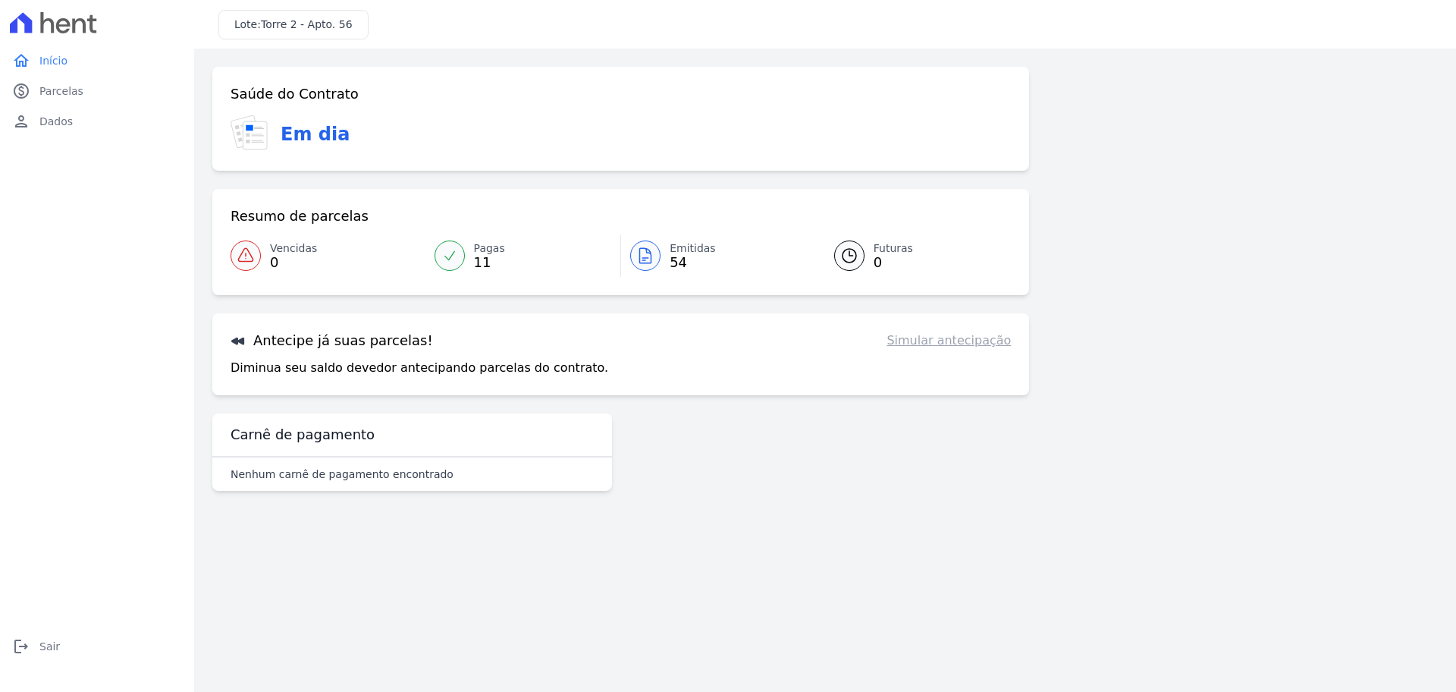
click at [554, 373] on p "Diminua seu saldo devedor antecipando parcelas do contrato." at bounding box center [420, 368] width 378 height 18
click at [675, 250] on span "Emitidas" at bounding box center [693, 248] width 46 height 16
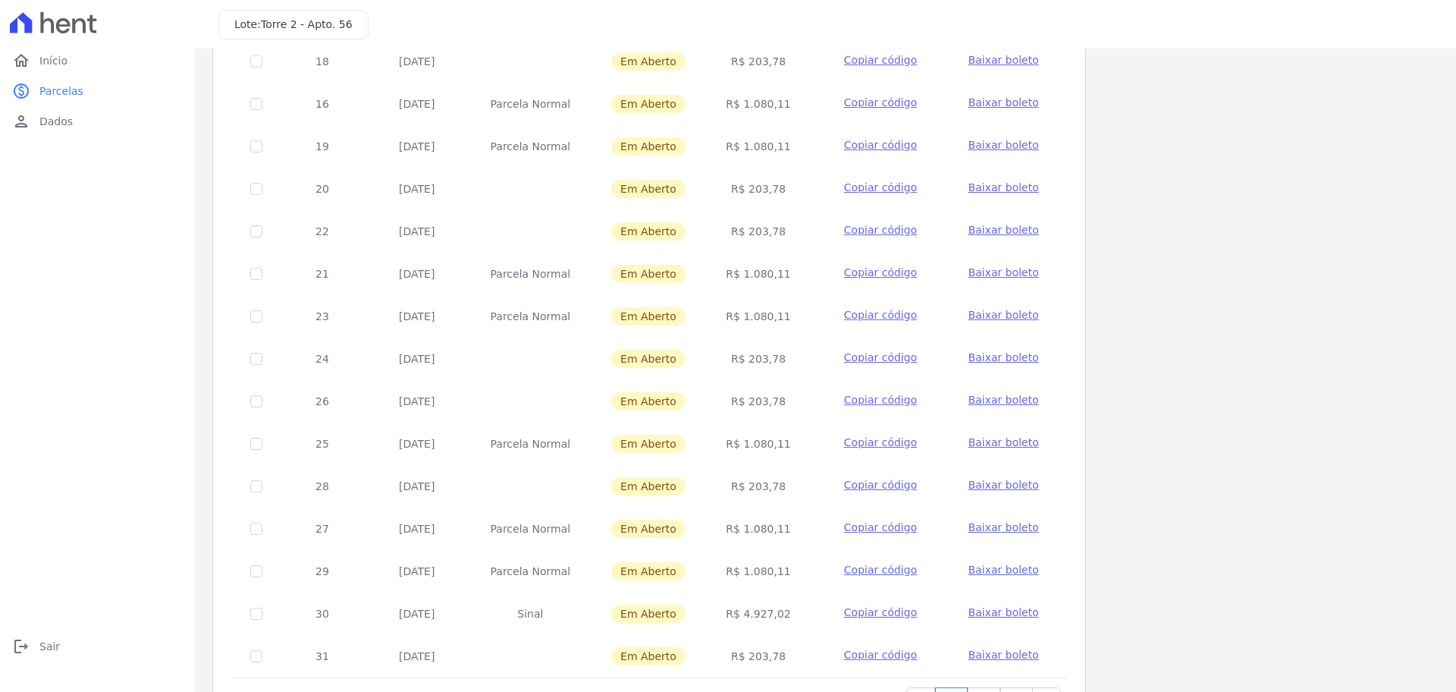
scroll to position [453, 0]
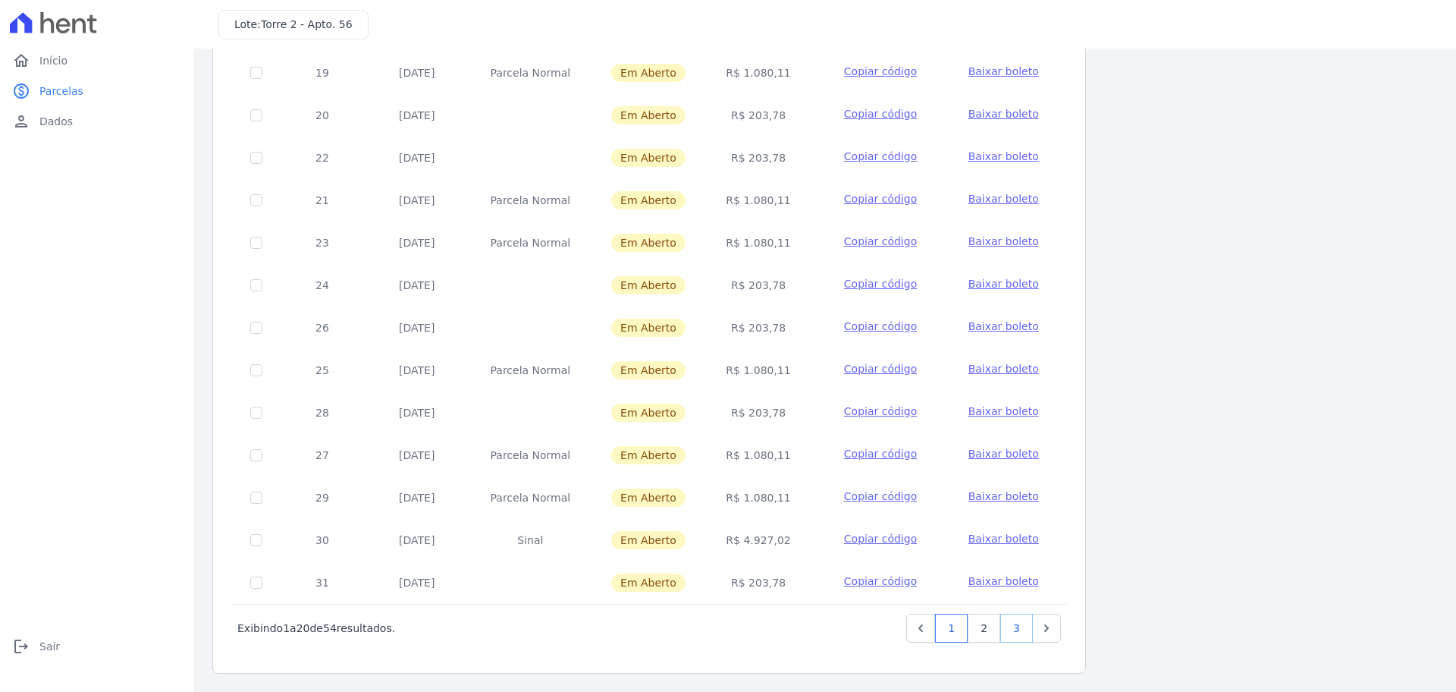
click at [1017, 639] on link "3" at bounding box center [1016, 627] width 33 height 29
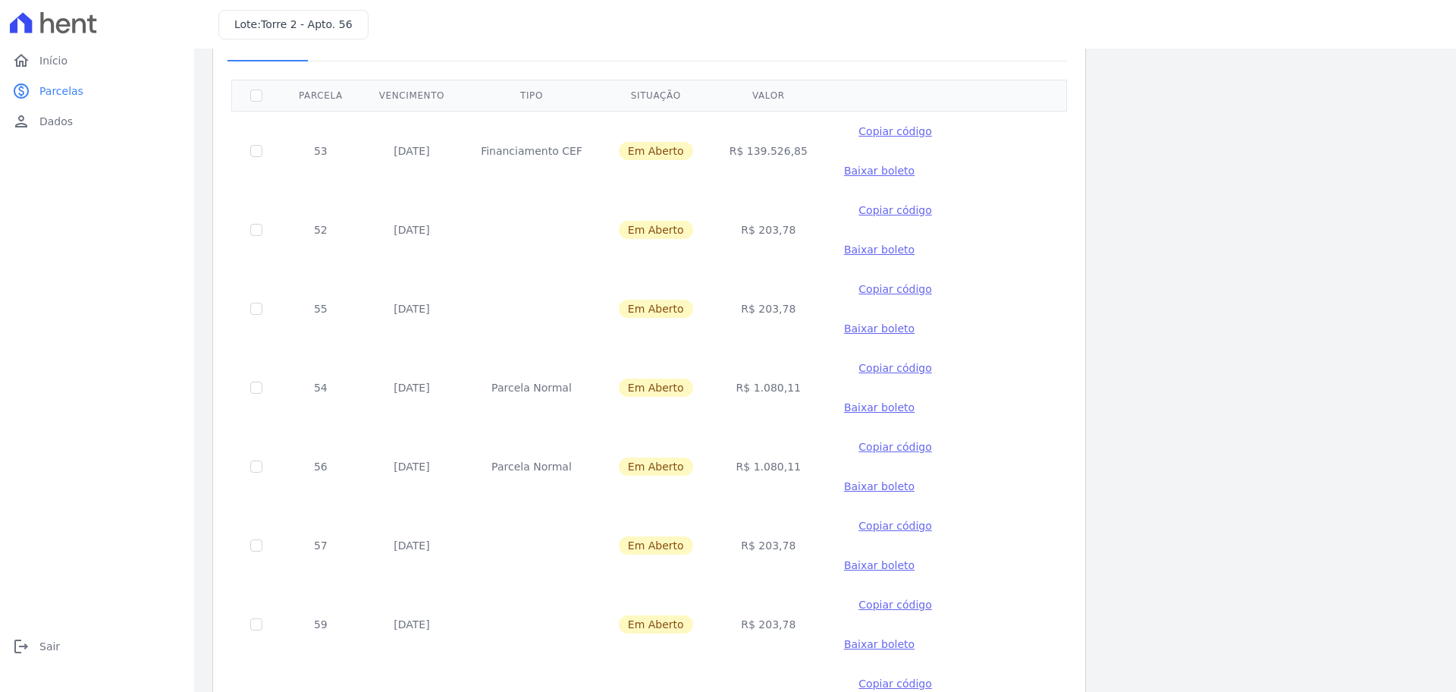
scroll to position [198, 0]
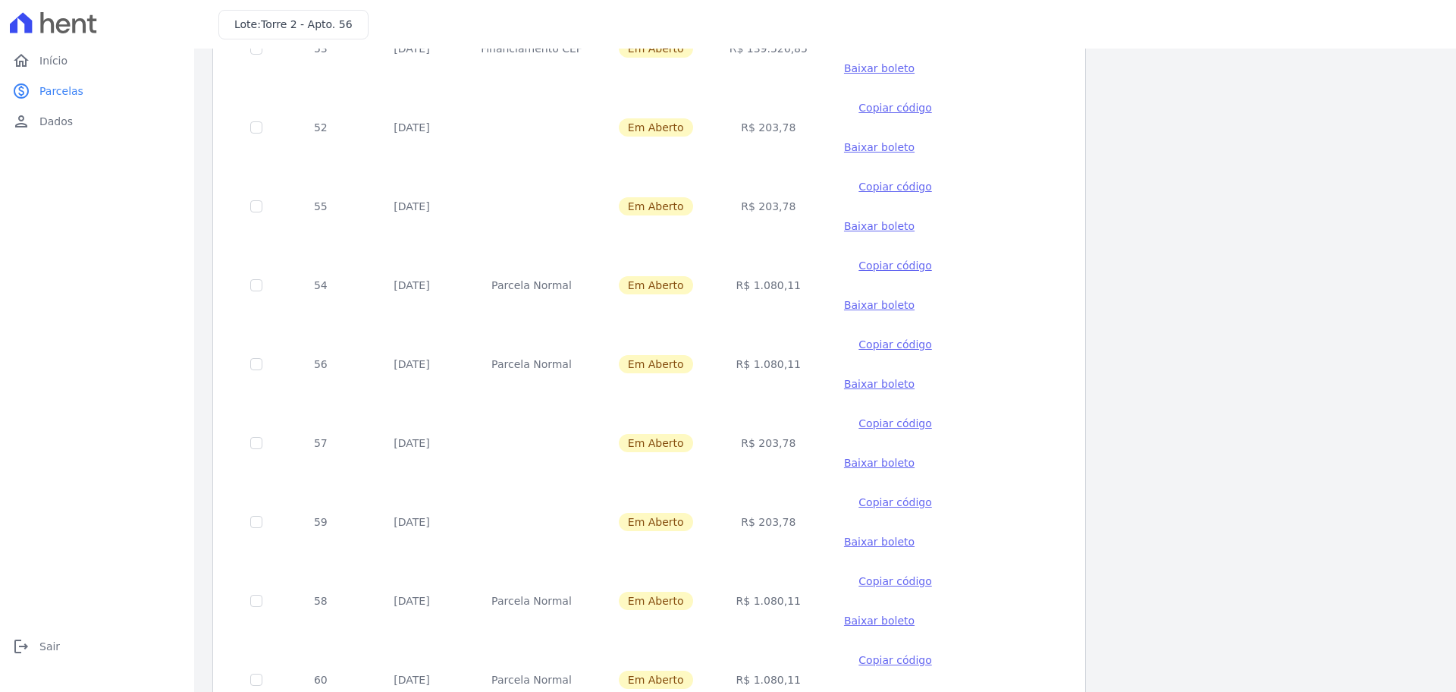
checkbox input "true"
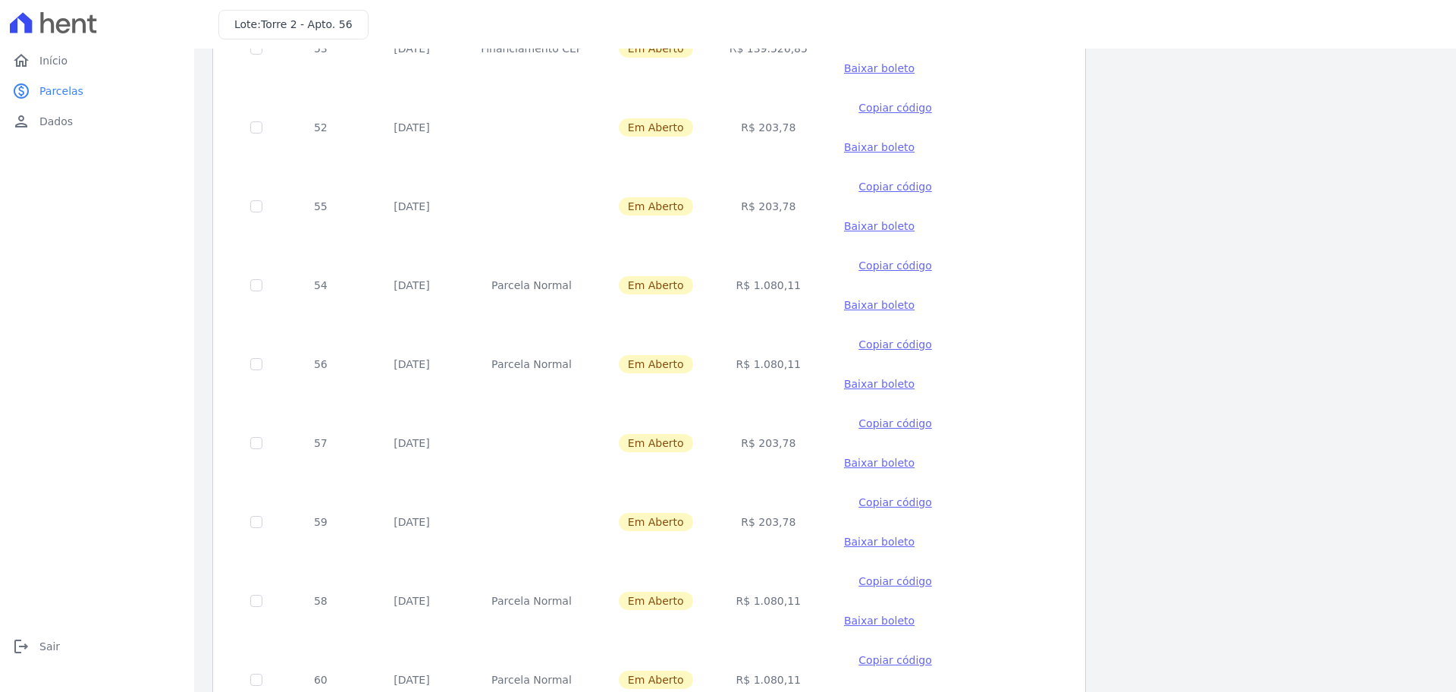
checkbox input "true"
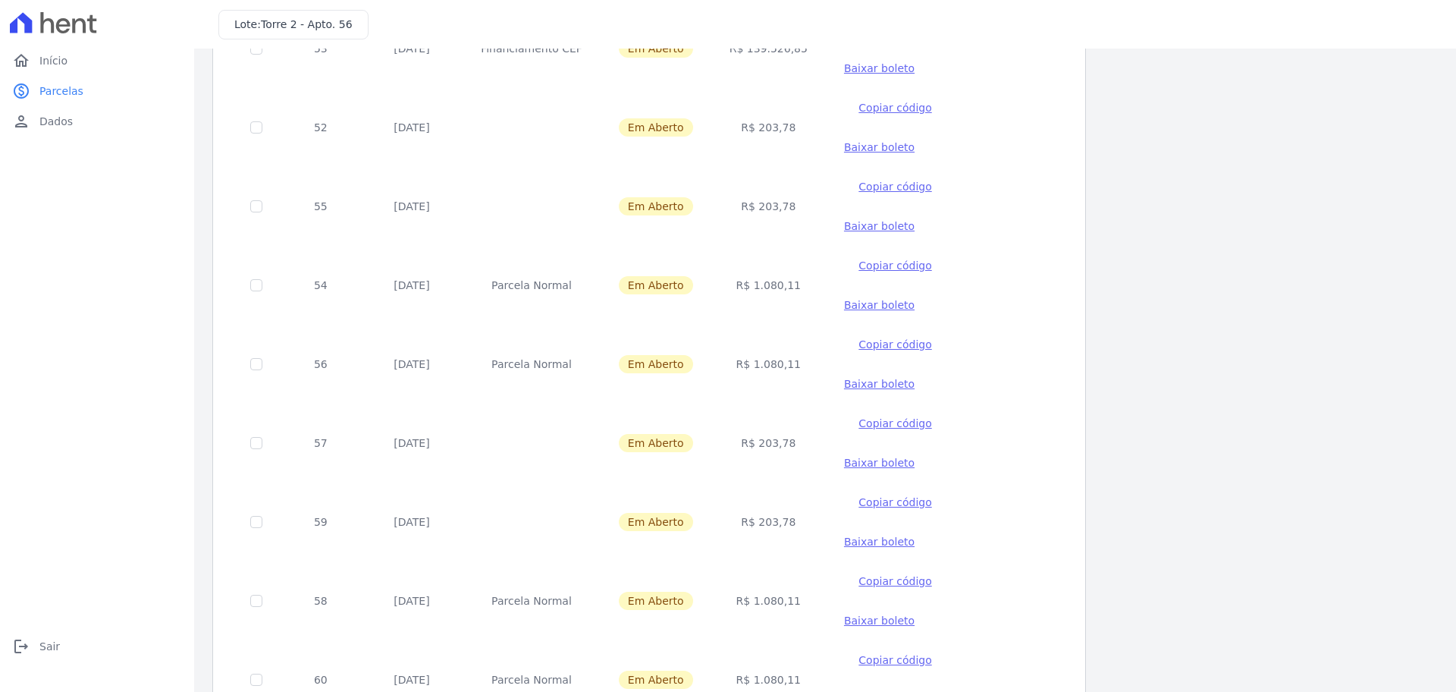
checkbox input "true"
click at [255, 640] on td at bounding box center [256, 679] width 49 height 79
click at [253, 673] on input "checkbox" at bounding box center [256, 679] width 12 height 12
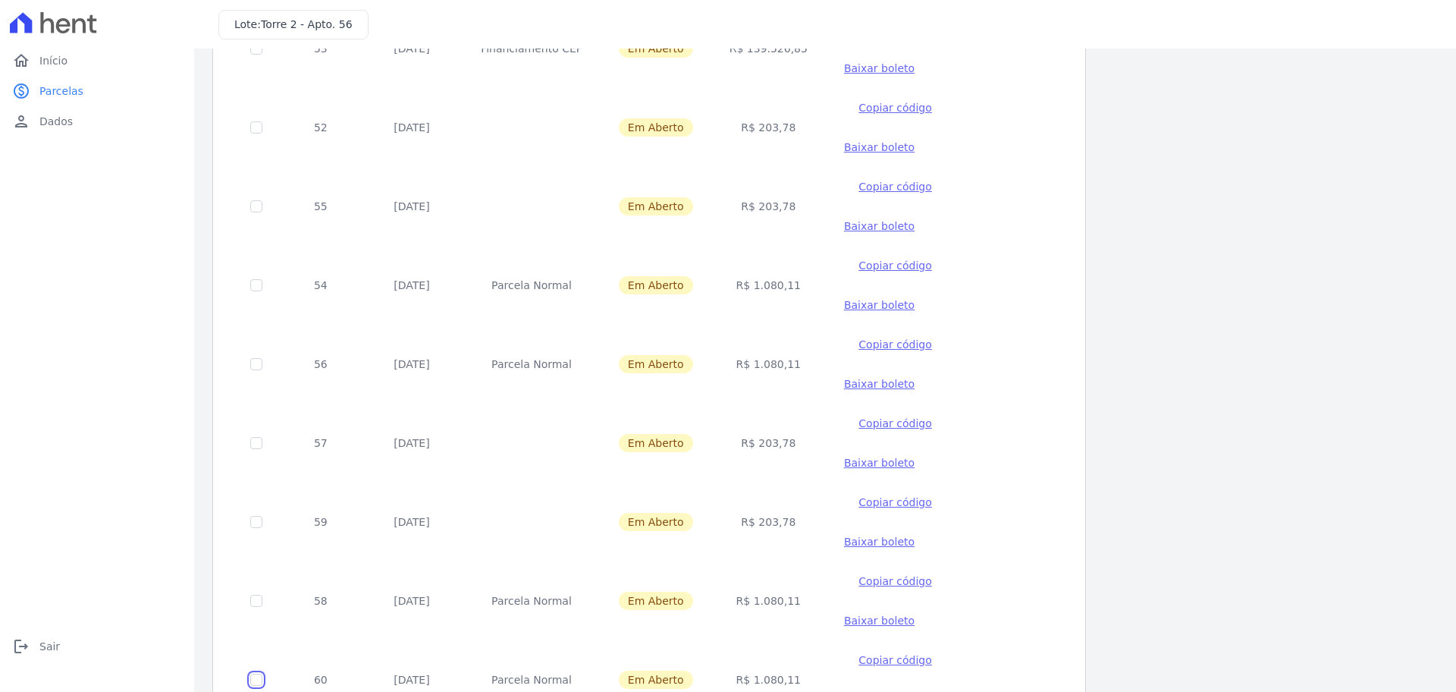
checkbox input "true"
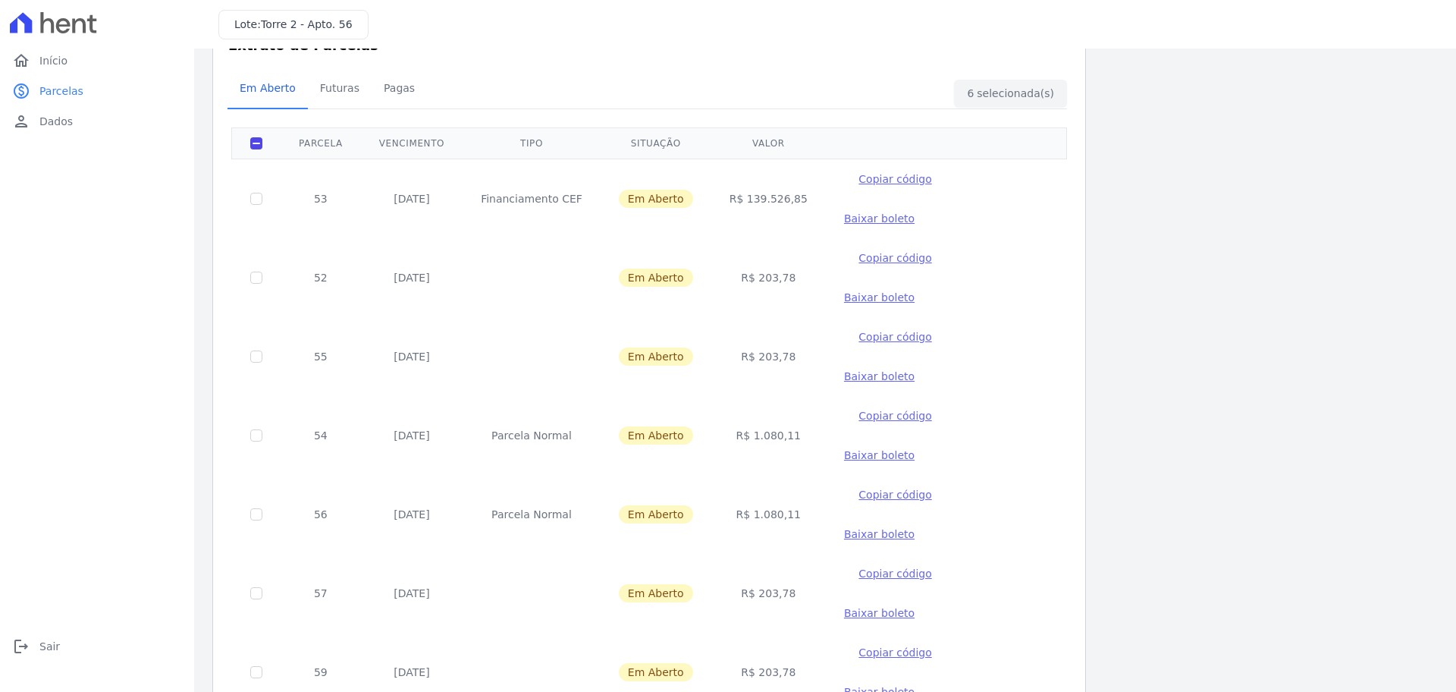
scroll to position [46, 0]
click at [57, 67] on span "Início" at bounding box center [53, 60] width 28 height 15
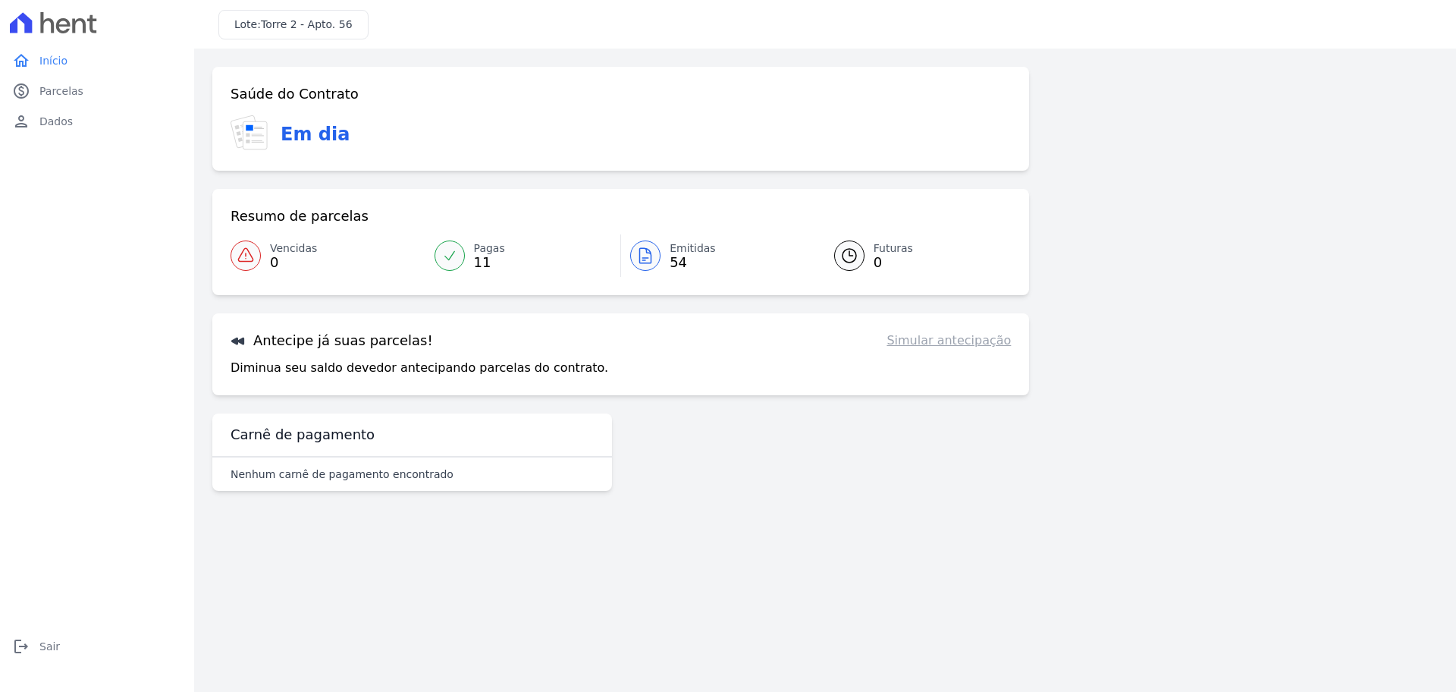
click at [976, 348] on link "Simular antecipação" at bounding box center [948, 340] width 124 height 18
click at [979, 343] on link "Simular antecipação" at bounding box center [948, 340] width 124 height 18
drag, startPoint x: 876, startPoint y: 285, endPoint x: 862, endPoint y: 277, distance: 16.0
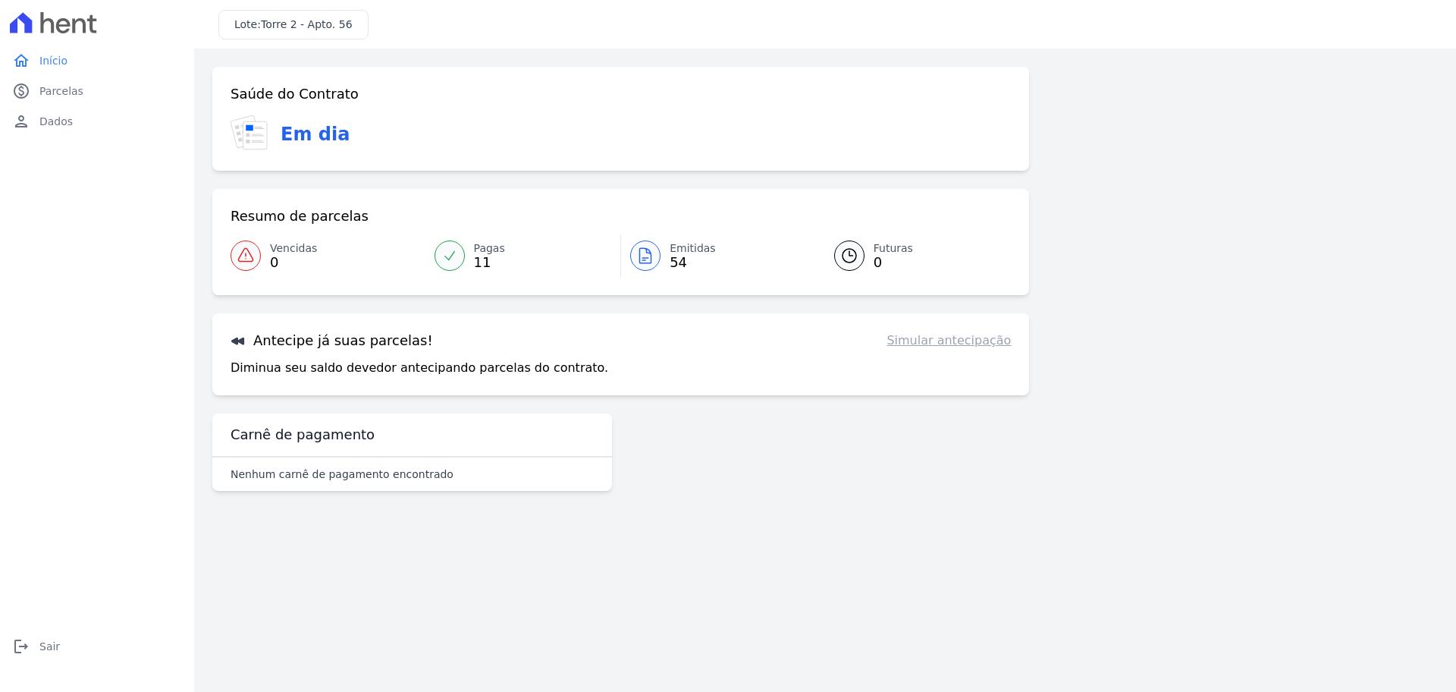
click at [876, 284] on div "Resumo de parcelas Vencidas 0 Pagas 11 Emitidas 54 Futuras 0" at bounding box center [620, 242] width 817 height 106
click at [846, 265] on div at bounding box center [849, 255] width 30 height 30
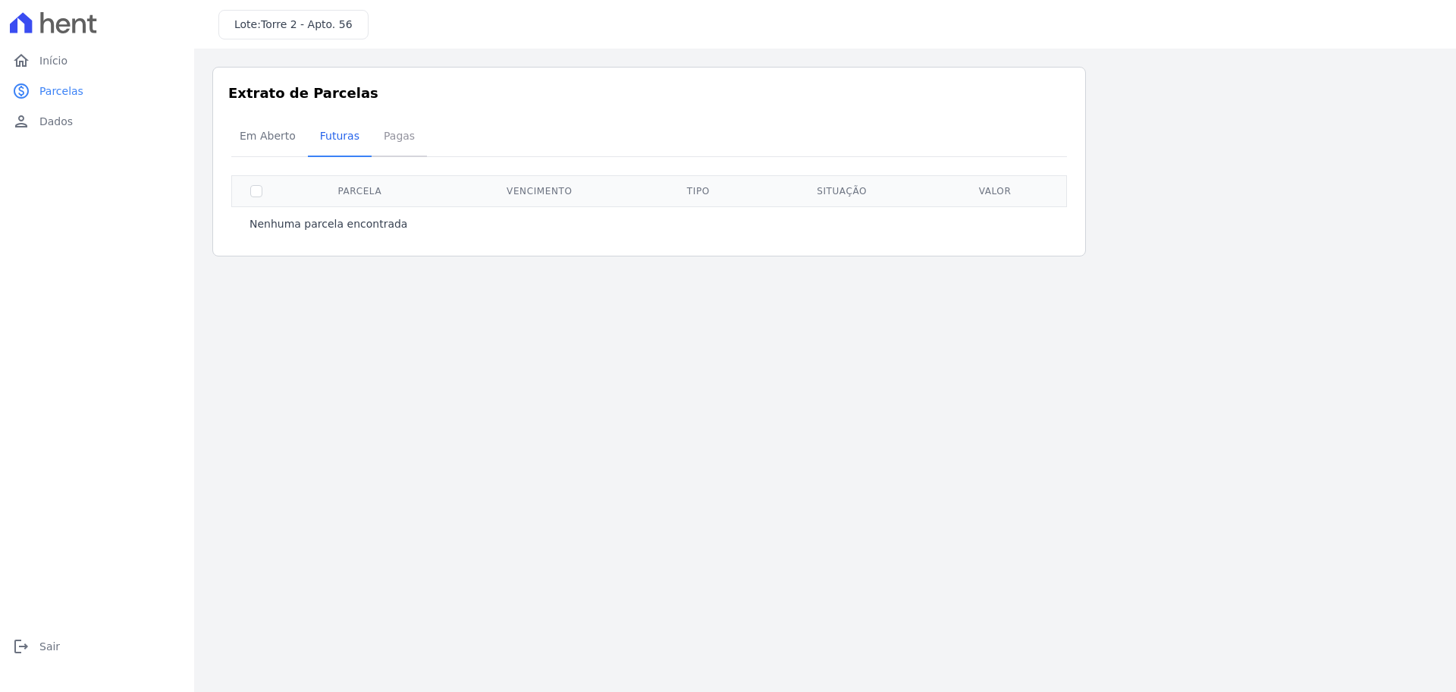
click at [400, 139] on span "Pagas" at bounding box center [399, 136] width 49 height 30
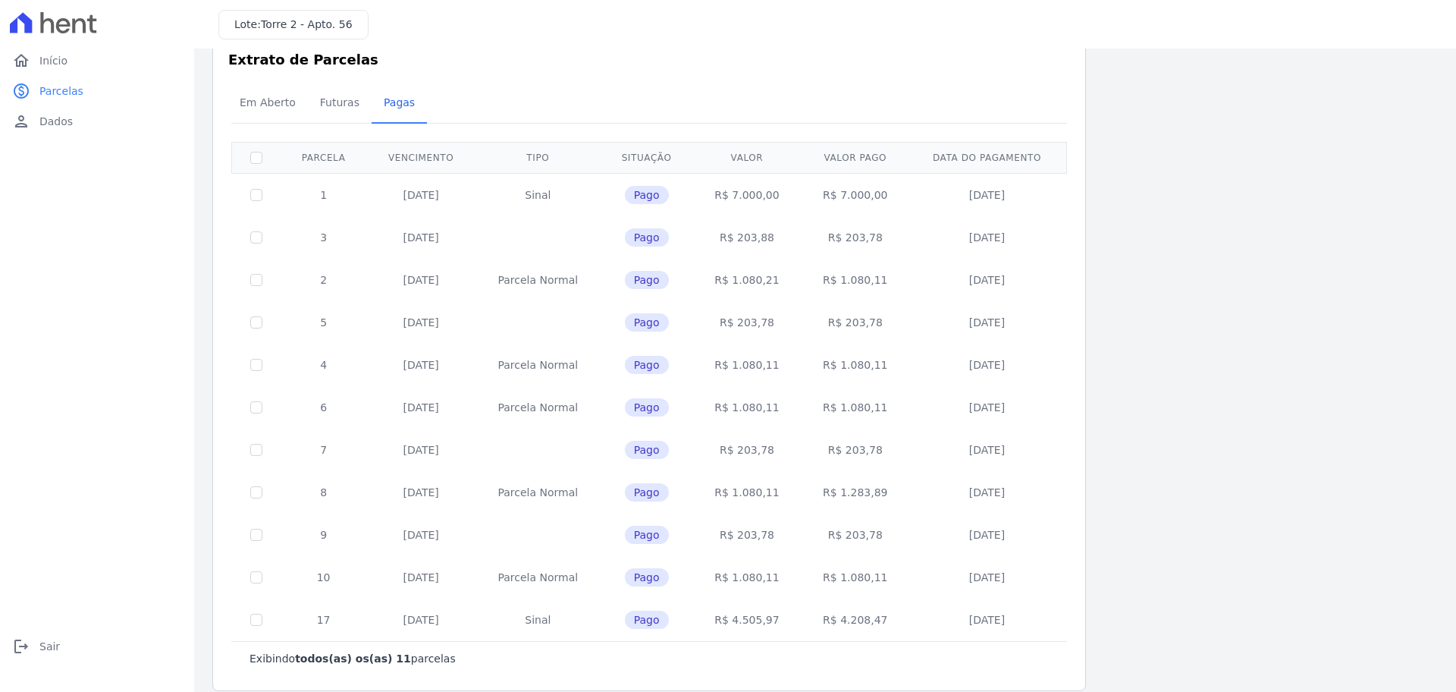
scroll to position [51, 0]
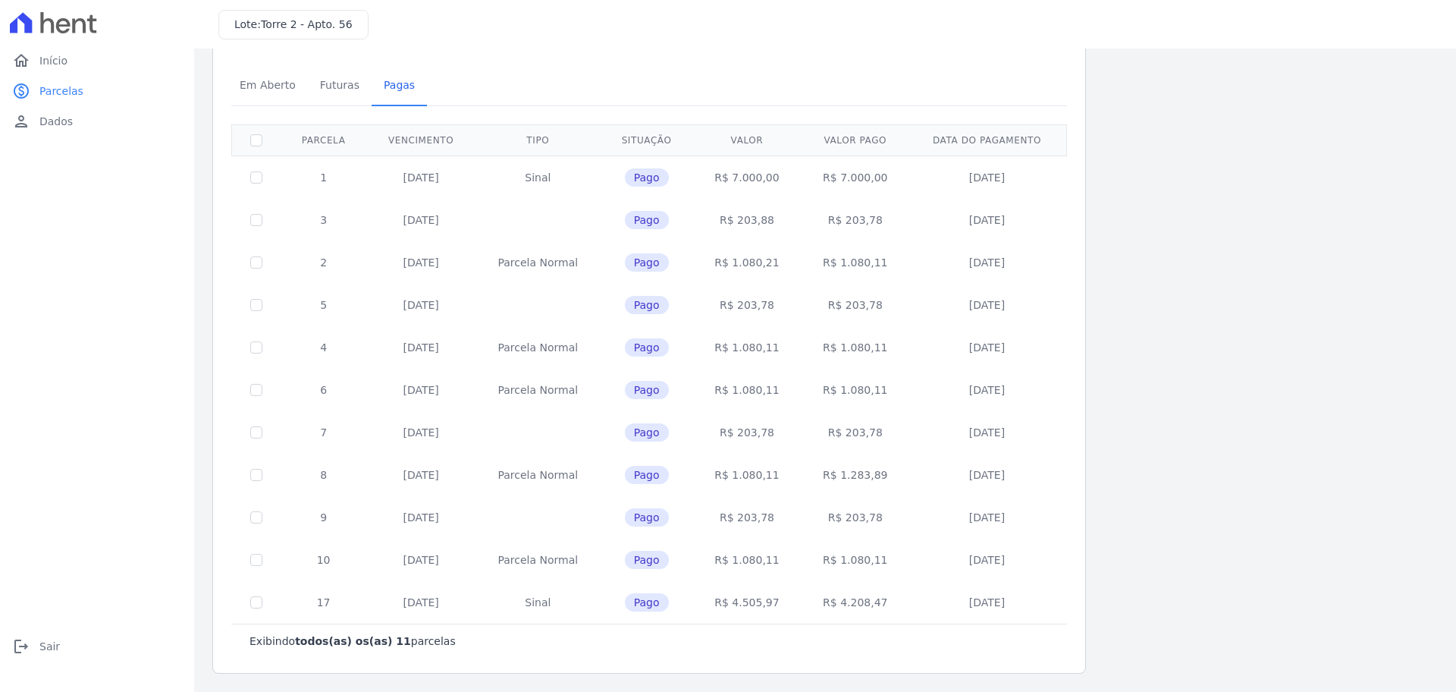
click at [642, 141] on th "Situação" at bounding box center [647, 139] width 93 height 31
click at [342, 87] on span "Futuras" at bounding box center [340, 85] width 58 height 30
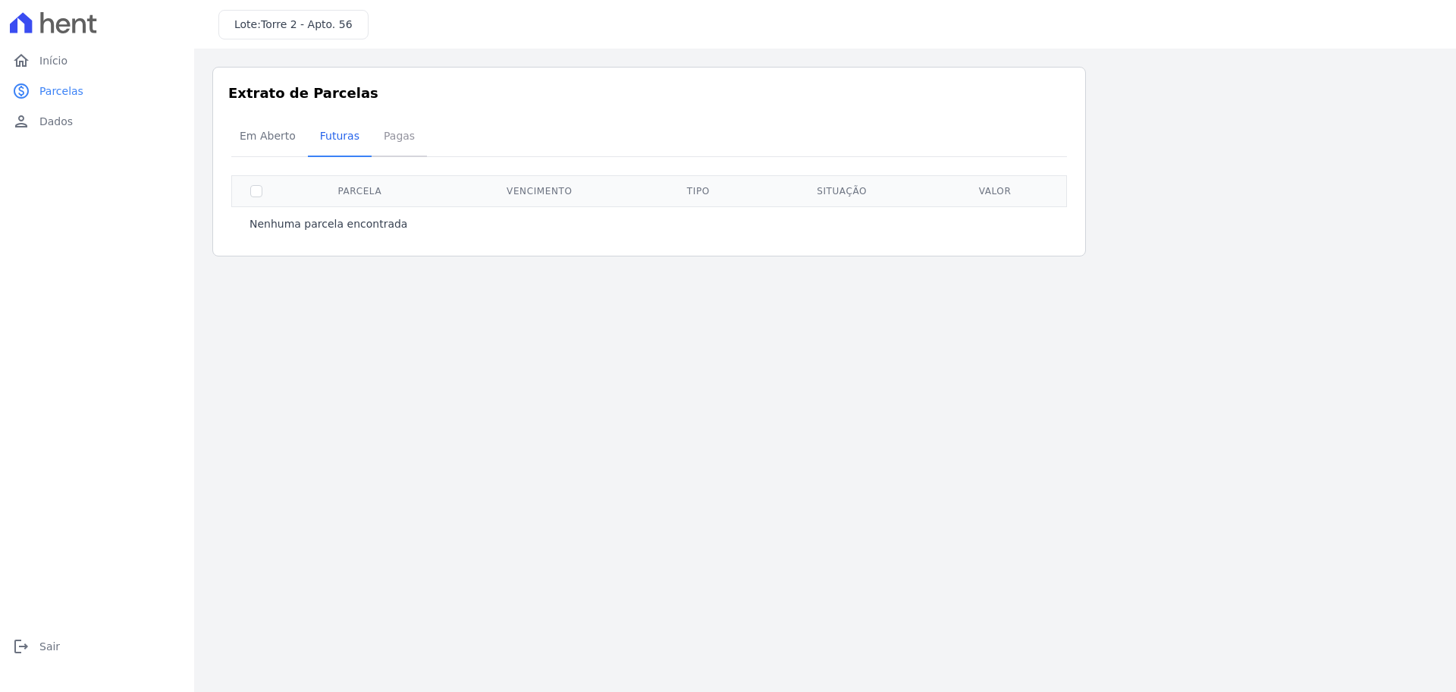
click at [400, 128] on span "Pagas" at bounding box center [399, 136] width 49 height 30
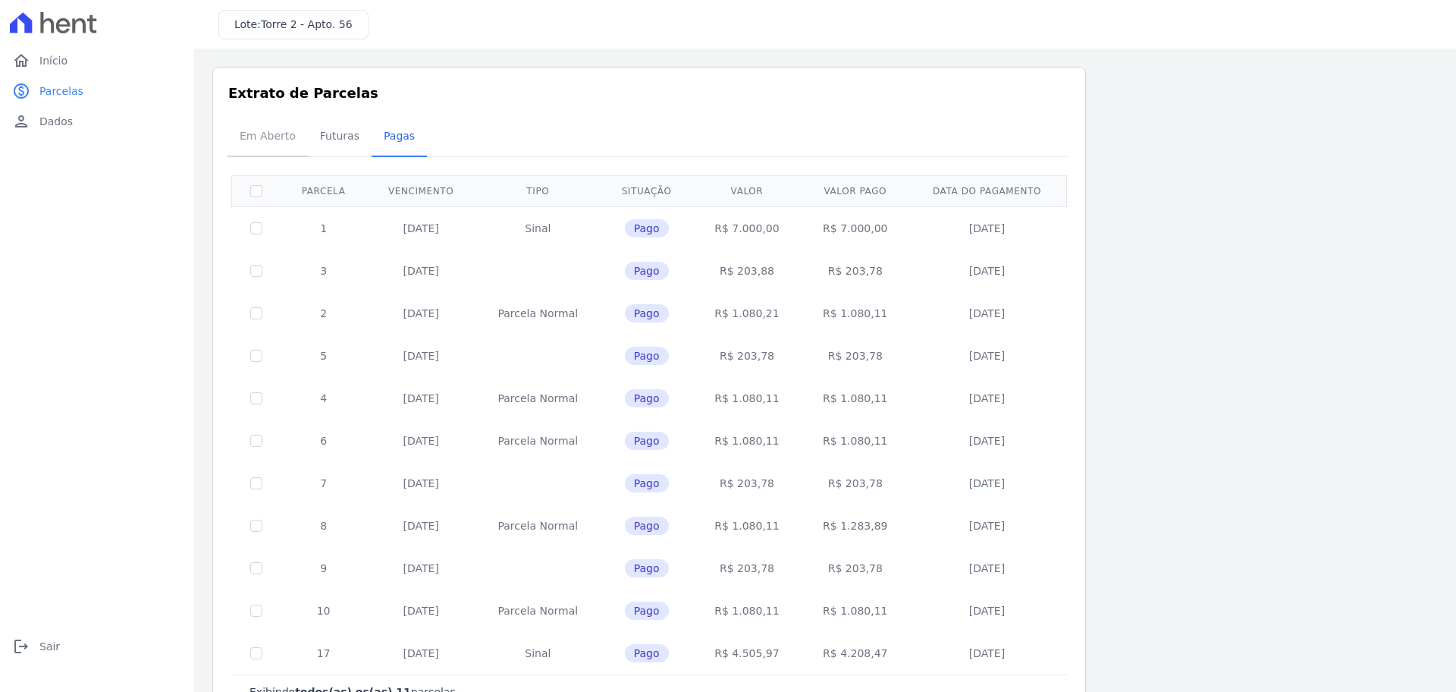
click at [300, 142] on link "Em Aberto" at bounding box center [267, 137] width 80 height 39
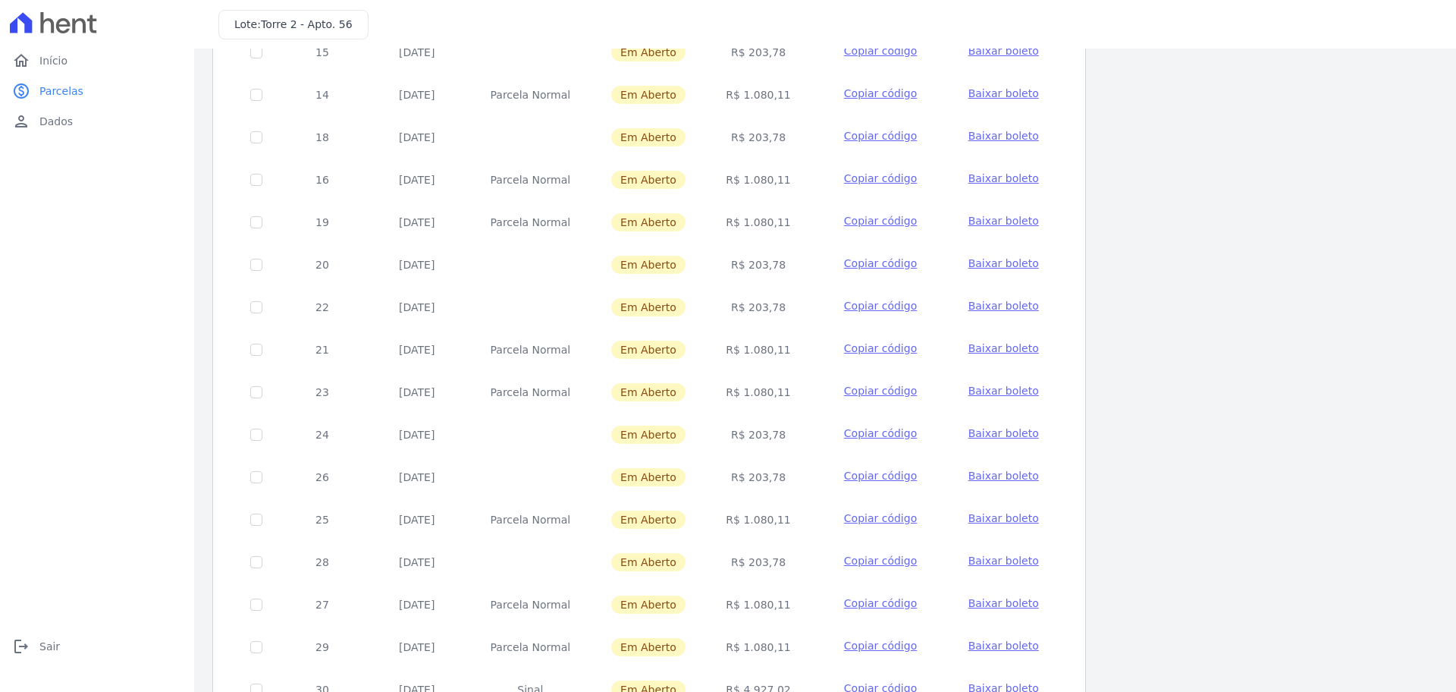
scroll to position [453, 0]
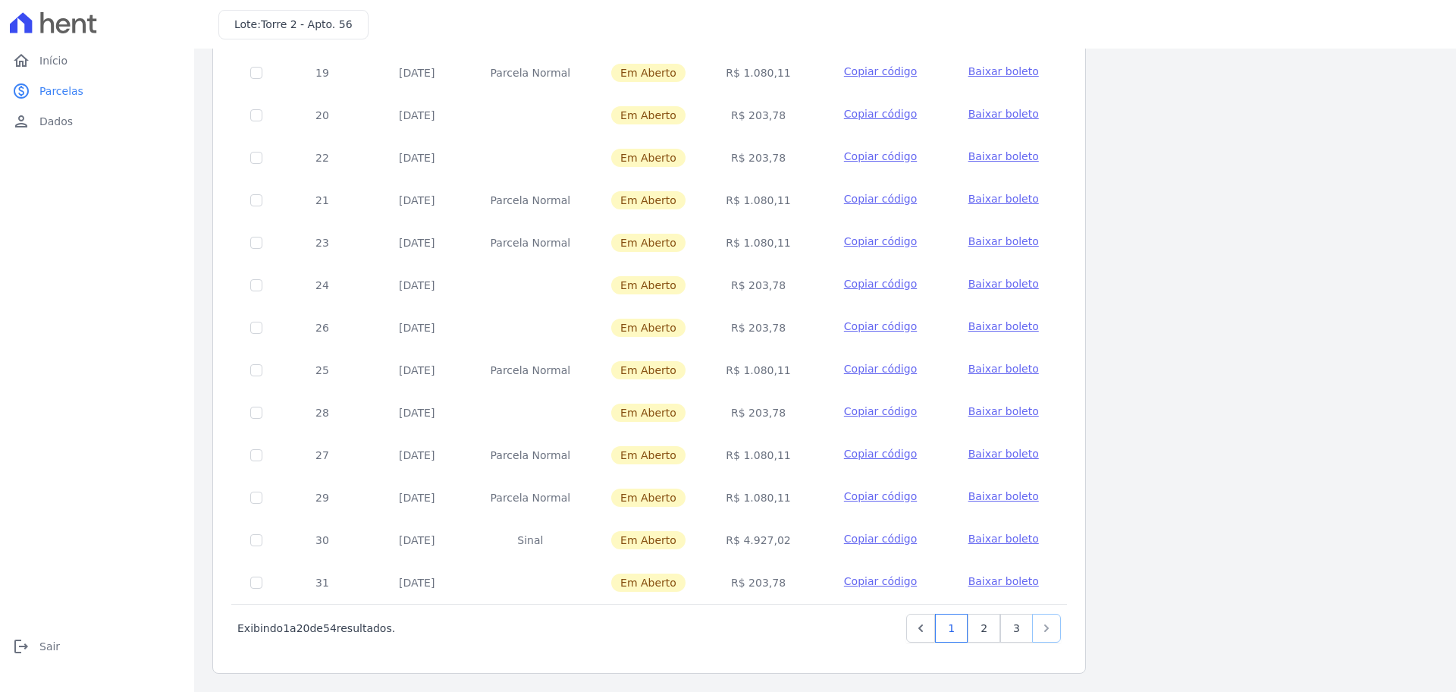
click at [1050, 633] on icon "Next" at bounding box center [1046, 627] width 15 height 15
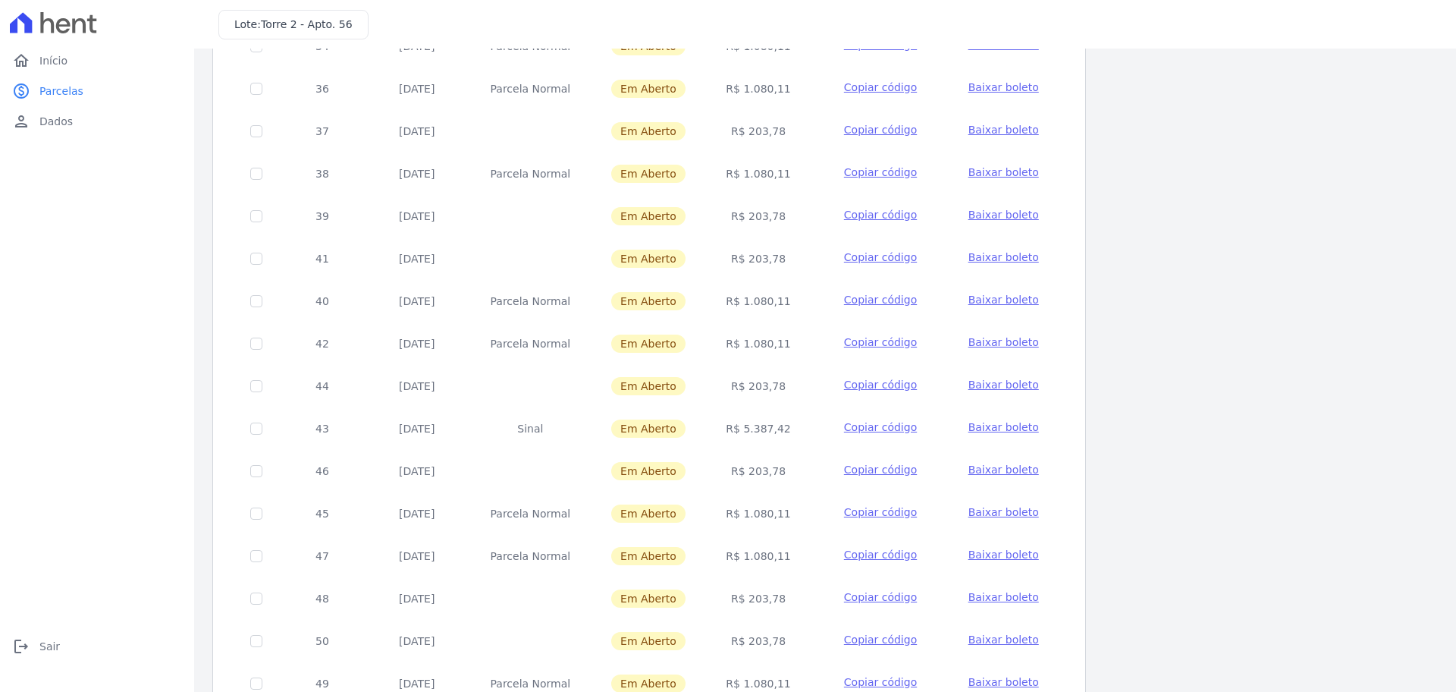
scroll to position [453, 0]
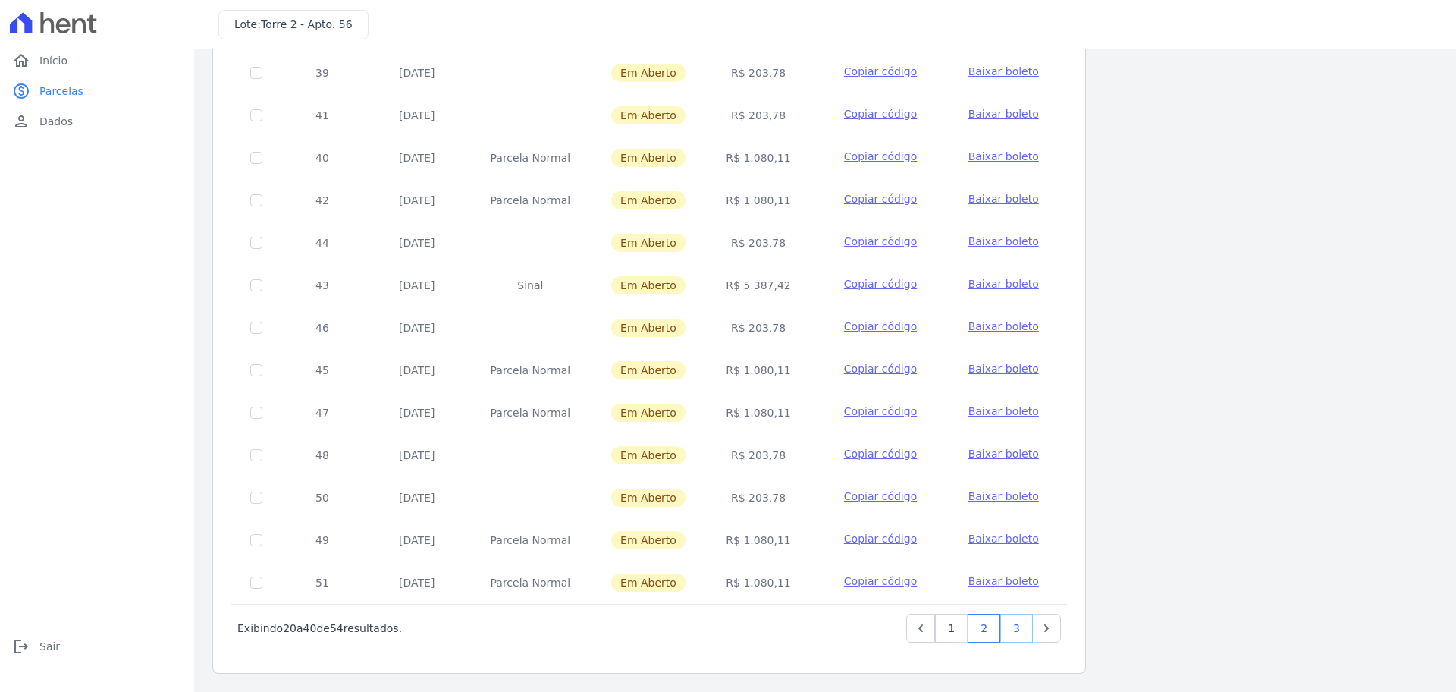
click at [1017, 627] on link "3" at bounding box center [1016, 627] width 33 height 29
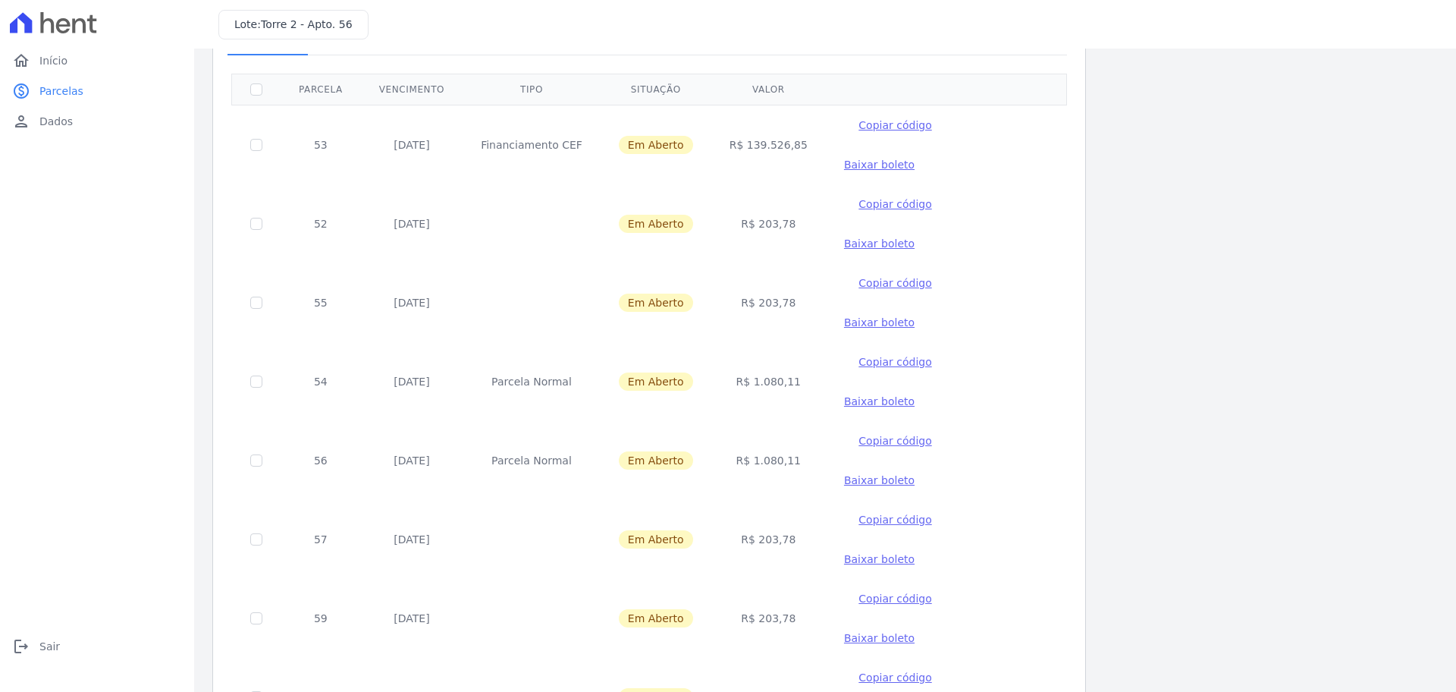
scroll to position [198, 0]
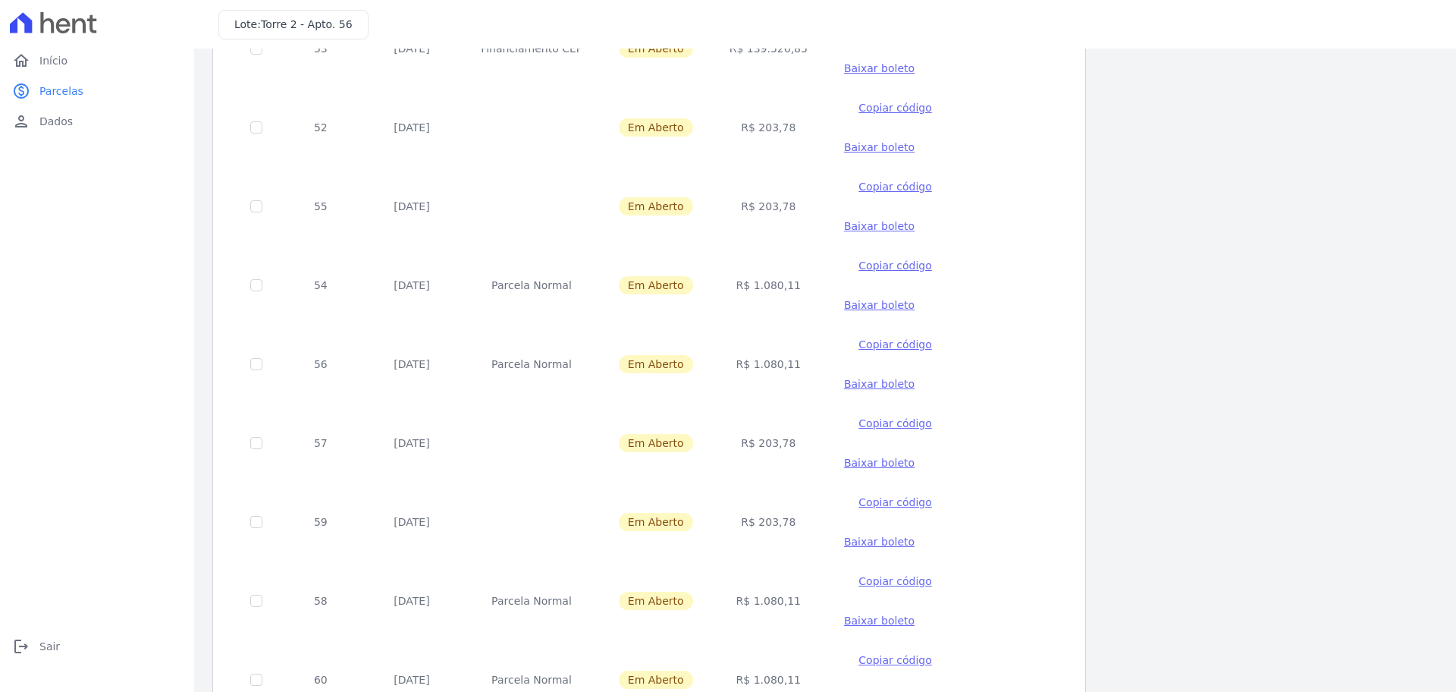
checkbox input "true"
drag, startPoint x: 381, startPoint y: 533, endPoint x: 270, endPoint y: 532, distance: 111.5
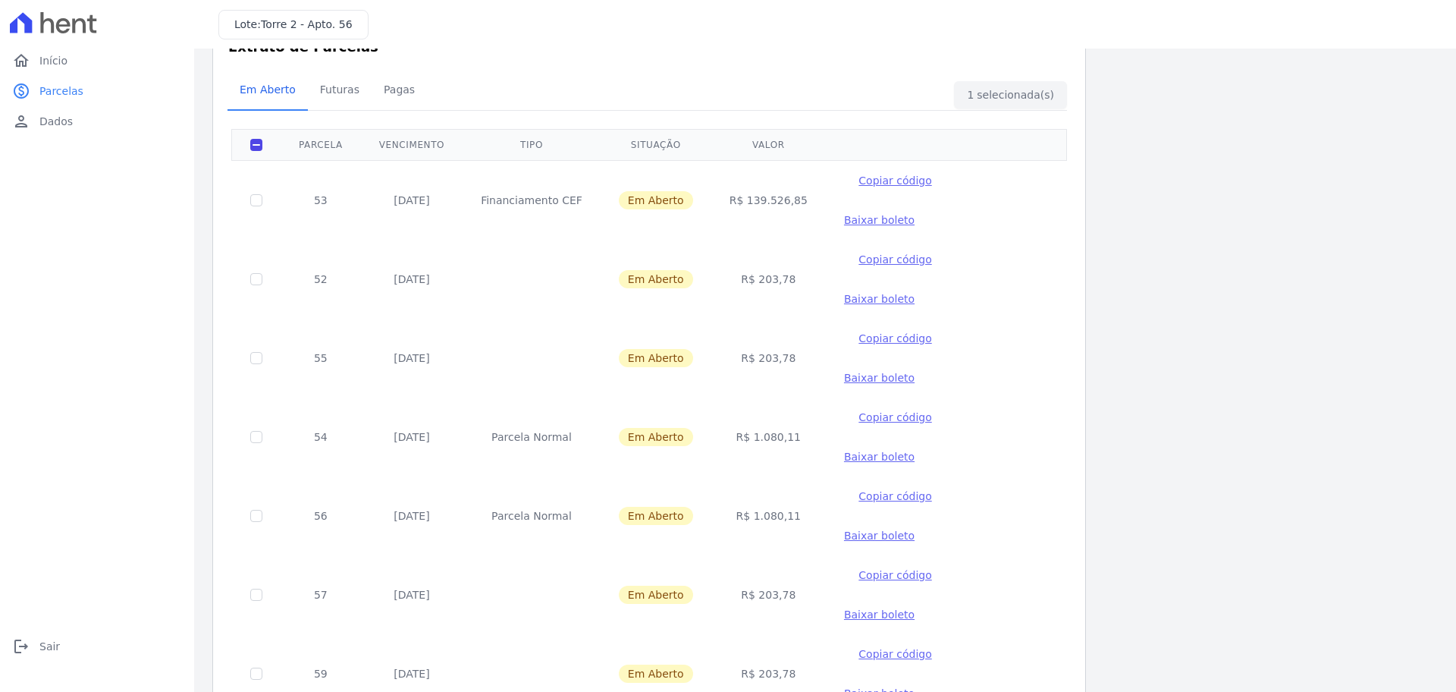
scroll to position [0, 0]
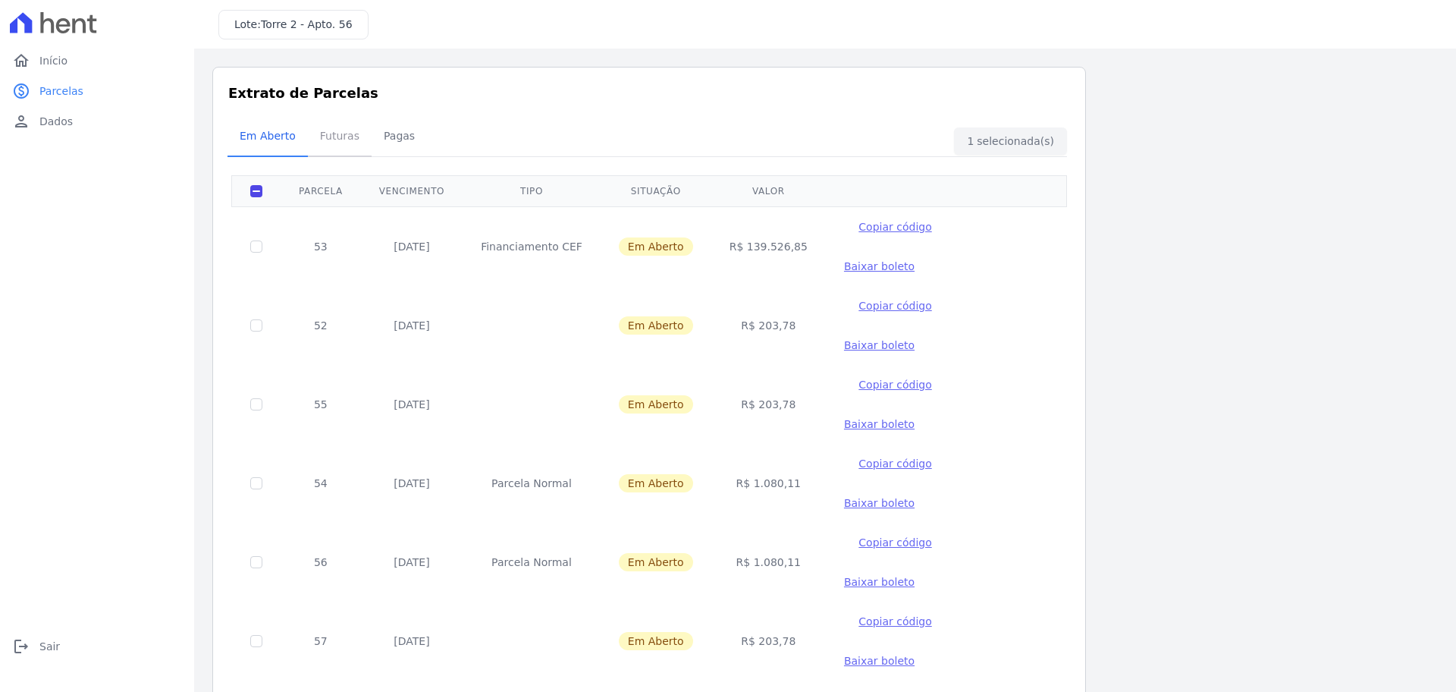
click at [336, 149] on span "Futuras" at bounding box center [340, 136] width 58 height 30
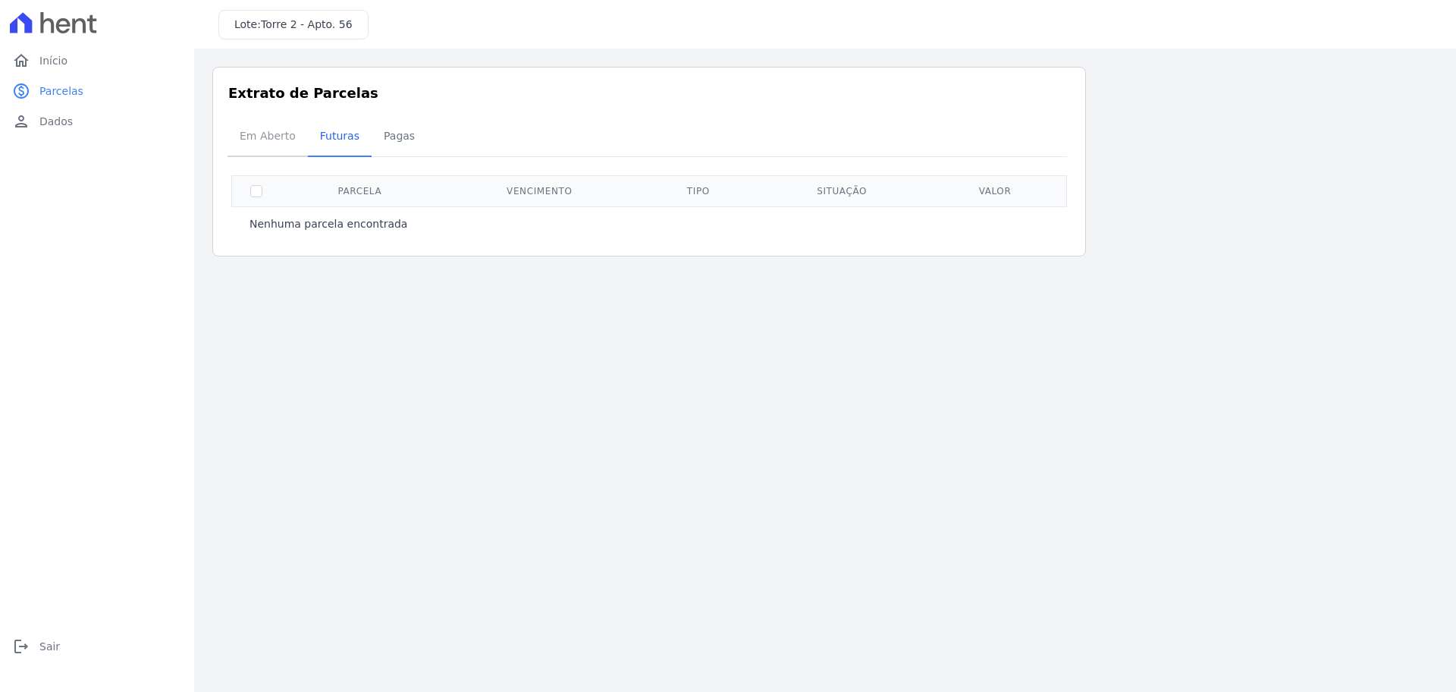
click at [259, 140] on span "Em Aberto" at bounding box center [268, 136] width 74 height 30
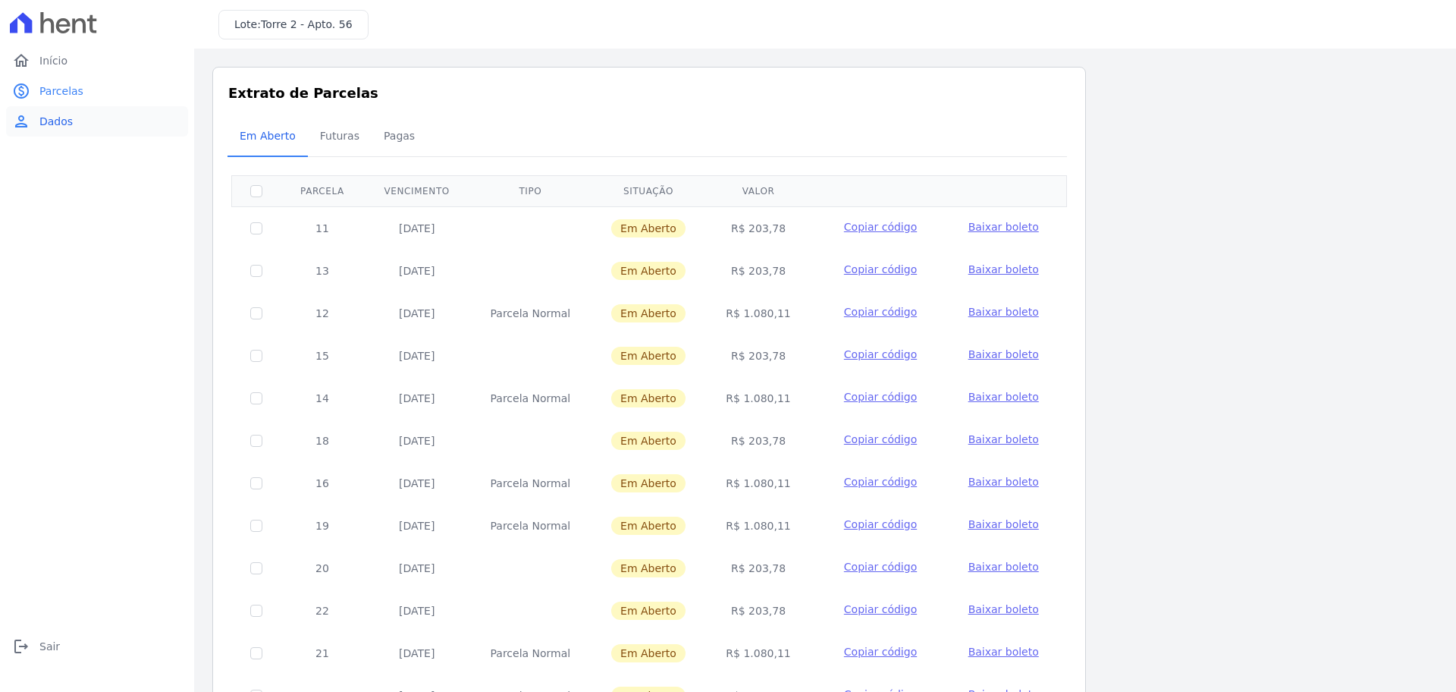
click at [68, 110] on link "person Dados" at bounding box center [97, 121] width 182 height 30
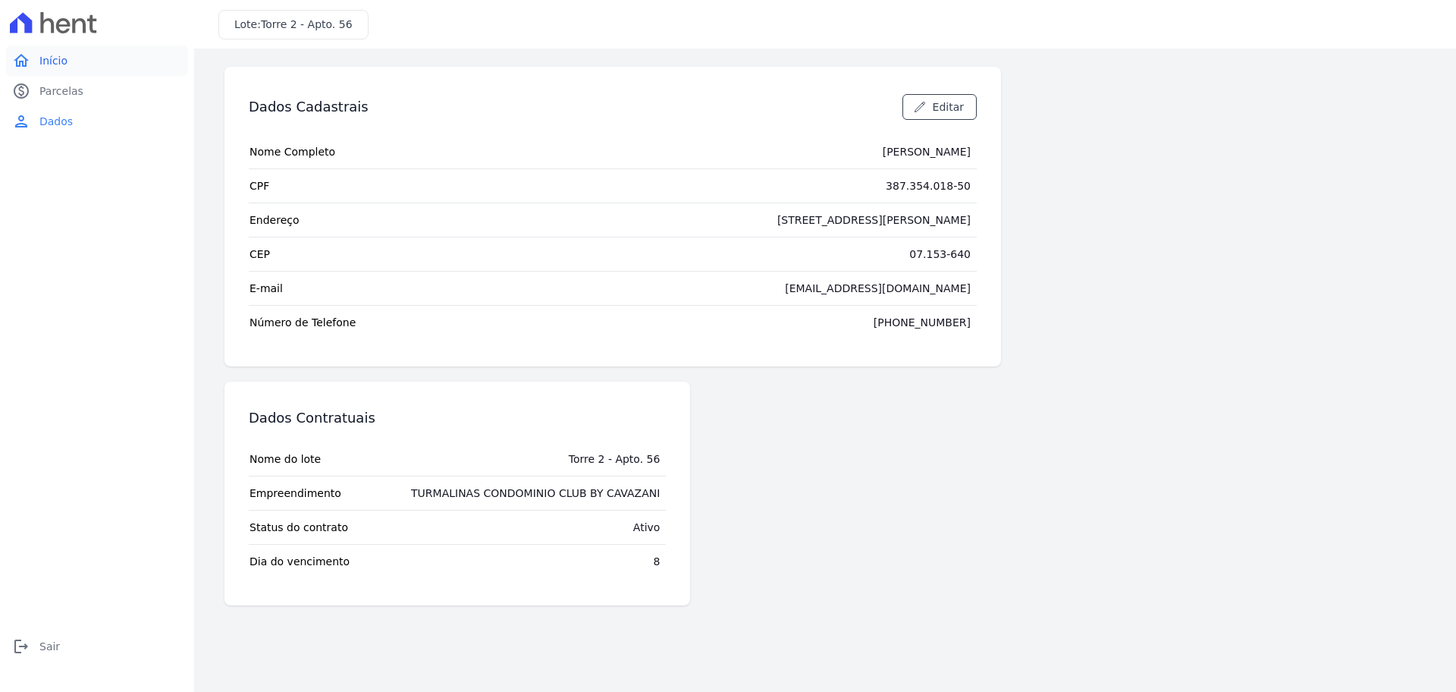
click at [55, 65] on span "Início" at bounding box center [53, 60] width 28 height 15
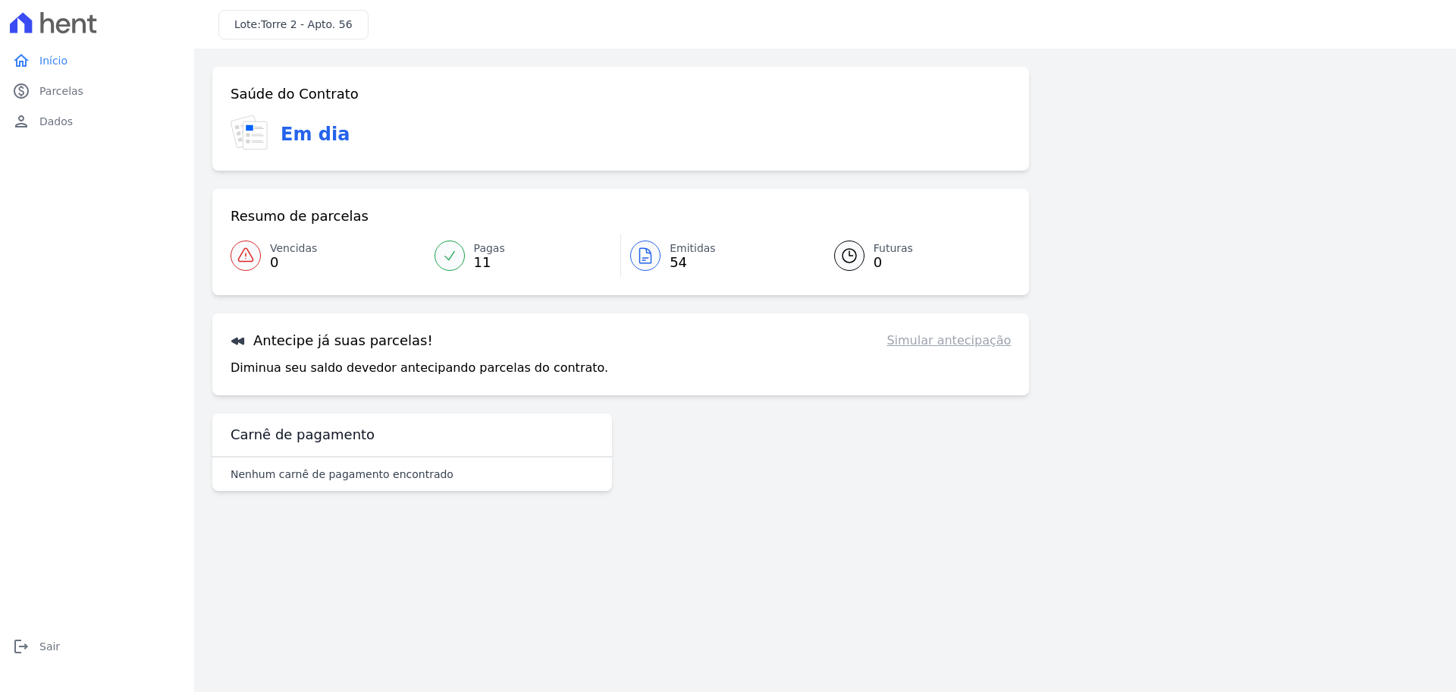
click at [926, 344] on link "Simular antecipação" at bounding box center [948, 340] width 124 height 18
click at [977, 342] on link "Simular antecipação" at bounding box center [948, 340] width 124 height 18
click at [985, 343] on link "Simular antecipação" at bounding box center [948, 340] width 124 height 18
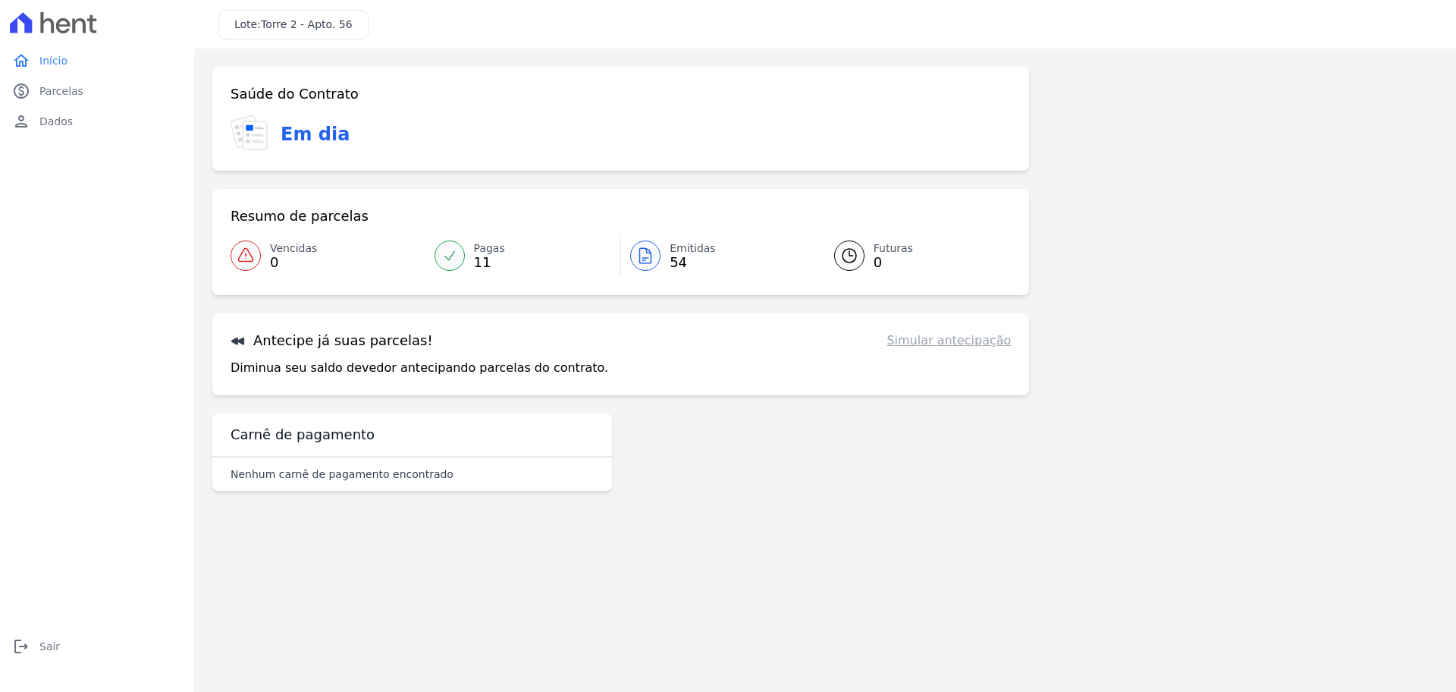
click at [1007, 342] on link "Simular antecipação" at bounding box center [948, 340] width 124 height 18
drag, startPoint x: 1007, startPoint y: 342, endPoint x: 912, endPoint y: 349, distance: 95.0
click at [980, 349] on link "Simular antecipação" at bounding box center [948, 340] width 124 height 18
drag, startPoint x: 550, startPoint y: 367, endPoint x: 522, endPoint y: 369, distance: 27.4
click at [532, 369] on div "Antecipe já suas parcelas! Simular antecipação Diminua seu saldo devedor anteci…" at bounding box center [620, 354] width 817 height 82
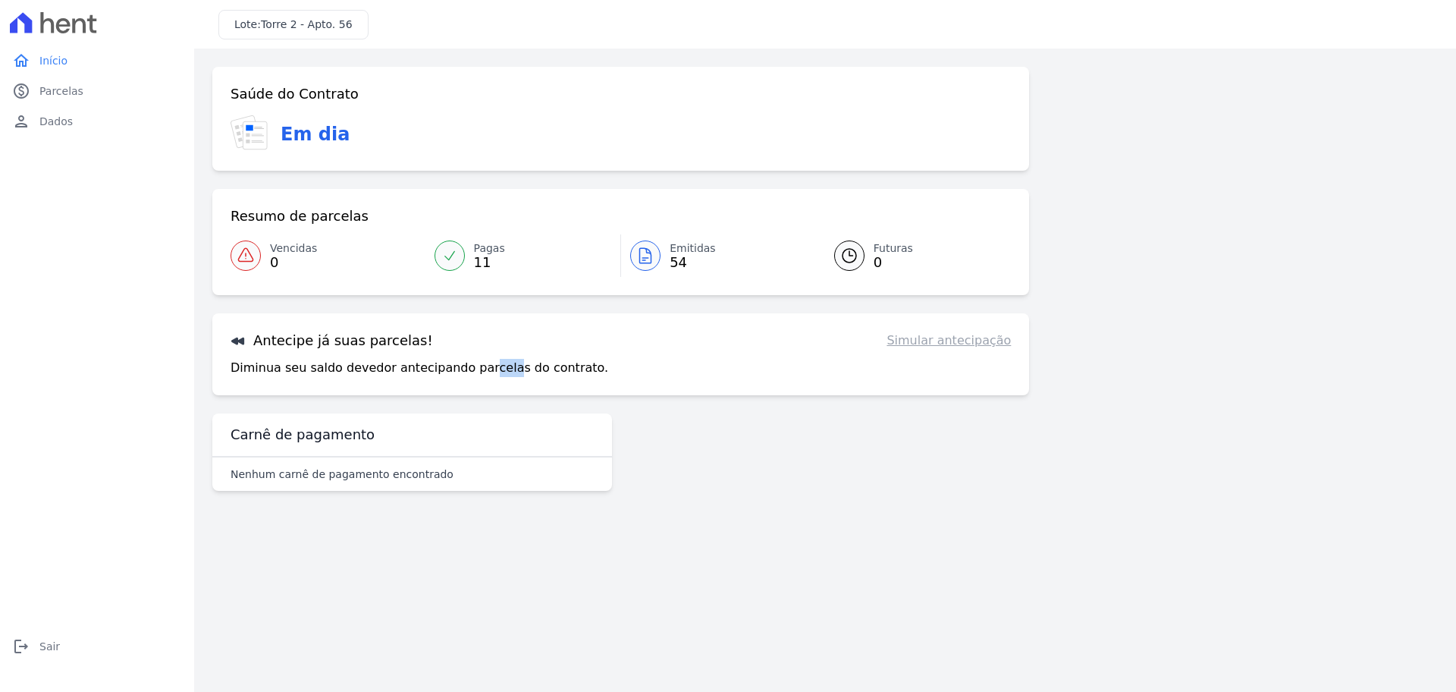
drag, startPoint x: 478, startPoint y: 372, endPoint x: 356, endPoint y: 351, distance: 123.2
click at [413, 372] on p "Diminua seu saldo devedor antecipando parcelas do contrato." at bounding box center [420, 368] width 378 height 18
click at [337, 349] on div "Antecipe já suas parcelas! Simular antecipação Diminua seu saldo devedor anteci…" at bounding box center [620, 354] width 817 height 82
click at [333, 345] on h3 "Antecipe já suas parcelas!" at bounding box center [332, 340] width 202 height 18
drag, startPoint x: 347, startPoint y: 338, endPoint x: 497, endPoint y: 348, distance: 151.2
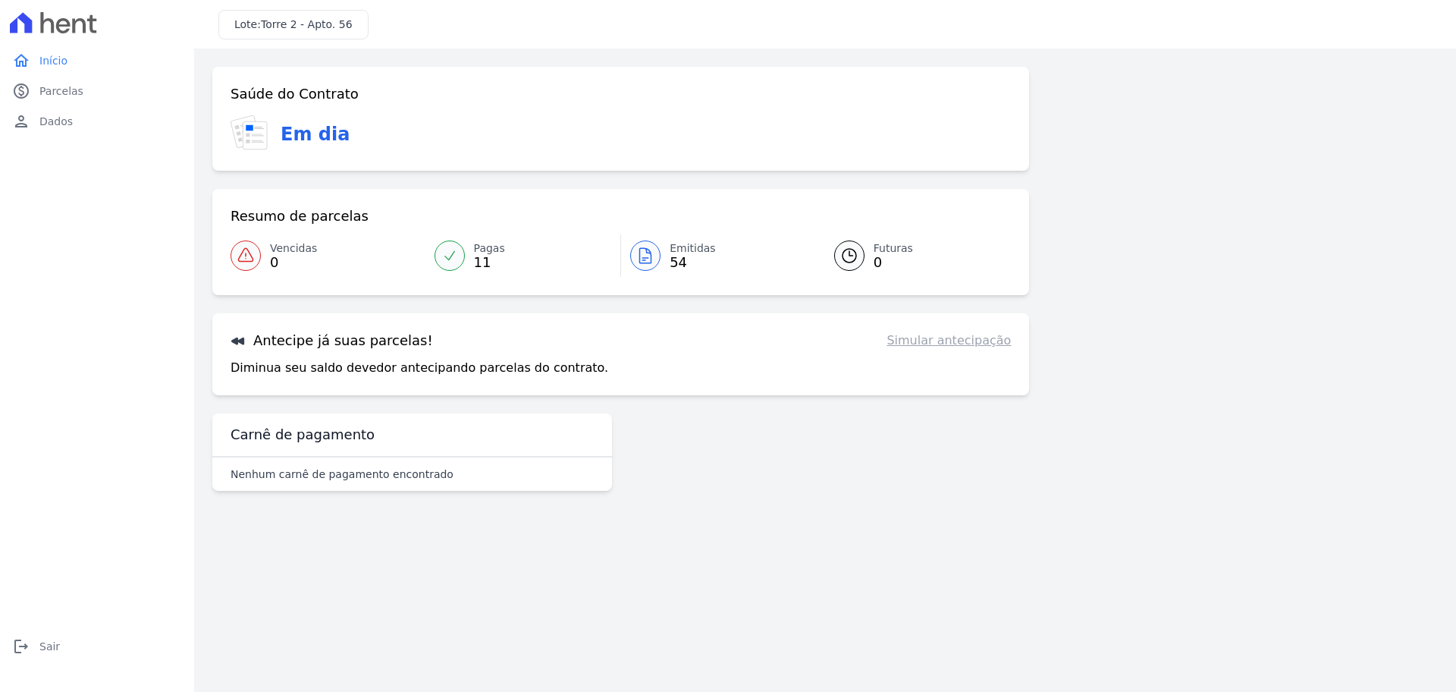
click at [350, 338] on h3 "Antecipe já suas parcelas!" at bounding box center [332, 340] width 202 height 18
drag, startPoint x: 497, startPoint y: 348, endPoint x: 578, endPoint y: 372, distance: 84.0
click at [545, 365] on div "Antecipe já suas parcelas! Simular antecipação Diminua seu saldo devedor anteci…" at bounding box center [620, 354] width 817 height 82
click at [603, 384] on div "Antecipe já suas parcelas! Simular antecipação Diminua seu saldo devedor anteci…" at bounding box center [620, 354] width 817 height 82
click at [573, 376] on div "Antecipe já suas parcelas! Simular antecipação Diminua seu saldo devedor anteci…" at bounding box center [620, 354] width 817 height 82
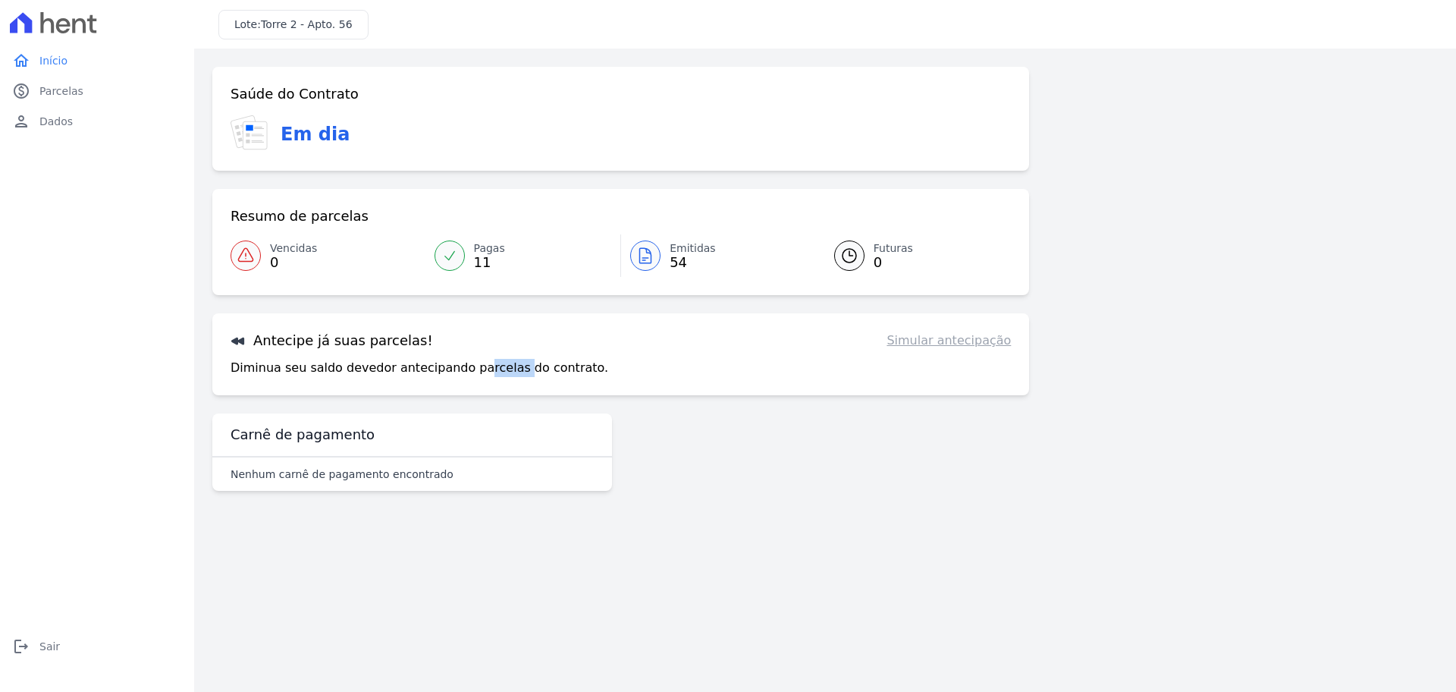
drag, startPoint x: 485, startPoint y: 362, endPoint x: 361, endPoint y: 350, distance: 124.2
click at [444, 361] on p "Diminua seu saldo devedor antecipando parcelas do contrato." at bounding box center [420, 368] width 378 height 18
drag, startPoint x: 361, startPoint y: 350, endPoint x: 314, endPoint y: 350, distance: 47.0
click at [314, 350] on div "Antecipe já suas parcelas! Simular antecipação Diminua seu saldo devedor anteci…" at bounding box center [620, 354] width 817 height 82
drag, startPoint x: 293, startPoint y: 341, endPoint x: 280, endPoint y: 340, distance: 12.9
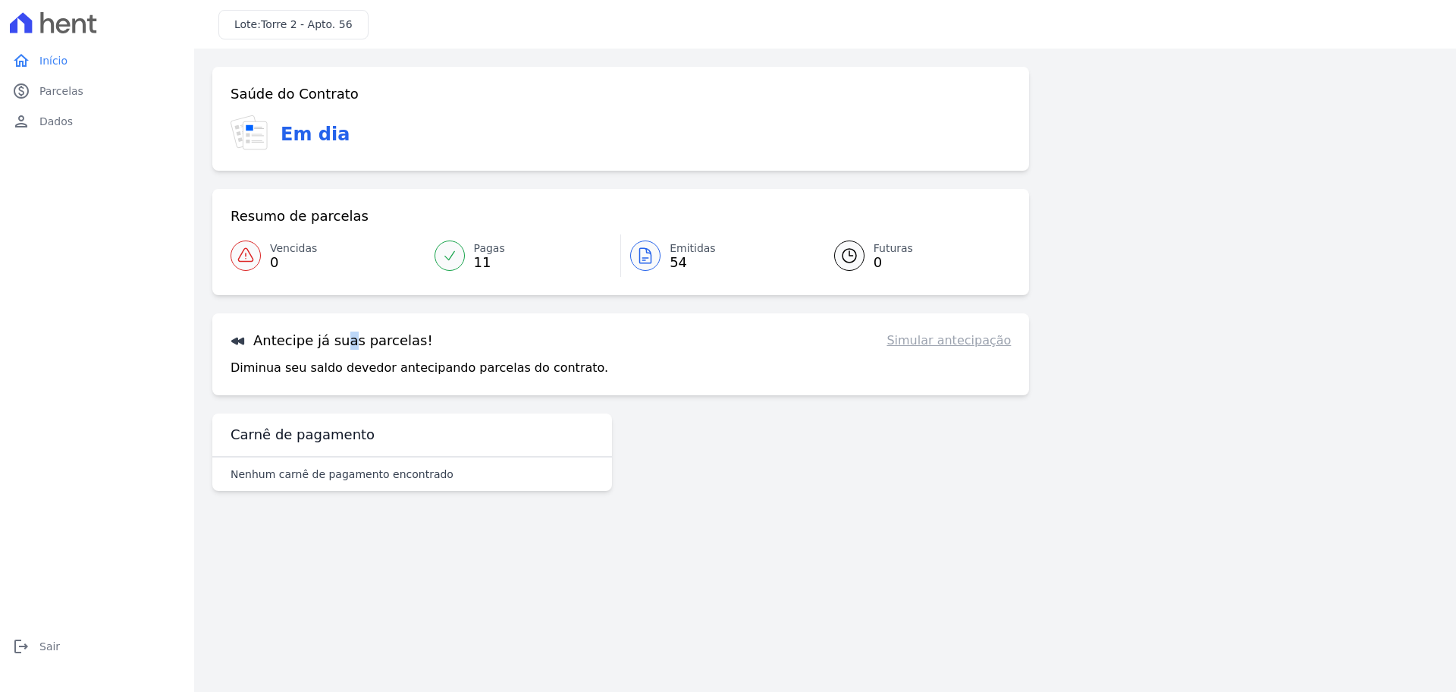
click at [282, 343] on h3 "Antecipe já suas parcelas!" at bounding box center [332, 340] width 202 height 18
click at [262, 337] on h3 "Antecipe já suas parcelas!" at bounding box center [332, 340] width 202 height 18
click at [231, 337] on icon at bounding box center [238, 340] width 15 height 15
click at [243, 337] on icon at bounding box center [237, 341] width 13 height 8
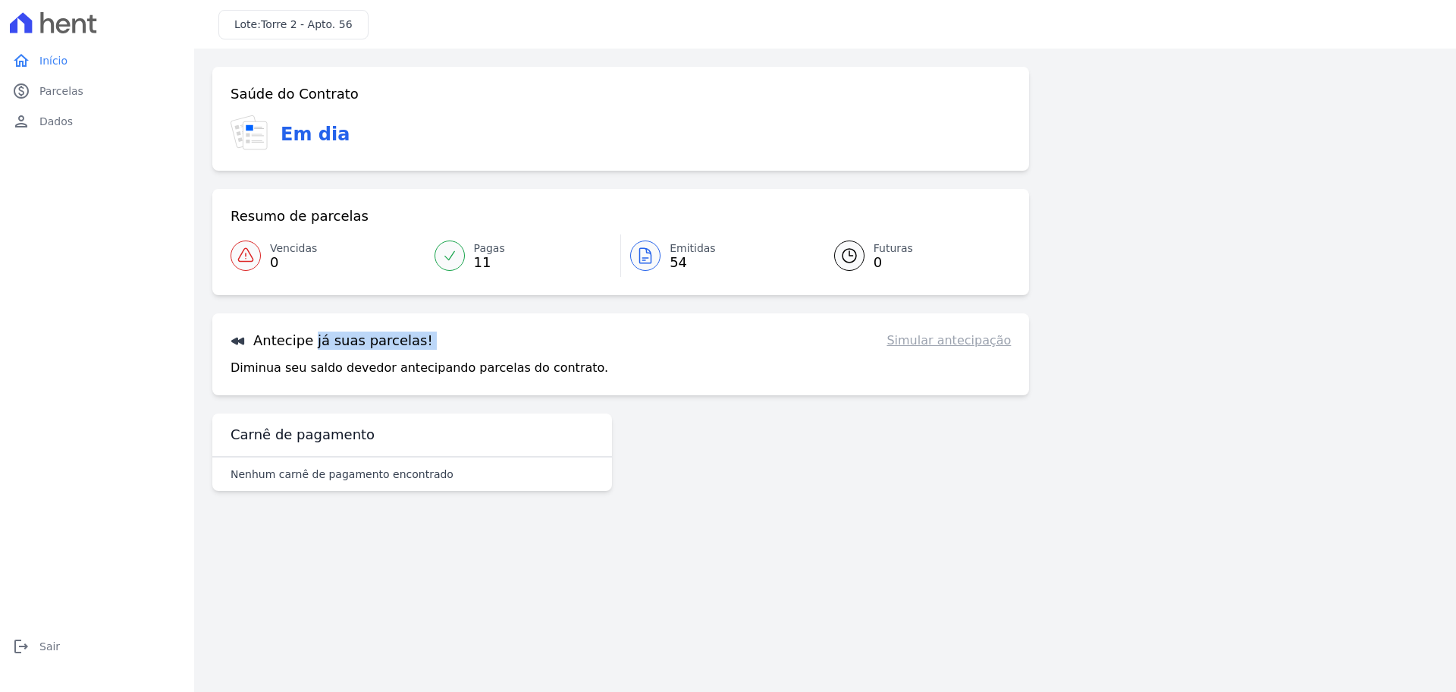
click at [243, 337] on icon at bounding box center [237, 341] width 13 height 8
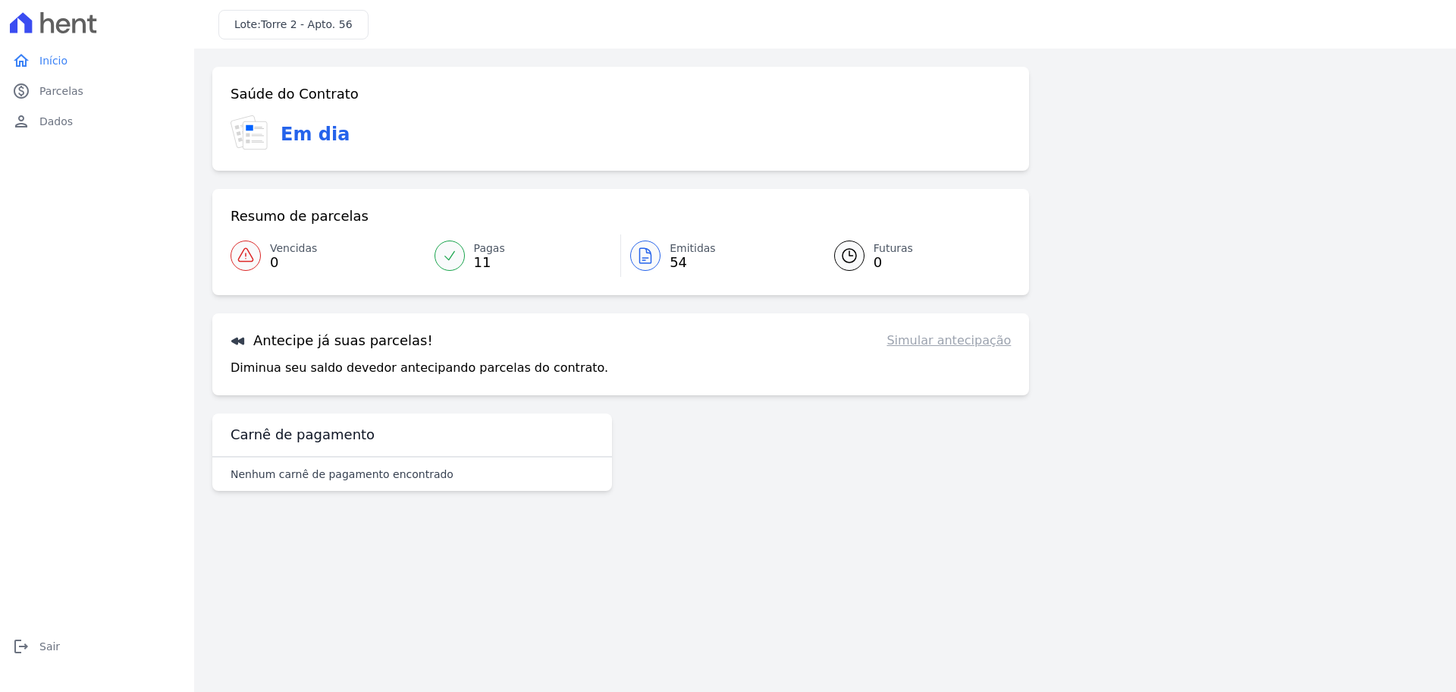
drag, startPoint x: 506, startPoint y: 497, endPoint x: 496, endPoint y: 513, distance: 19.4
drag, startPoint x: 496, startPoint y: 513, endPoint x: 417, endPoint y: 579, distance: 102.8
click at [416, 583] on main "Confirme os seus contatos Email [EMAIL_ADDRESS][DOMAIN_NAME] Phone [PHONE_NUMBE…" at bounding box center [825, 370] width 1262 height 643
